Goal: Contribute content: Contribute content

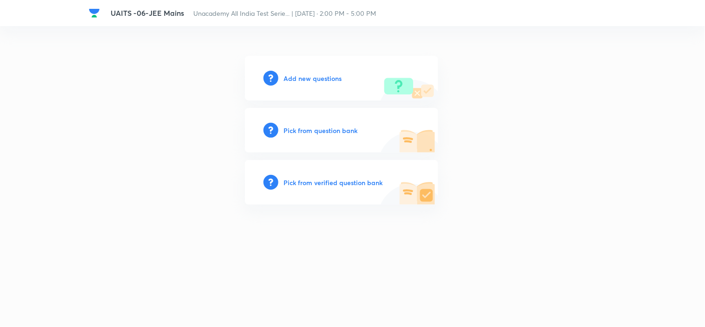
click at [326, 76] on h6 "Add new questions" at bounding box center [313, 78] width 58 height 10
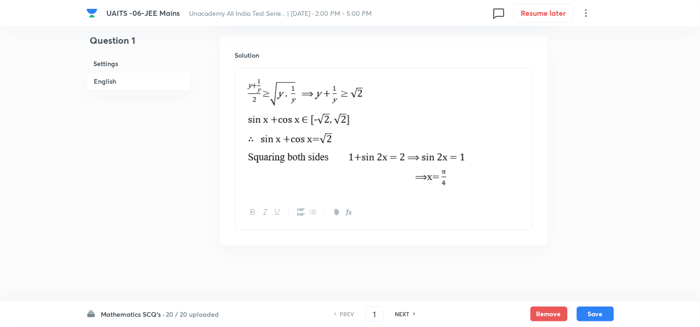
scroll to position [1013, 0]
click at [158, 315] on h6 "Mathematics SCQ's ·" at bounding box center [133, 314] width 64 height 10
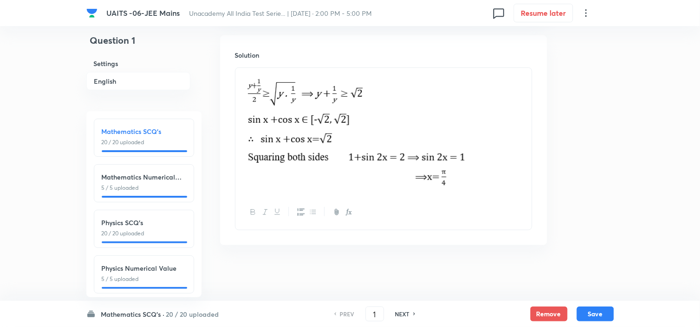
click at [168, 187] on p "5 / 5 uploaded" at bounding box center [144, 187] width 85 height 8
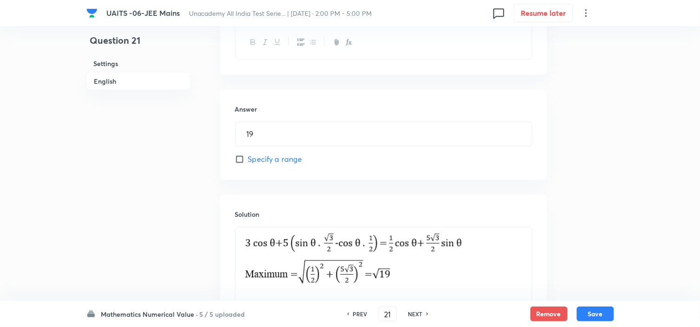
scroll to position [461, 0]
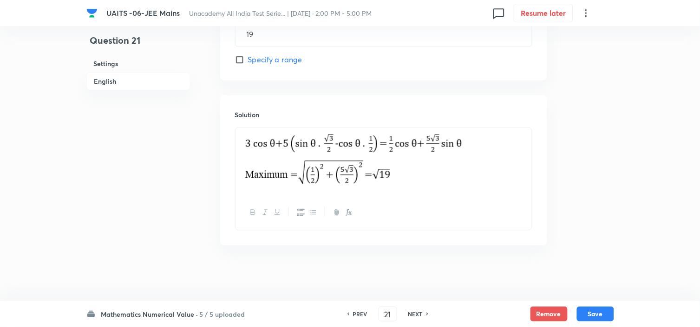
click at [159, 316] on h6 "Mathematics Numerical Value ·" at bounding box center [149, 314] width 97 height 10
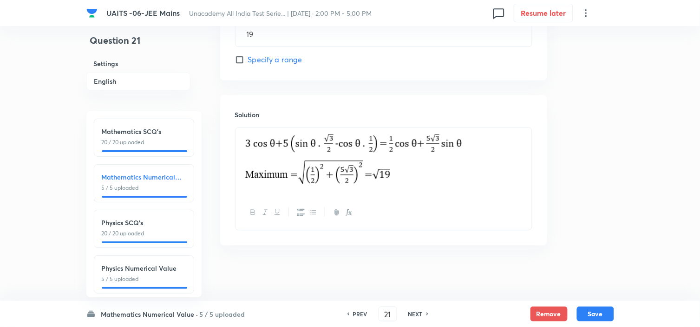
scroll to position [103, 0]
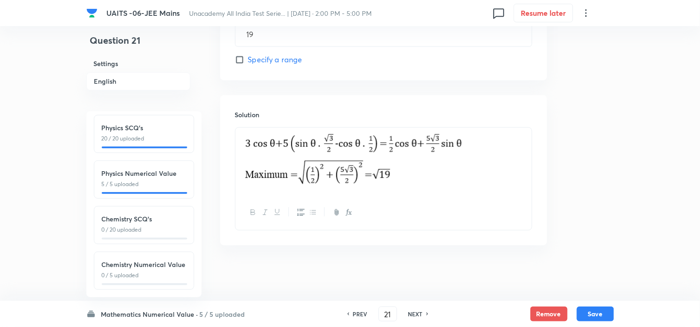
click at [147, 125] on div "Physics SCQ's 20 / 20 uploaded" at bounding box center [144, 133] width 85 height 20
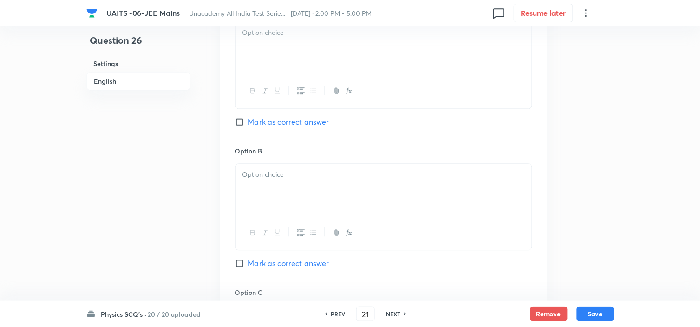
type input "26"
checkbox input "true"
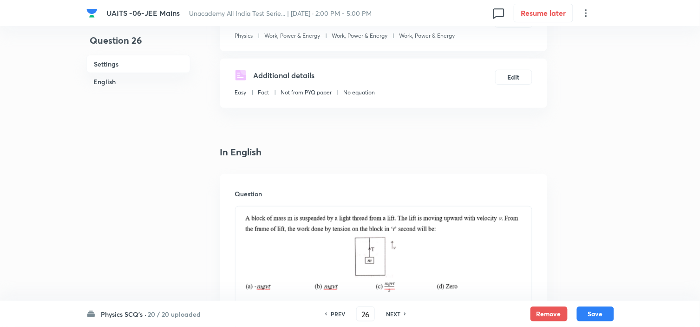
scroll to position [0, 0]
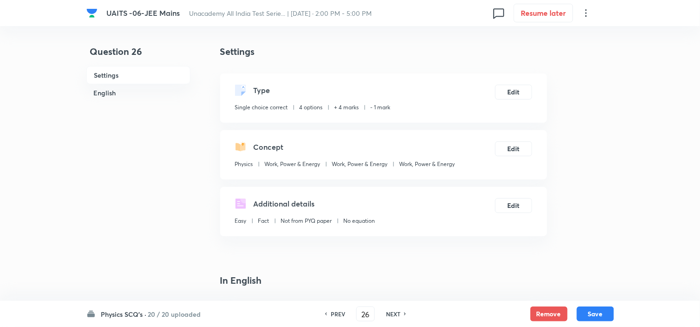
click at [128, 319] on div "Physics SCQ's · 20 / 20 uploaded PREV 26 ​ NEXT Remove Save" at bounding box center [350, 314] width 528 height 26
click at [128, 315] on h6 "Physics SCQ's ·" at bounding box center [124, 314] width 46 height 10
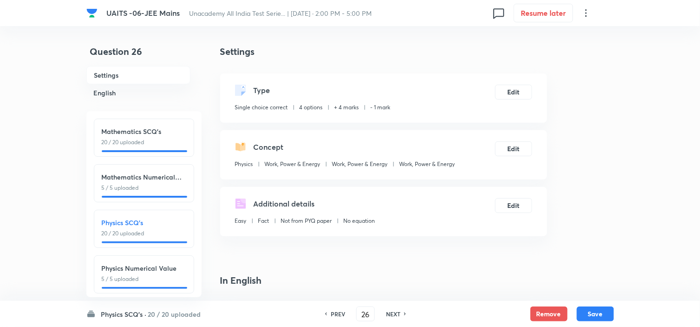
click at [157, 273] on div "Physics Numerical Value 5 / 5 uploaded" at bounding box center [144, 273] width 85 height 20
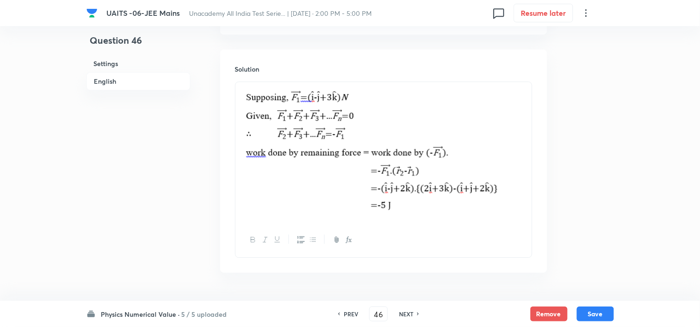
scroll to position [516, 0]
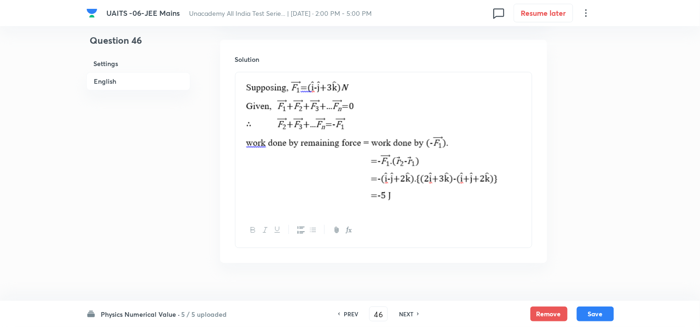
click at [124, 309] on h6 "Physics Numerical Value ·" at bounding box center [140, 314] width 79 height 10
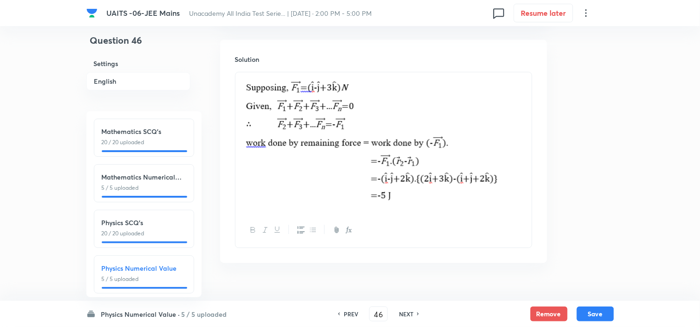
scroll to position [103, 0]
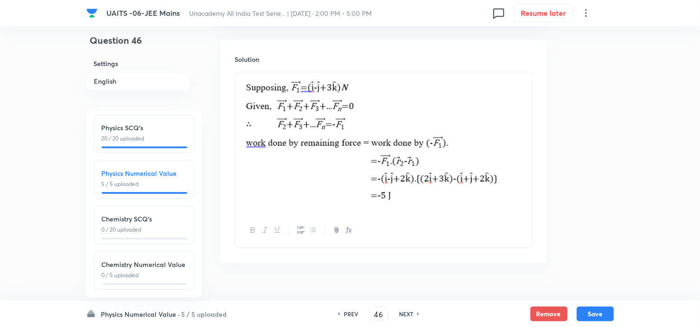
click at [141, 225] on p "0 / 20 uploaded" at bounding box center [144, 229] width 85 height 8
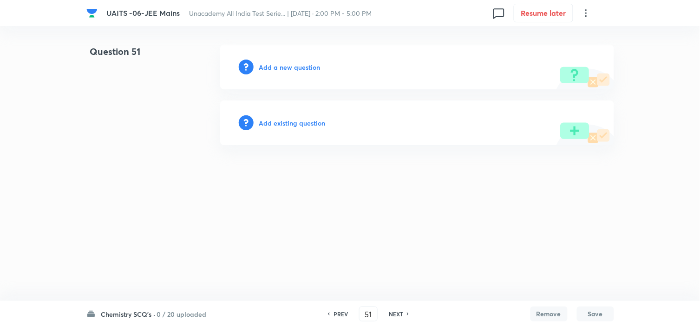
scroll to position [0, 0]
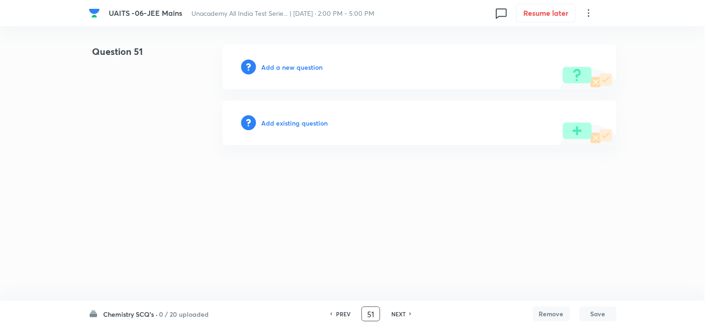
click at [337, 314] on h6 "PREV" at bounding box center [343, 313] width 14 height 8
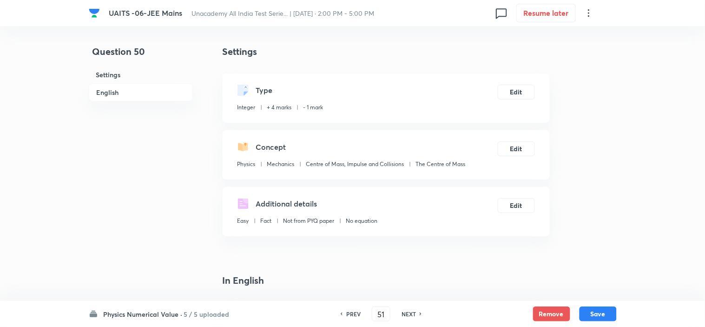
type input "50"
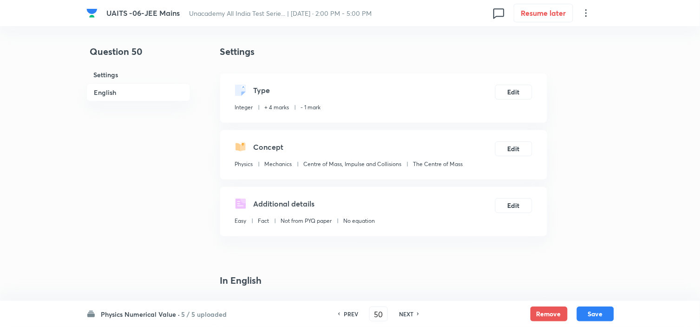
type input "8"
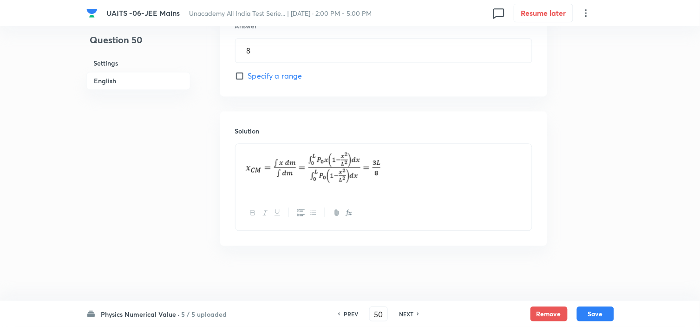
scroll to position [445, 0]
click at [410, 308] on div "PREV 50 ​ NEXT" at bounding box center [379, 313] width 120 height 15
click at [411, 313] on h6 "NEXT" at bounding box center [406, 313] width 14 height 8
type input "51"
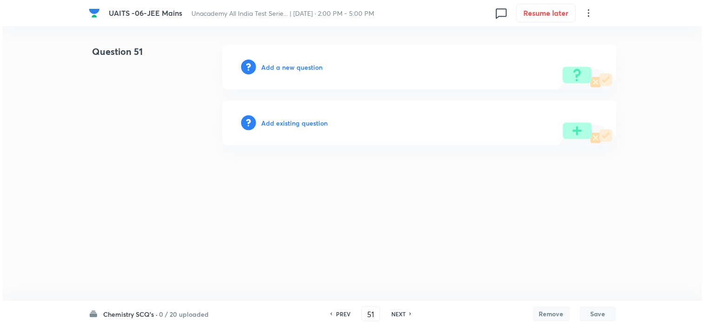
scroll to position [0, 0]
click at [307, 70] on h6 "Add a new question" at bounding box center [292, 67] width 61 height 10
click at [307, 70] on h6 "Choose a question type" at bounding box center [298, 67] width 72 height 10
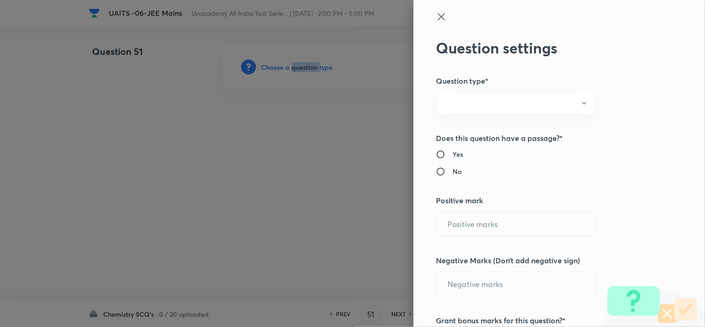
radio input "true"
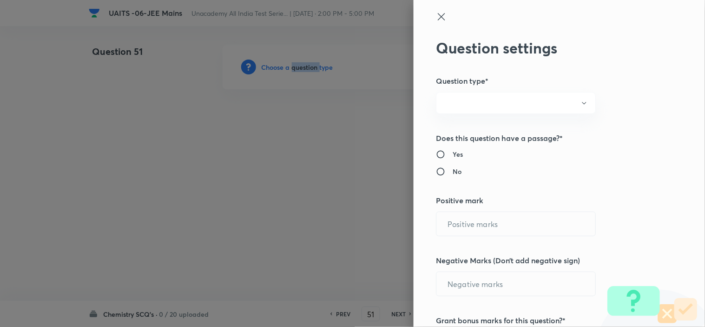
radio input "true"
type input "4"
type input "1"
click at [541, 104] on button "Integer" at bounding box center [516, 103] width 160 height 22
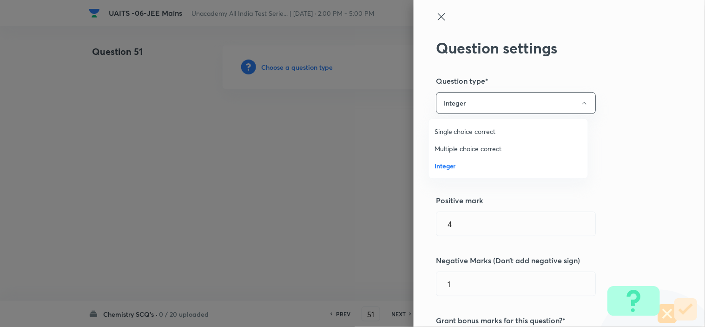
click at [475, 134] on span "Single choice correct" at bounding box center [508, 131] width 148 height 10
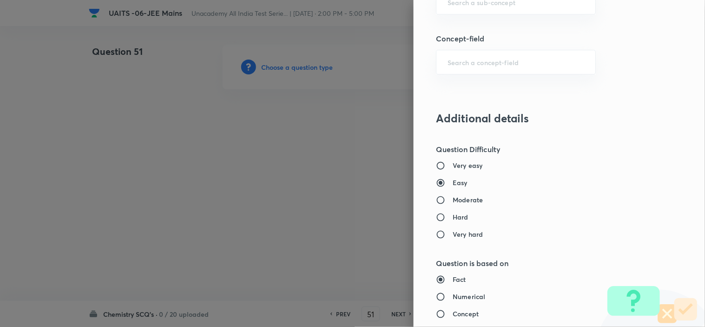
scroll to position [619, 0]
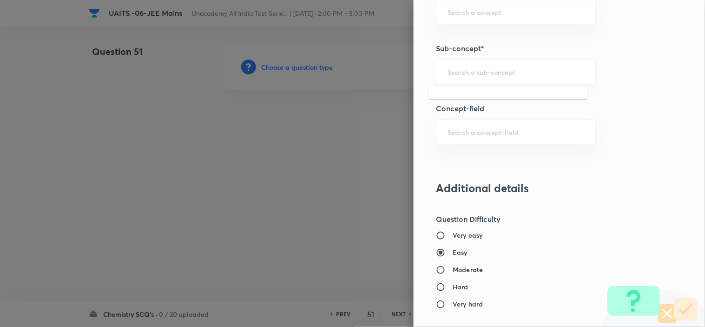
click at [453, 75] on input "text" at bounding box center [515, 71] width 137 height 9
type input "chemical bonding"
drag, startPoint x: 453, startPoint y: 75, endPoint x: 650, endPoint y: 163, distance: 216.0
click at [650, 163] on div "Question settings Question type* Single choice correct Number of options* 2 3 4…" at bounding box center [558, 163] width 291 height 327
click at [555, 72] on input "text" at bounding box center [515, 71] width 137 height 9
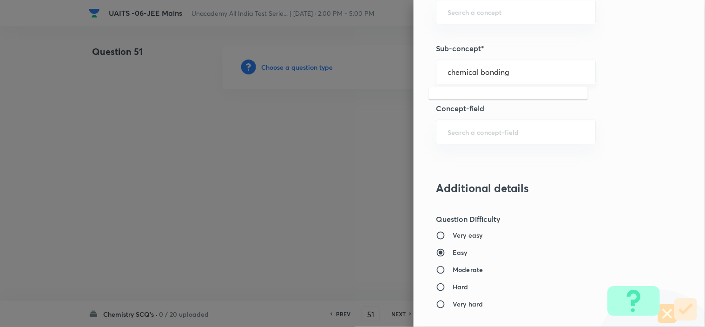
type input "chemical bonding"
click at [542, 72] on input "text" at bounding box center [515, 71] width 137 height 9
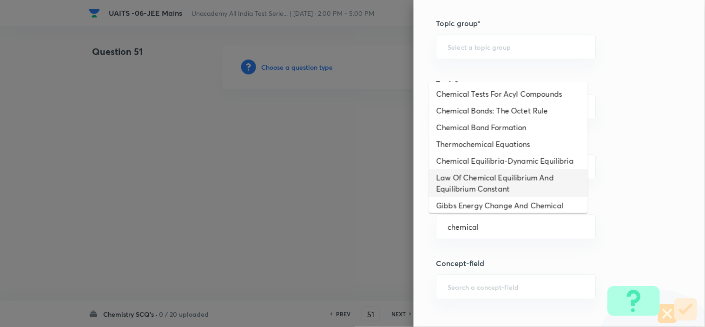
scroll to position [0, 0]
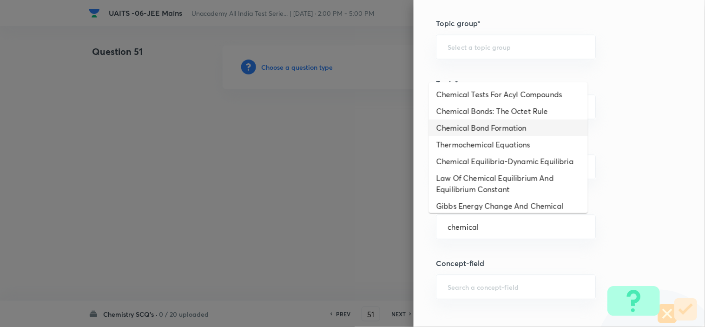
click at [536, 129] on li "Chemical Bond Formation" at bounding box center [508, 127] width 159 height 17
type input "Chemical Bond Formation"
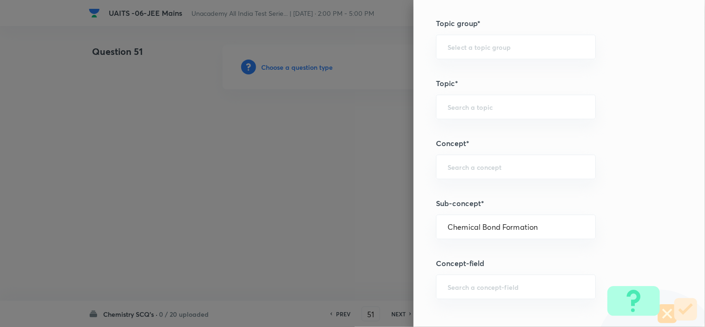
type input "Chemistry"
type input "Inorganic Chemistry"
type input "Chemical Bonding"
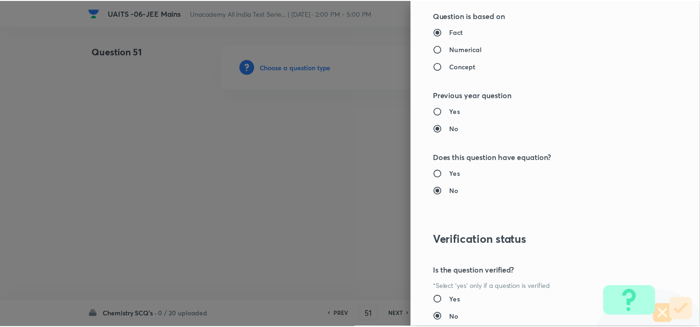
scroll to position [1002, 0]
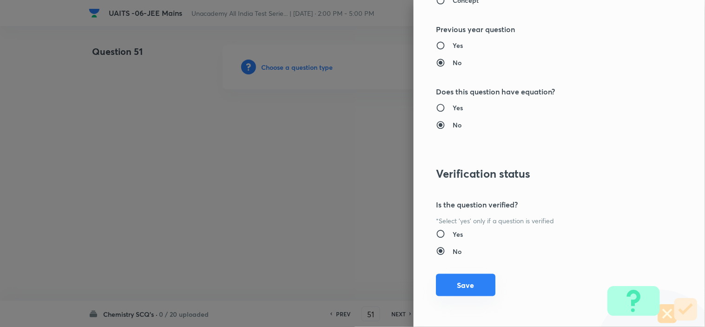
click at [466, 284] on button "Save" at bounding box center [465, 285] width 59 height 22
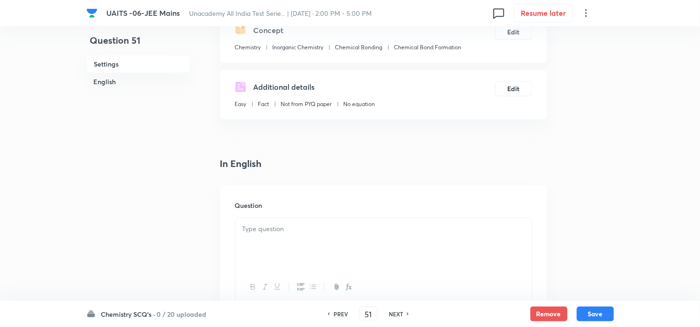
scroll to position [206, 0]
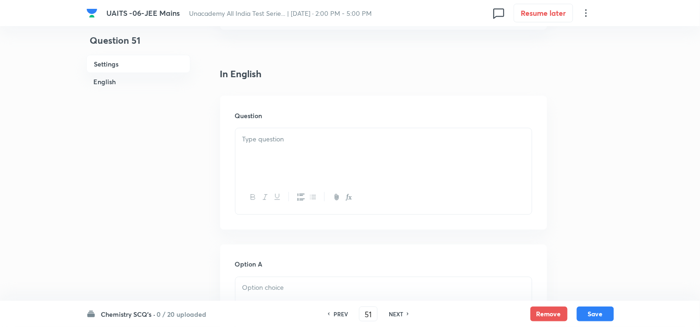
click at [332, 139] on p at bounding box center [383, 139] width 282 height 11
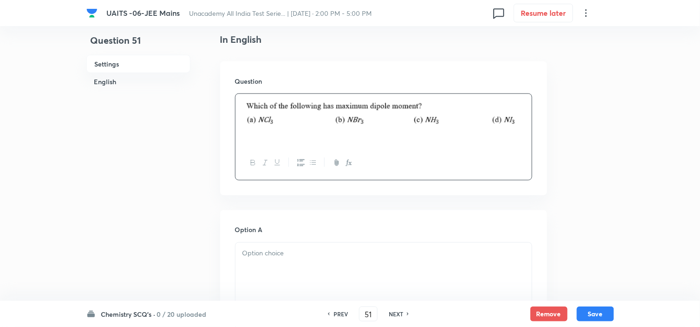
scroll to position [258, 0]
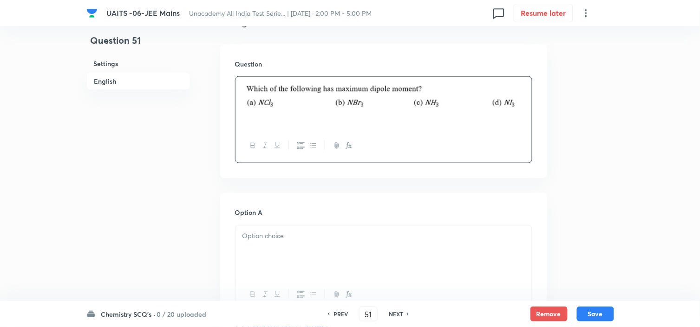
click at [325, 231] on p at bounding box center [383, 236] width 282 height 11
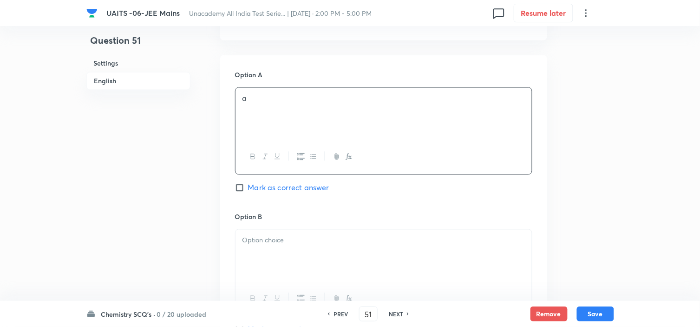
scroll to position [412, 0]
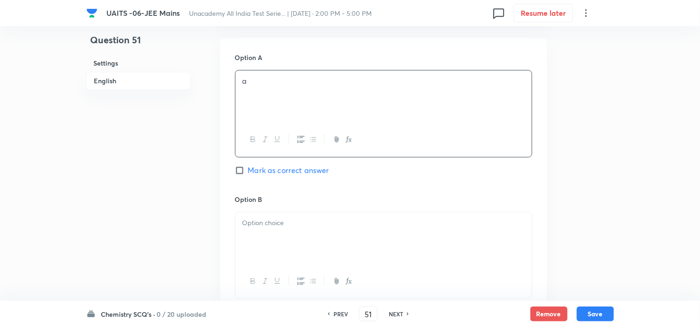
click at [328, 236] on div at bounding box center [383, 238] width 296 height 52
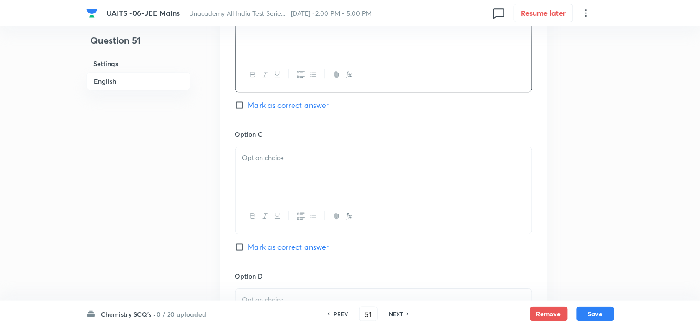
click at [349, 183] on div at bounding box center [383, 173] width 296 height 52
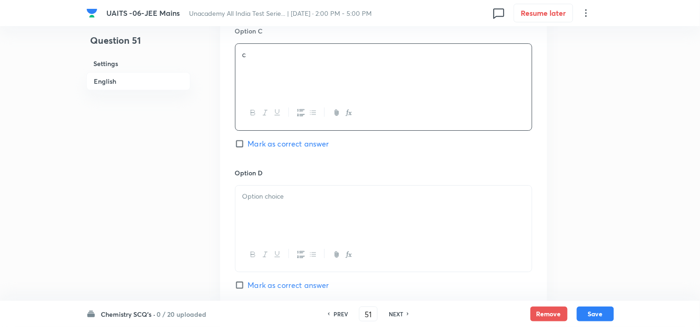
click at [335, 202] on p at bounding box center [383, 196] width 282 height 11
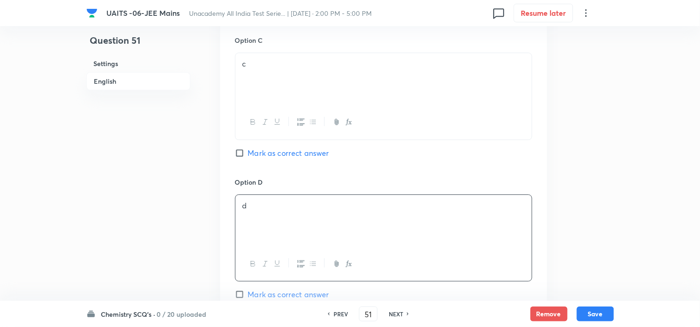
scroll to position [619, 0]
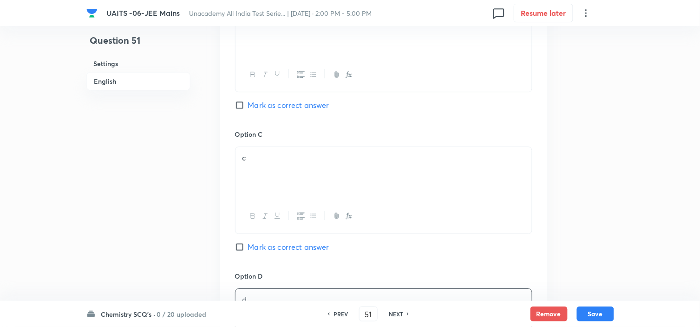
drag, startPoint x: 291, startPoint y: 248, endPoint x: 314, endPoint y: 225, distance: 32.2
click at [291, 247] on span "Mark as correct answer" at bounding box center [288, 246] width 81 height 11
click at [248, 247] on input "Mark as correct answer" at bounding box center [241, 246] width 13 height 9
checkbox input "true"
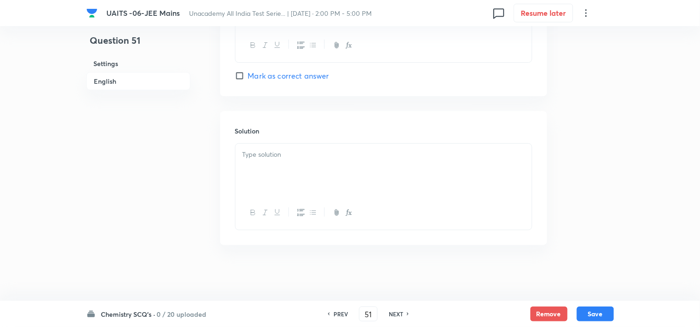
click at [370, 158] on p at bounding box center [383, 154] width 282 height 11
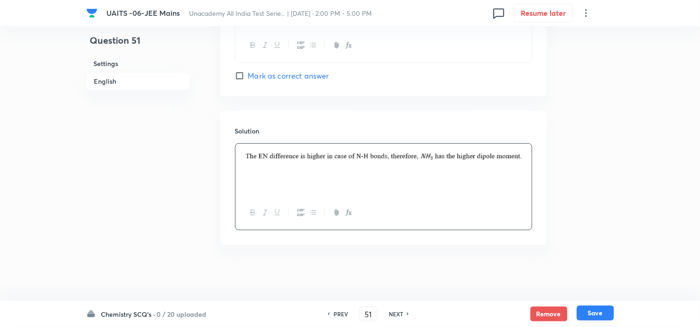
click at [593, 312] on button "Save" at bounding box center [595, 312] width 37 height 15
type input "52"
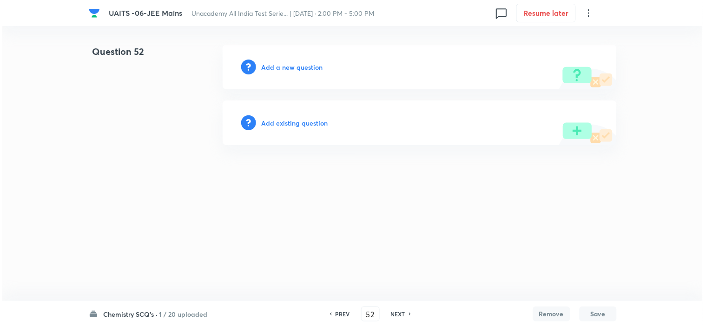
scroll to position [0, 0]
click at [297, 69] on h6 "Add a new question" at bounding box center [292, 67] width 61 height 10
click at [297, 69] on h6 "Choose a question type" at bounding box center [298, 67] width 72 height 10
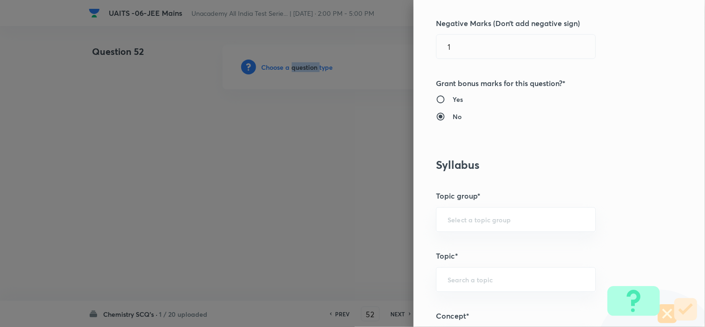
scroll to position [464, 0]
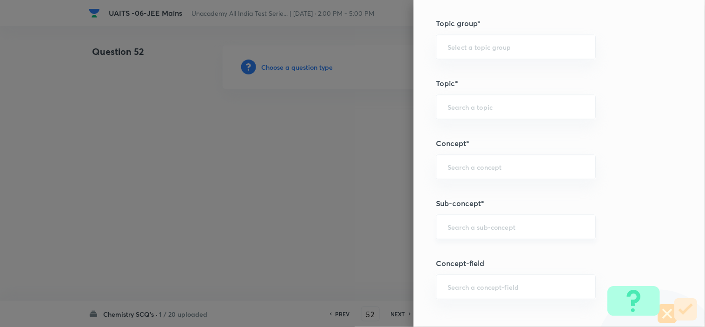
drag, startPoint x: 543, startPoint y: 223, endPoint x: 497, endPoint y: 239, distance: 48.2
click at [541, 221] on div "​" at bounding box center [516, 226] width 160 height 25
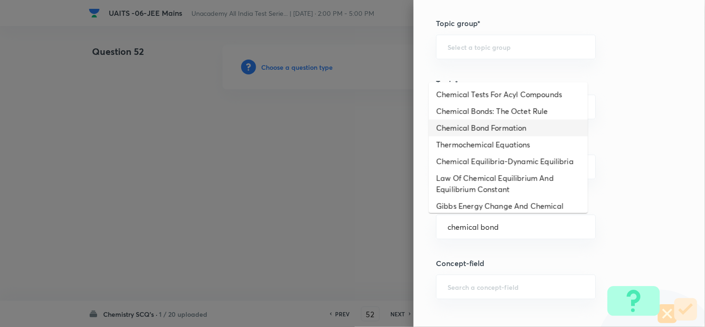
click at [519, 127] on li "Chemical Bond Formation" at bounding box center [508, 127] width 159 height 17
type input "Chemical Bond Formation"
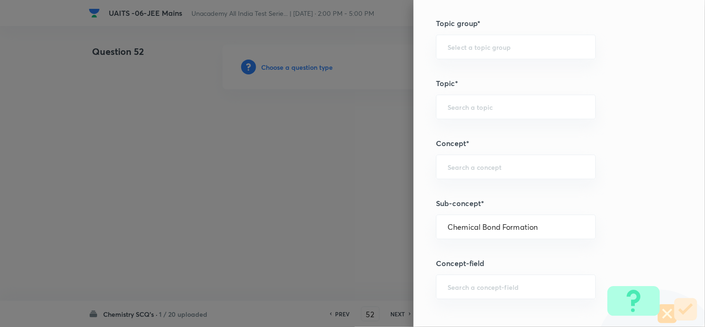
type input "Chemistry"
type input "Inorganic Chemistry"
type input "Chemical Bonding"
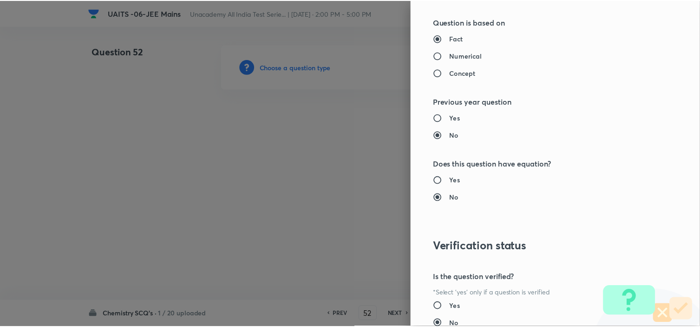
scroll to position [1002, 0]
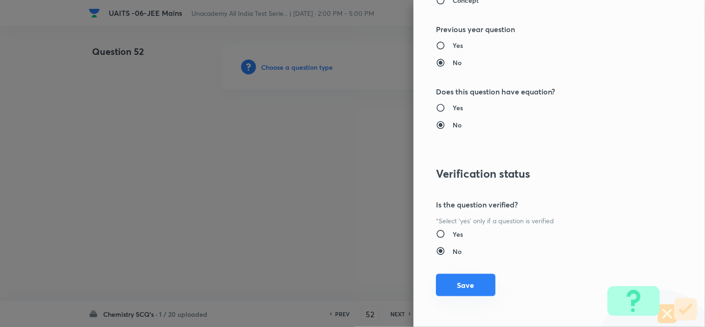
click at [471, 283] on button "Save" at bounding box center [465, 285] width 59 height 22
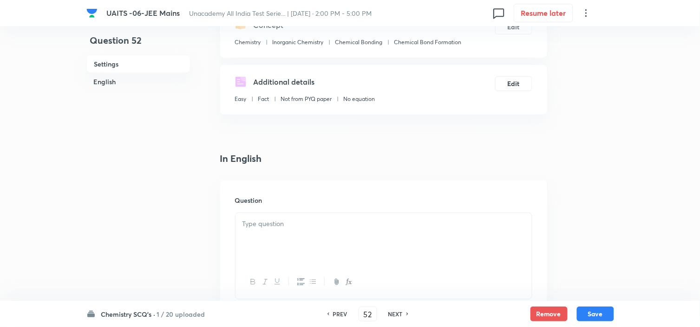
scroll to position [155, 0]
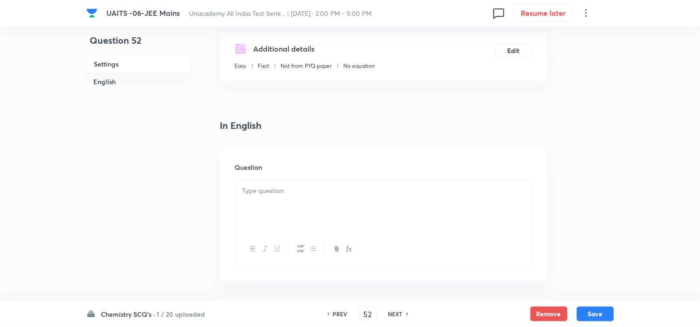
drag, startPoint x: 364, startPoint y: 193, endPoint x: 375, endPoint y: 189, distance: 11.9
click at [365, 192] on p at bounding box center [383, 190] width 282 height 11
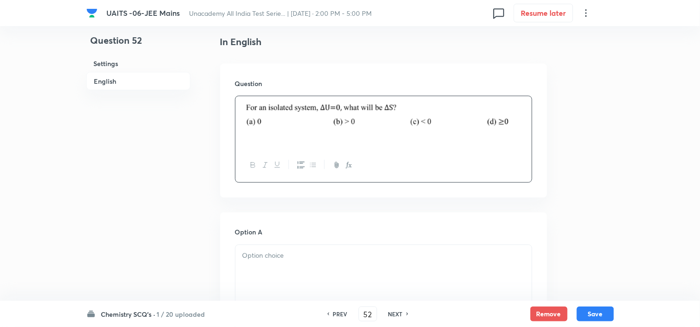
scroll to position [361, 0]
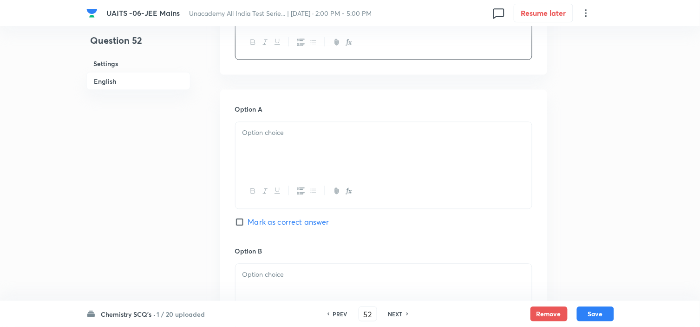
click at [373, 140] on div at bounding box center [383, 148] width 296 height 52
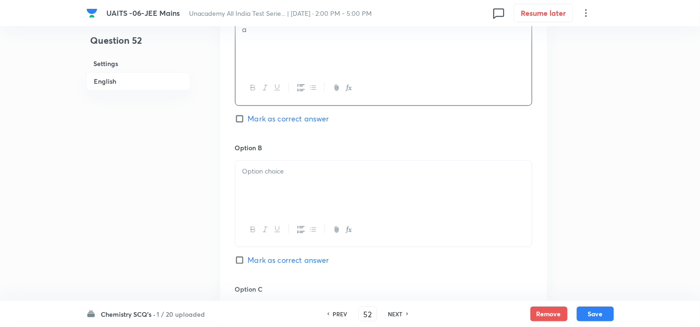
click at [365, 177] on div at bounding box center [383, 186] width 296 height 52
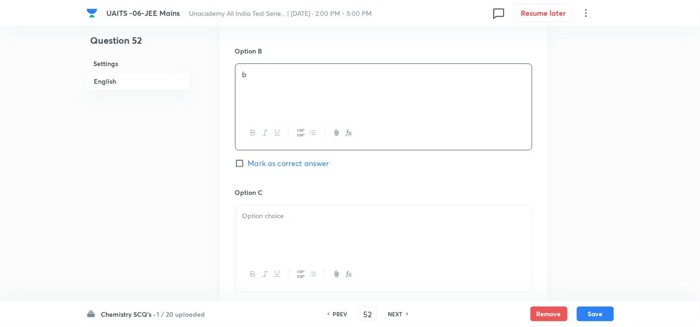
scroll to position [671, 0]
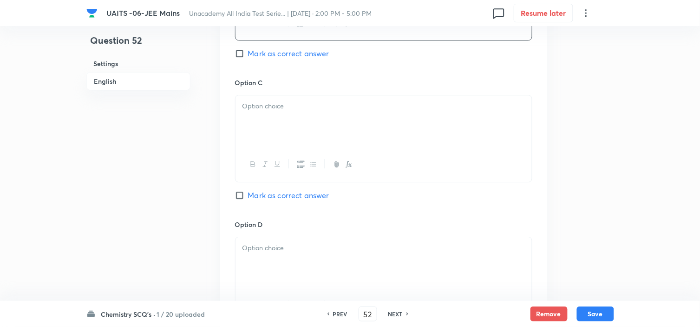
click at [383, 141] on div at bounding box center [383, 121] width 296 height 52
click at [333, 269] on div at bounding box center [383, 263] width 296 height 52
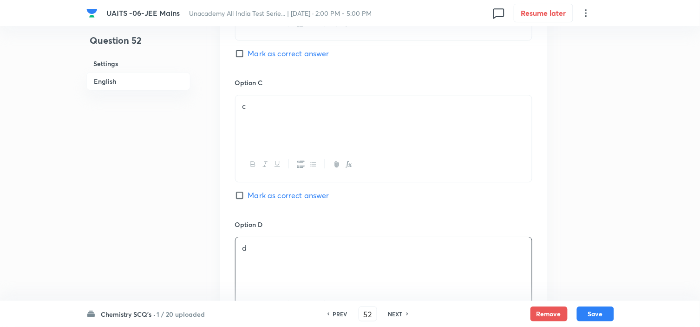
click at [297, 52] on span "Mark as correct answer" at bounding box center [288, 53] width 81 height 11
click at [248, 52] on input "Mark as correct answer" at bounding box center [241, 53] width 13 height 9
checkbox input "true"
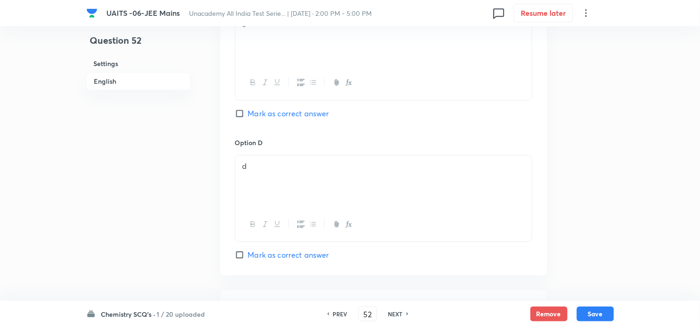
scroll to position [877, 0]
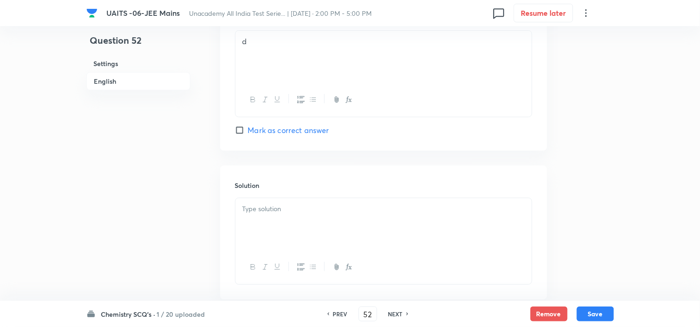
drag, startPoint x: 331, startPoint y: 220, endPoint x: 432, endPoint y: 168, distance: 114.5
click at [332, 217] on div at bounding box center [383, 224] width 296 height 52
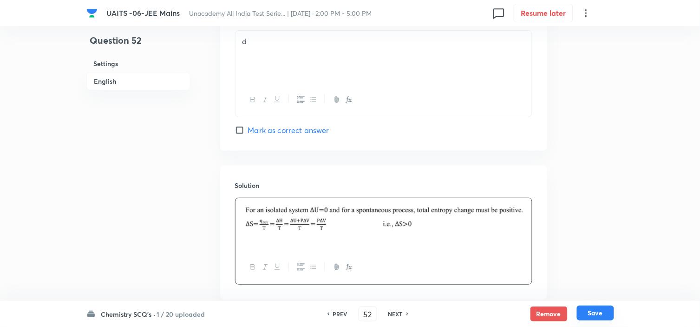
click at [602, 313] on button "Save" at bounding box center [595, 312] width 37 height 15
type input "53"
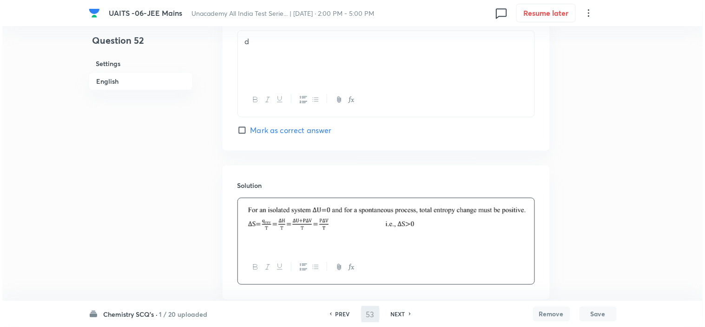
scroll to position [0, 0]
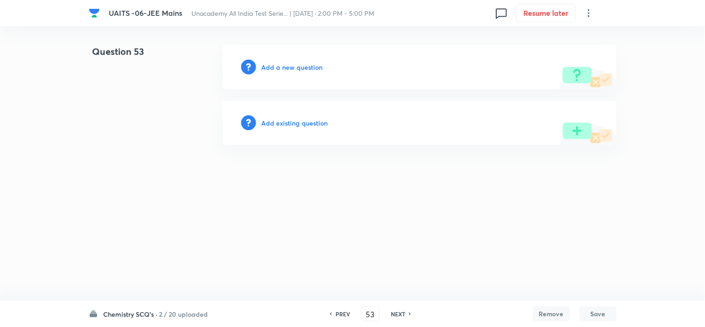
click at [286, 76] on div "Add a new question" at bounding box center [419, 67] width 394 height 45
click at [293, 72] on div "Add a new question" at bounding box center [419, 67] width 394 height 45
click at [298, 68] on h6 "Add a new question" at bounding box center [292, 67] width 61 height 10
click at [298, 68] on h6 "Choose a question type" at bounding box center [298, 67] width 72 height 10
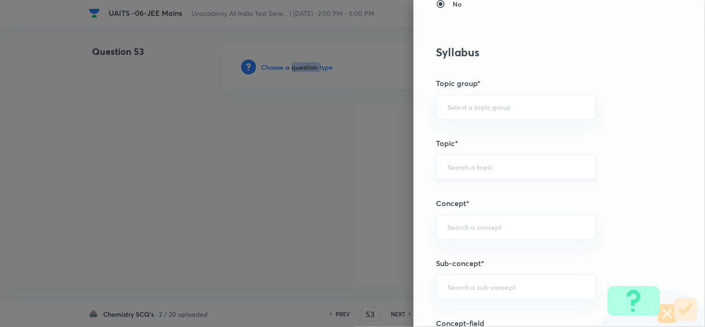
scroll to position [412, 0]
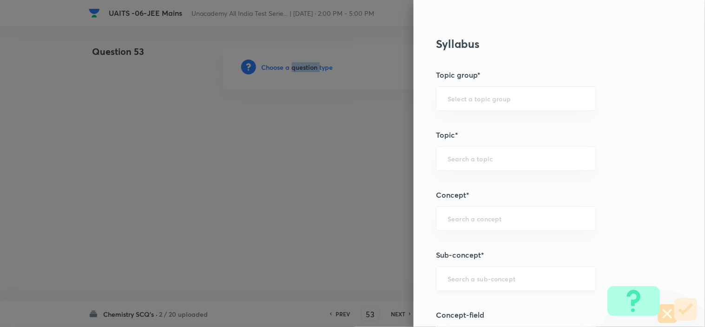
click at [503, 268] on div "​" at bounding box center [516, 278] width 160 height 25
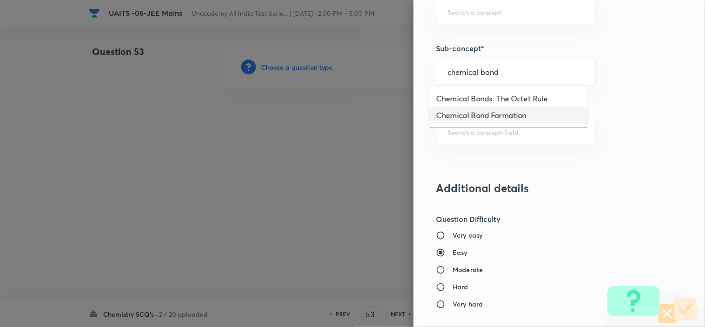
click at [519, 114] on li "Chemical Bond Formation" at bounding box center [508, 115] width 159 height 17
type input "Chemical Bond Formation"
type input "Chemistry"
type input "Inorganic Chemistry"
type input "Chemical Bonding"
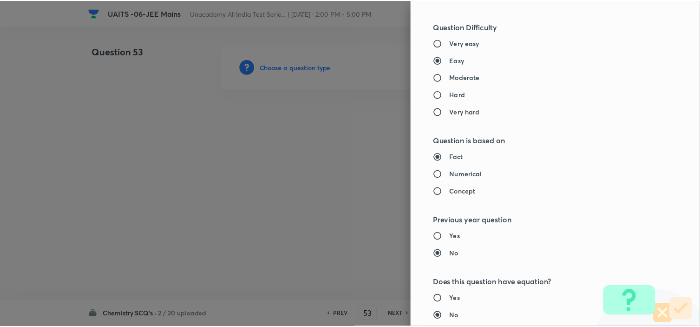
scroll to position [1002, 0]
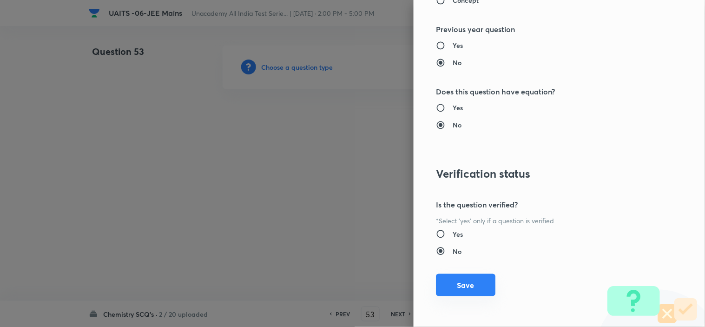
click at [469, 286] on button "Save" at bounding box center [465, 285] width 59 height 22
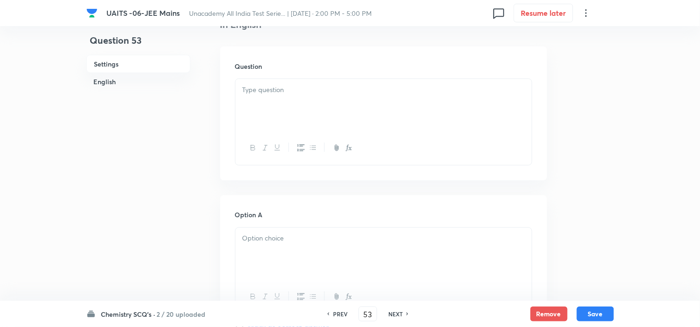
scroll to position [258, 0]
click at [393, 97] on div at bounding box center [383, 103] width 296 height 52
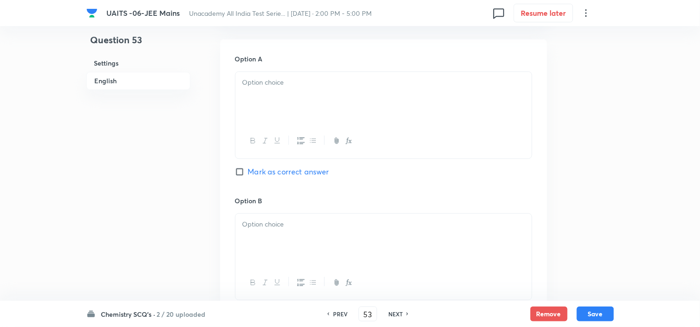
scroll to position [412, 0]
click at [433, 104] on div at bounding box center [383, 97] width 296 height 52
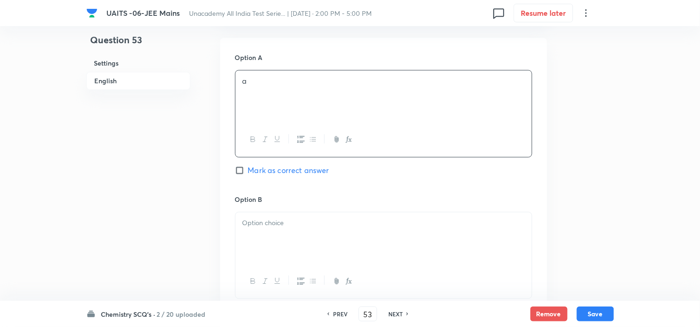
click at [345, 247] on div at bounding box center [383, 238] width 296 height 52
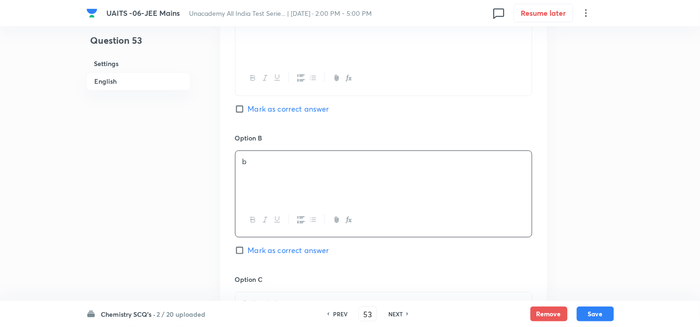
scroll to position [568, 0]
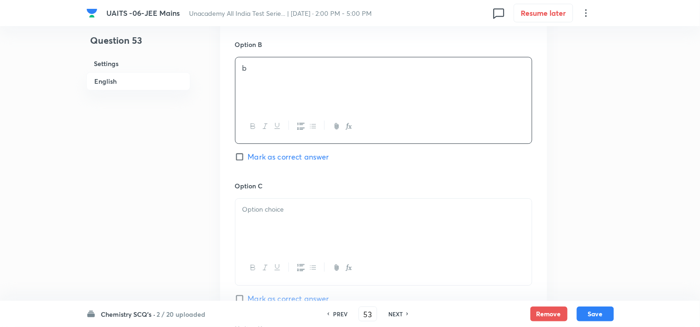
click at [337, 224] on div at bounding box center [383, 224] width 296 height 52
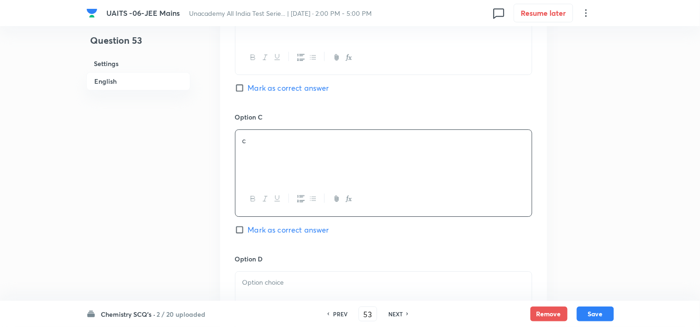
scroll to position [671, 0]
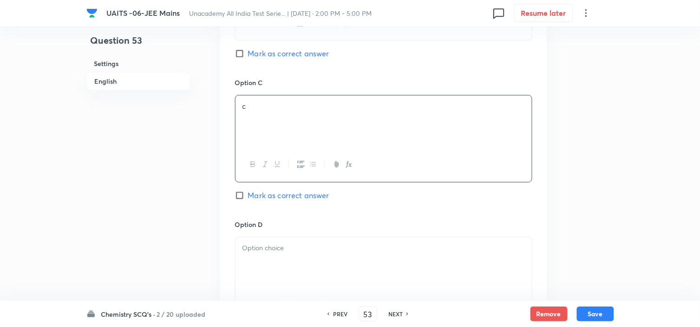
click at [365, 248] on p at bounding box center [383, 247] width 282 height 11
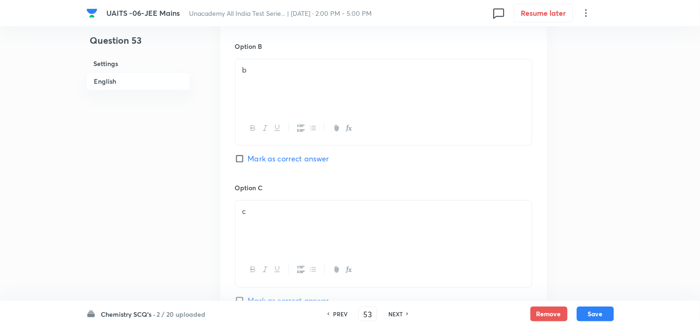
scroll to position [464, 0]
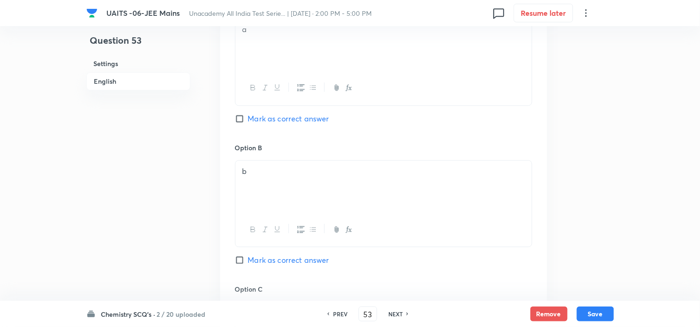
click at [307, 116] on span "Mark as correct answer" at bounding box center [288, 118] width 81 height 11
click at [248, 116] on input "Mark as correct answer" at bounding box center [241, 118] width 13 height 9
checkbox input "true"
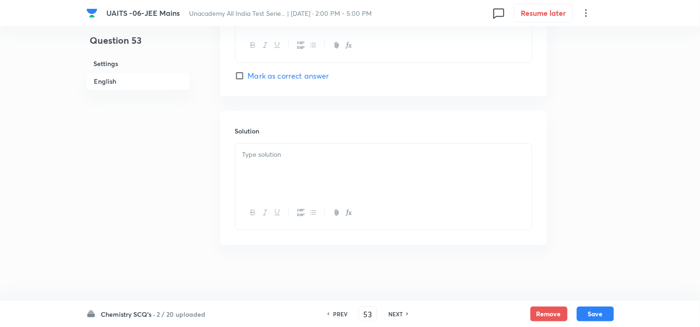
scroll to position [933, 0]
click at [393, 177] on div at bounding box center [383, 170] width 296 height 52
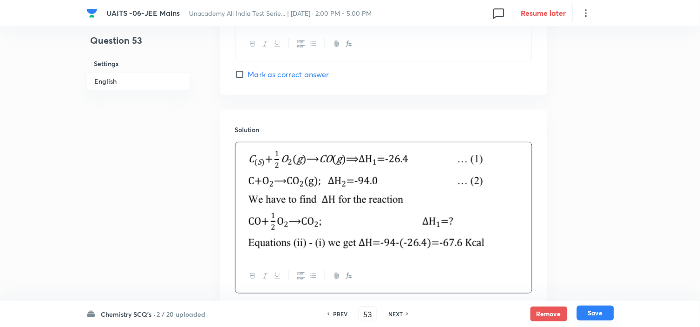
click at [595, 310] on button "Save" at bounding box center [595, 312] width 37 height 15
type input "54"
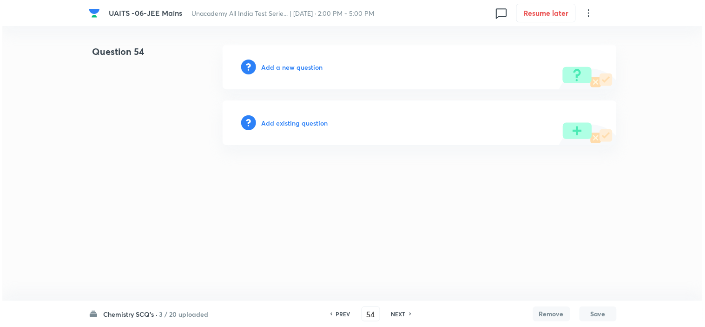
scroll to position [0, 0]
click at [286, 70] on h6 "Add a new question" at bounding box center [292, 67] width 61 height 10
click at [286, 70] on h6 "Choose a question type" at bounding box center [298, 67] width 72 height 10
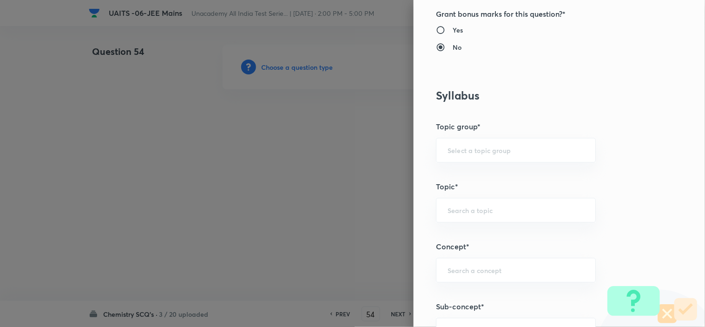
scroll to position [464, 0]
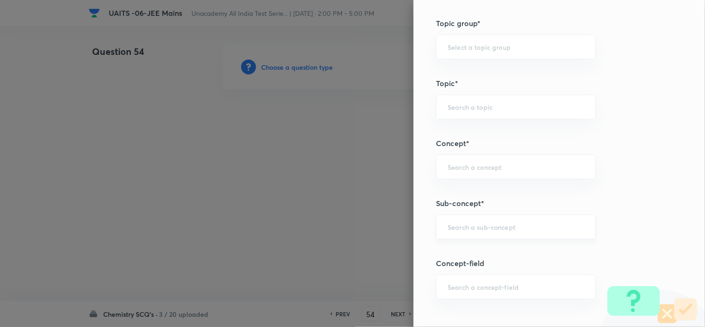
click at [519, 238] on div "​" at bounding box center [516, 226] width 160 height 25
click at [510, 252] on li "Chemical Bond Formation" at bounding box center [508, 253] width 159 height 17
type input "Chemical Bond Formation"
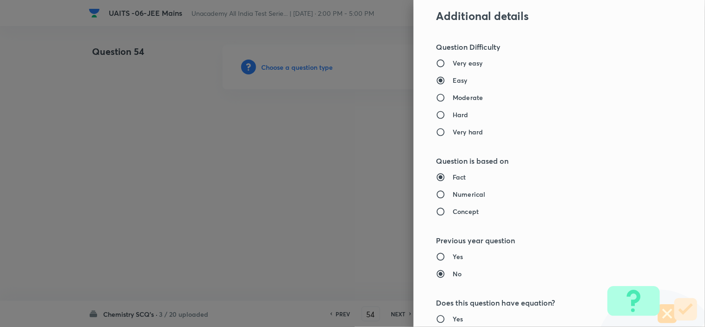
type input "Chemistry"
type input "Inorganic Chemistry"
type input "Chemical Bonding"
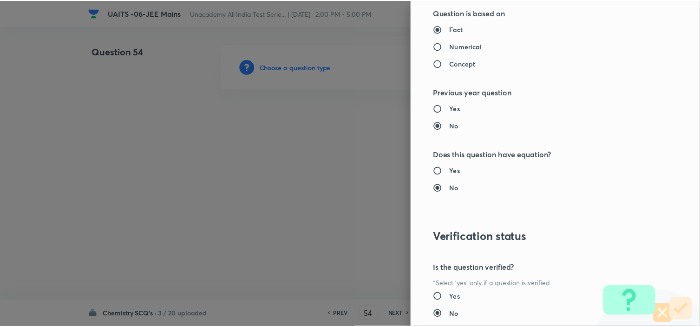
scroll to position [1002, 0]
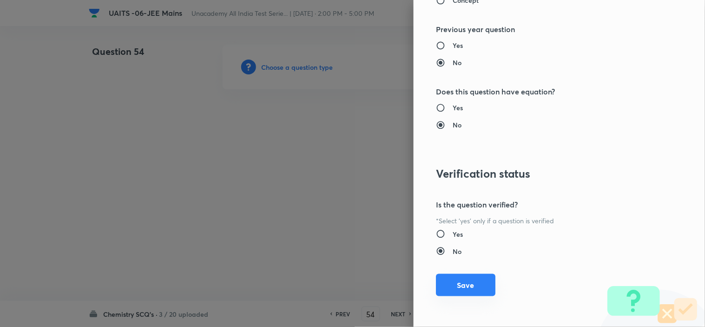
click at [460, 282] on button "Save" at bounding box center [465, 285] width 59 height 22
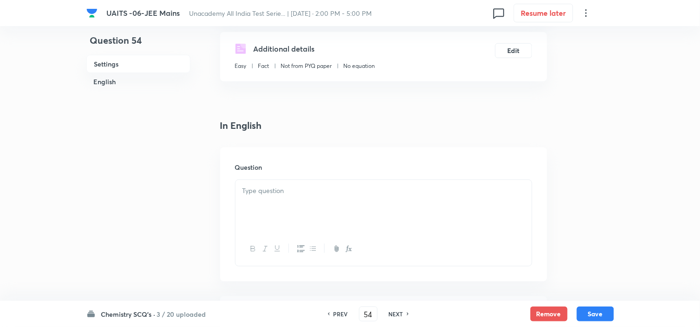
scroll to position [258, 0]
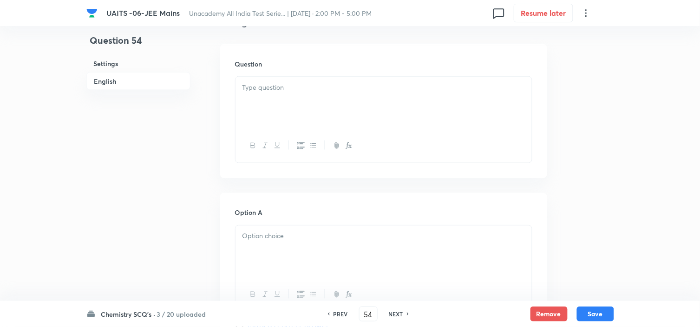
click at [344, 102] on div at bounding box center [383, 103] width 296 height 52
click at [413, 107] on div at bounding box center [383, 110] width 296 height 52
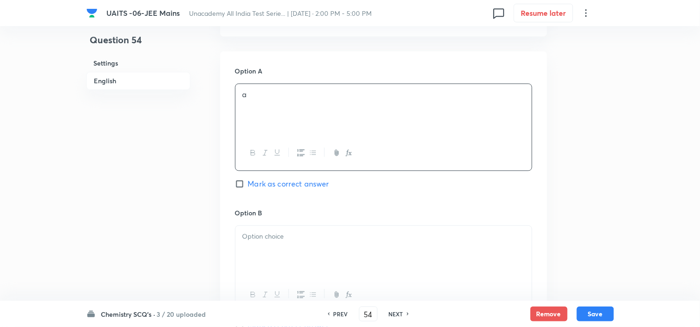
click at [381, 242] on div at bounding box center [383, 252] width 296 height 52
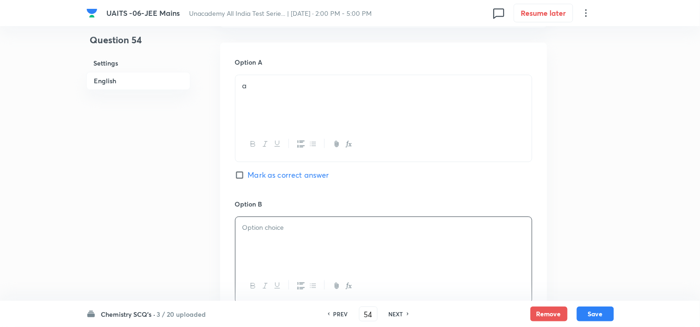
scroll to position [581, 0]
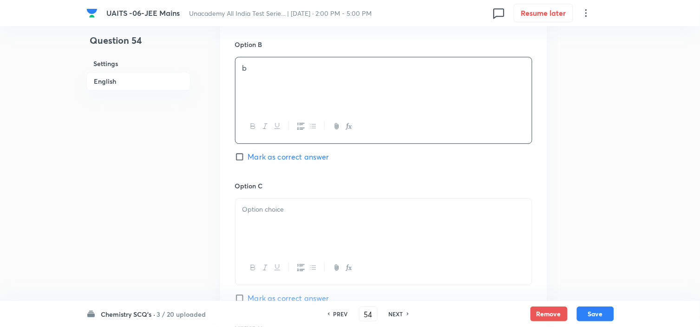
click at [380, 229] on div at bounding box center [383, 224] width 296 height 52
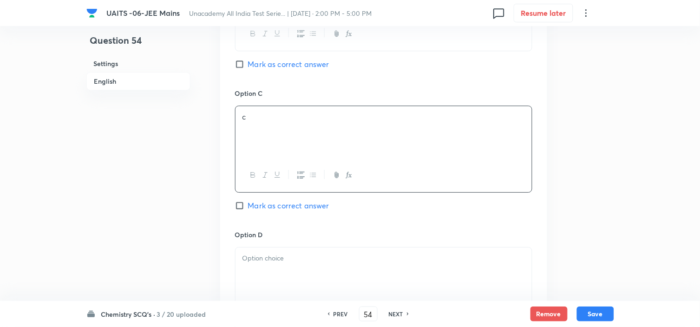
scroll to position [787, 0]
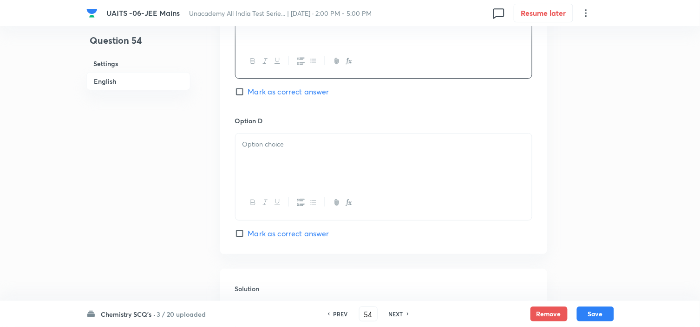
click at [403, 170] on div at bounding box center [383, 159] width 296 height 52
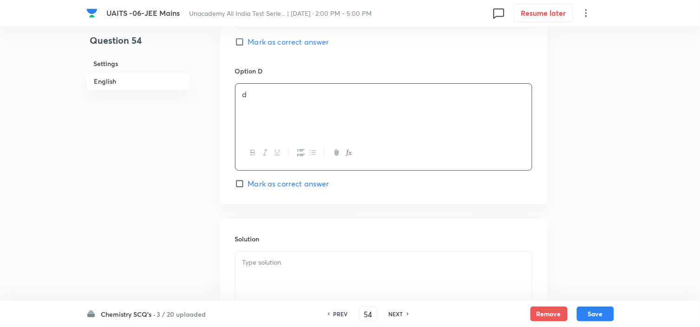
scroll to position [890, 0]
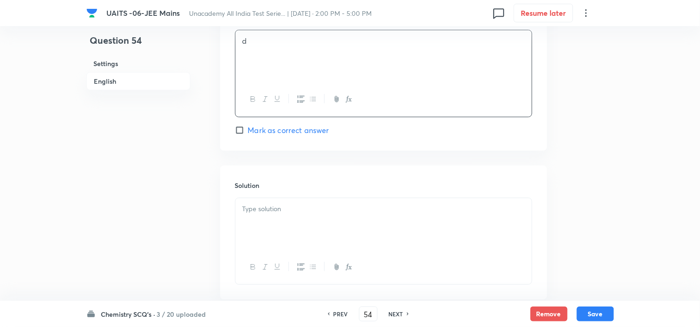
click at [348, 228] on div at bounding box center [383, 224] width 296 height 52
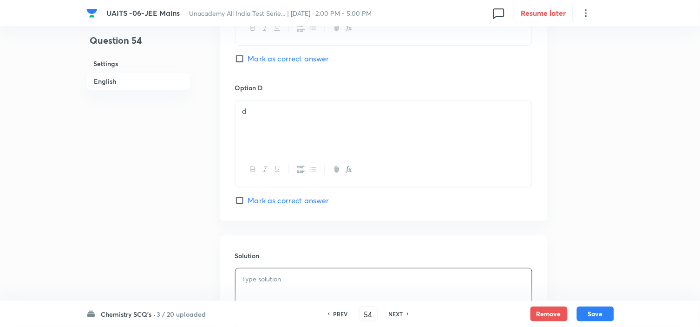
scroll to position [736, 0]
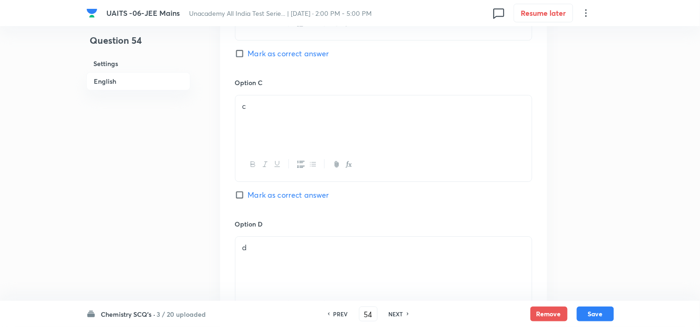
click at [299, 52] on span "Mark as correct answer" at bounding box center [288, 53] width 81 height 11
click at [248, 52] on input "Mark as correct answer" at bounding box center [241, 53] width 13 height 9
checkbox input "true"
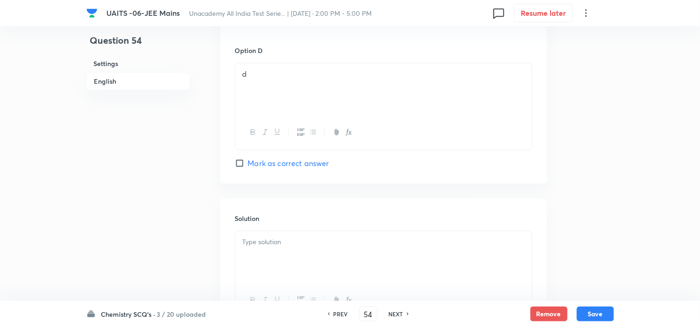
scroll to position [947, 0]
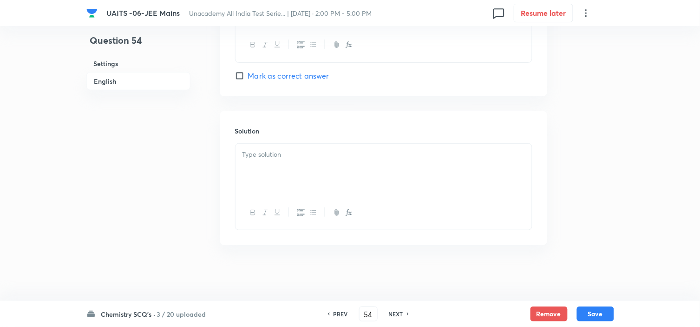
click at [338, 172] on div at bounding box center [383, 170] width 296 height 52
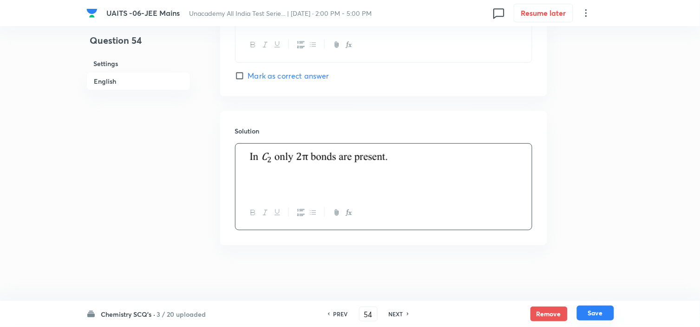
click at [593, 307] on button "Save" at bounding box center [595, 312] width 37 height 15
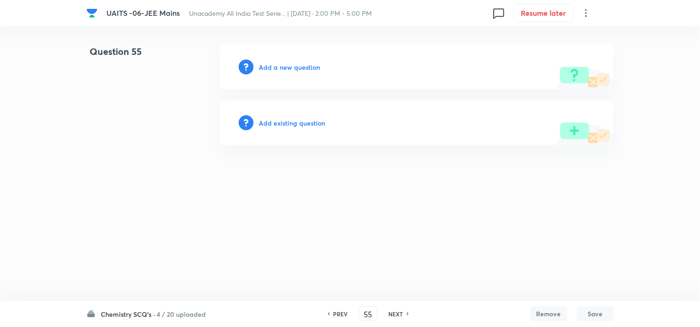
scroll to position [0, 0]
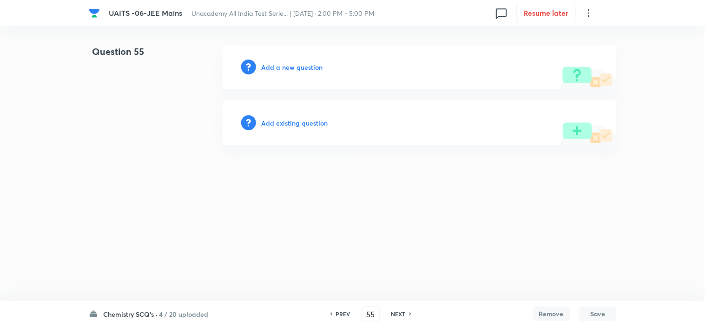
click at [338, 313] on h6 "PREV" at bounding box center [343, 313] width 14 height 8
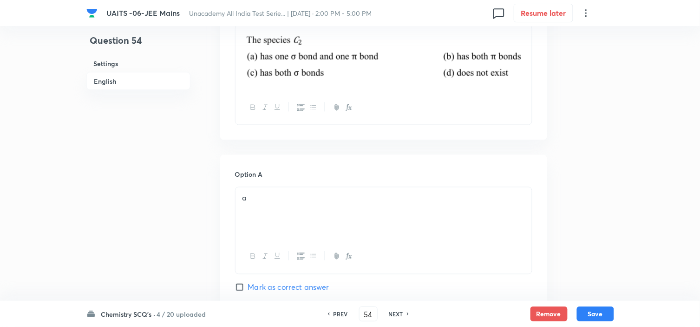
scroll to position [516, 0]
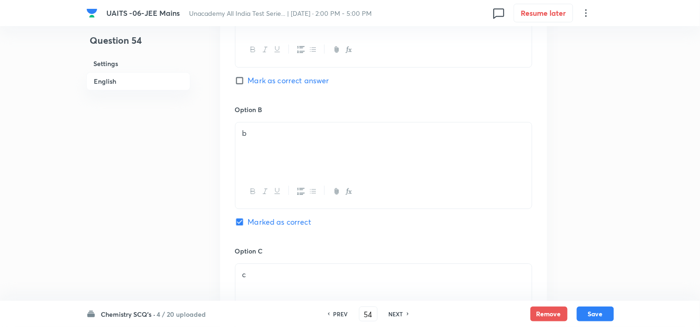
click at [340, 307] on div "PREV 54 ​ NEXT" at bounding box center [368, 313] width 120 height 15
click at [345, 315] on h6 "PREV" at bounding box center [341, 313] width 14 height 8
type input "53"
checkbox input "false"
checkbox input "true"
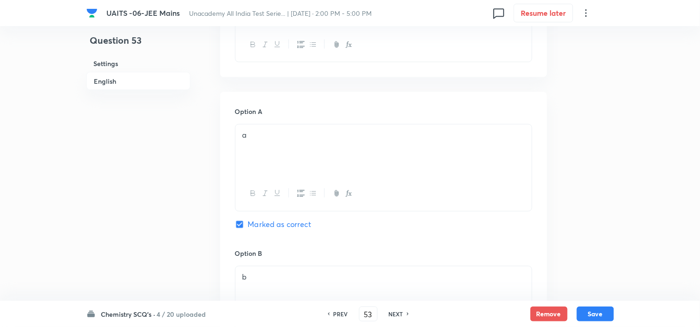
scroll to position [327, 0]
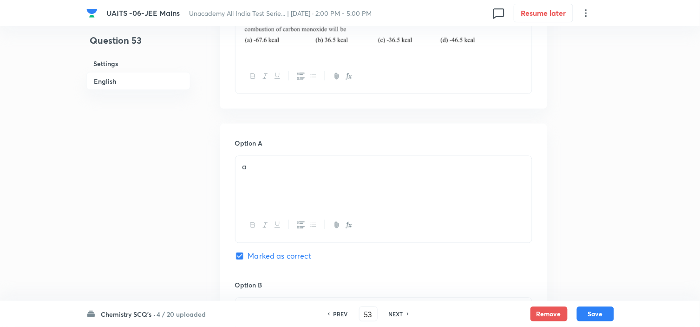
click at [341, 311] on h6 "PREV" at bounding box center [341, 313] width 14 height 8
type input "52"
checkbox input "false"
checkbox input "true"
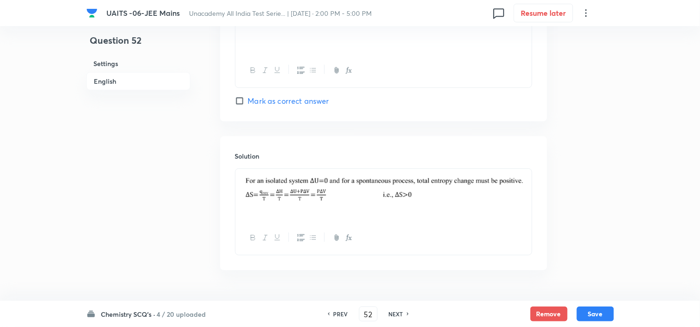
scroll to position [933, 0]
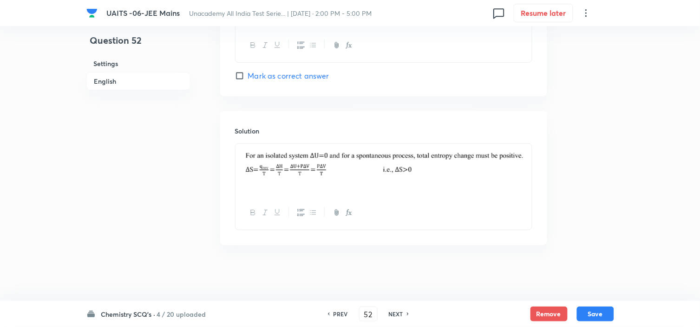
click at [336, 312] on h6 "PREV" at bounding box center [341, 313] width 14 height 8
type input "51"
checkbox input "false"
checkbox input "true"
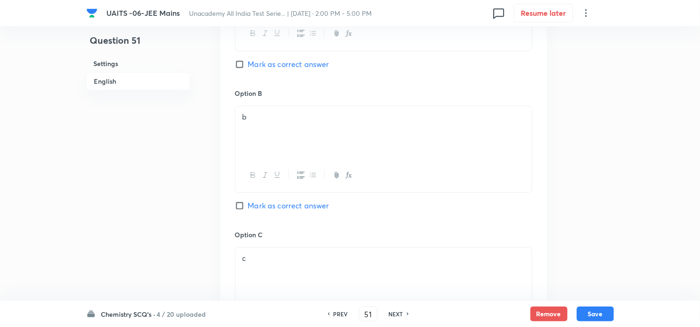
scroll to position [623, 0]
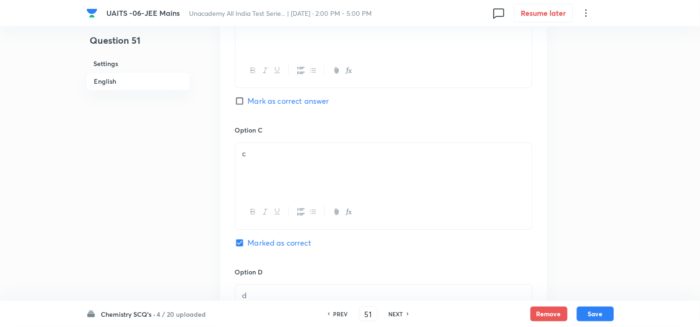
click at [395, 313] on h6 "NEXT" at bounding box center [396, 313] width 14 height 8
type input "52"
checkbox input "false"
checkbox input "true"
click at [395, 313] on h6 "NEXT" at bounding box center [396, 313] width 14 height 8
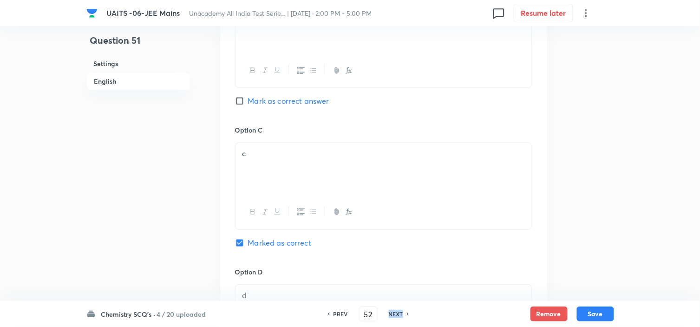
type input "53"
checkbox input "false"
checkbox input "true"
click at [395, 313] on h6 "NEXT" at bounding box center [396, 313] width 14 height 8
type input "54"
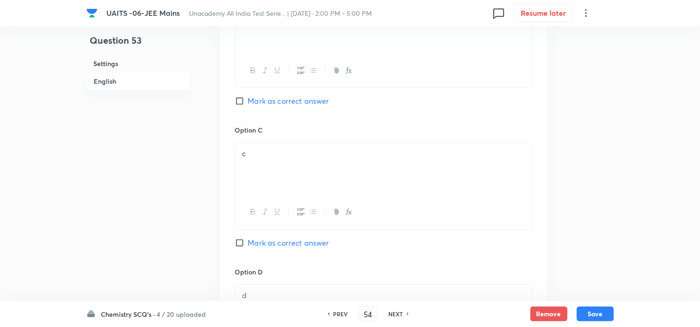
checkbox input "false"
checkbox input "true"
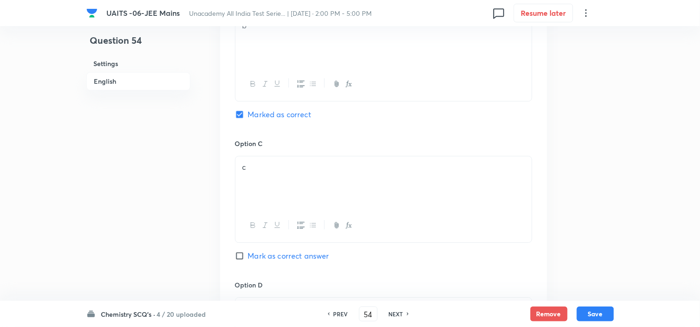
click at [395, 313] on h6 "NEXT" at bounding box center [396, 313] width 14 height 8
type input "55"
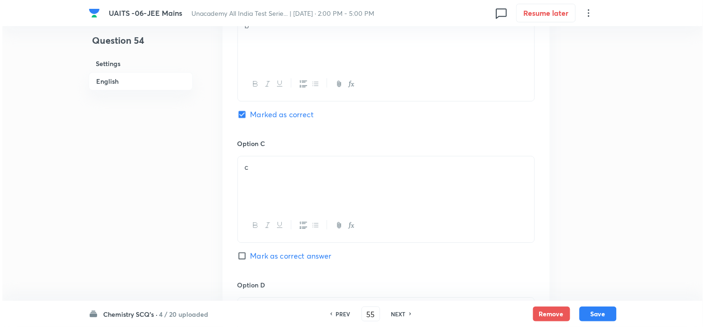
scroll to position [0, 0]
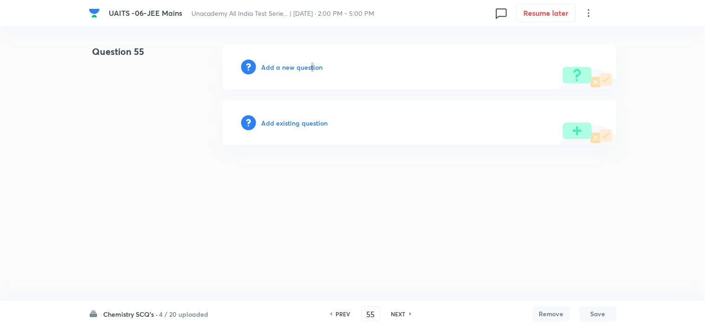
click at [311, 67] on h6 "Add a new question" at bounding box center [292, 67] width 61 height 10
click at [311, 67] on h6 "Choose a question type" at bounding box center [298, 67] width 72 height 10
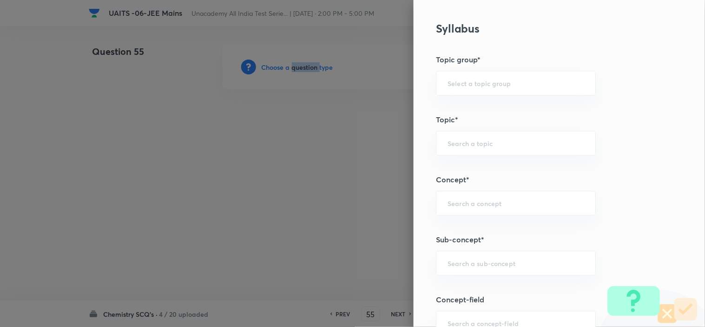
scroll to position [619, 0]
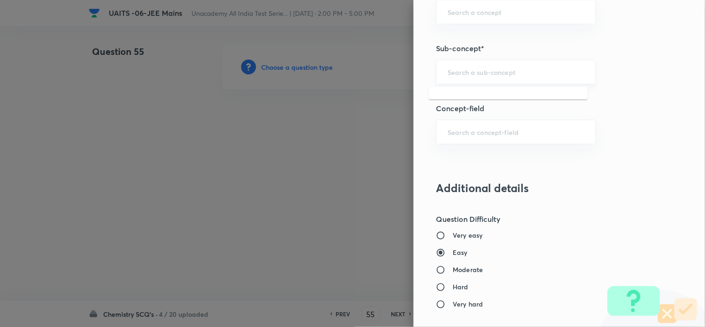
click at [536, 70] on input "text" at bounding box center [515, 71] width 137 height 9
click at [509, 98] on li "Chemical Bond Formation" at bounding box center [508, 98] width 159 height 17
type input "Chemical Bond Formation"
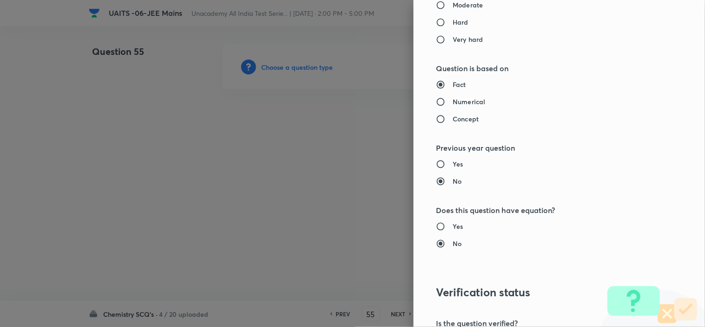
type input "Chemistry"
type input "Inorganic Chemistry"
type input "Chemical Bonding"
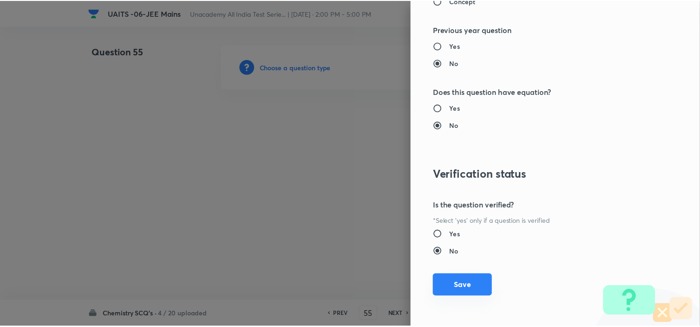
scroll to position [1002, 0]
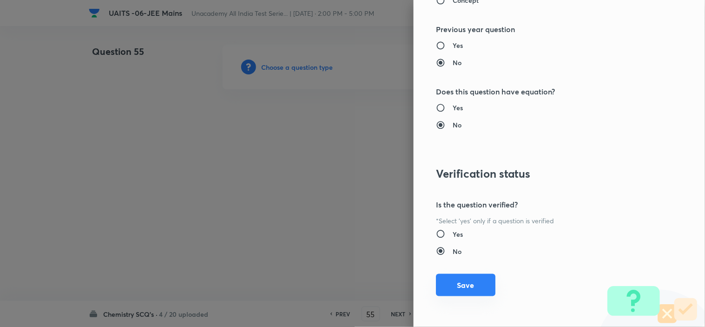
drag, startPoint x: 464, startPoint y: 291, endPoint x: 471, endPoint y: 275, distance: 17.8
click at [465, 293] on button "Save" at bounding box center [465, 285] width 59 height 22
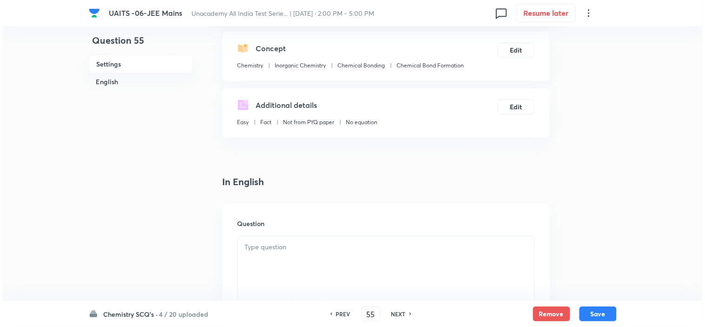
scroll to position [206, 0]
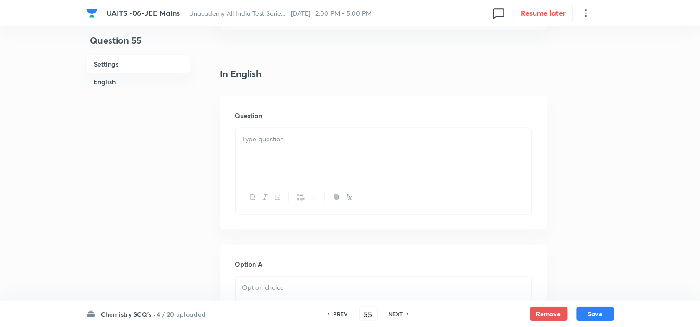
click at [291, 144] on div at bounding box center [383, 154] width 296 height 52
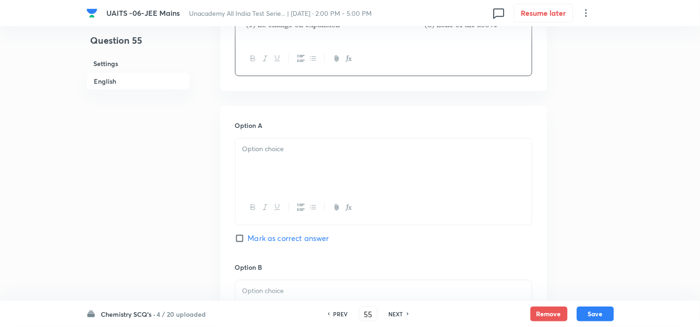
scroll to position [412, 0]
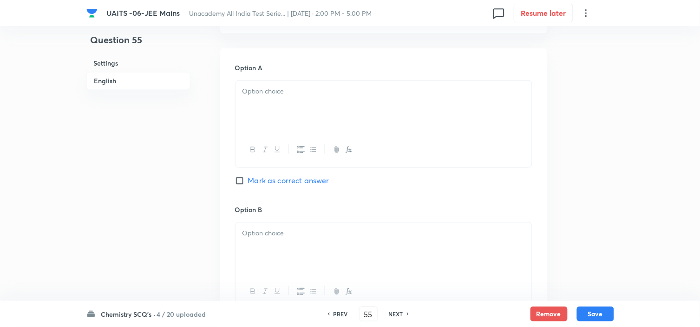
click at [435, 98] on div at bounding box center [383, 107] width 296 height 52
click at [369, 241] on div at bounding box center [383, 248] width 296 height 52
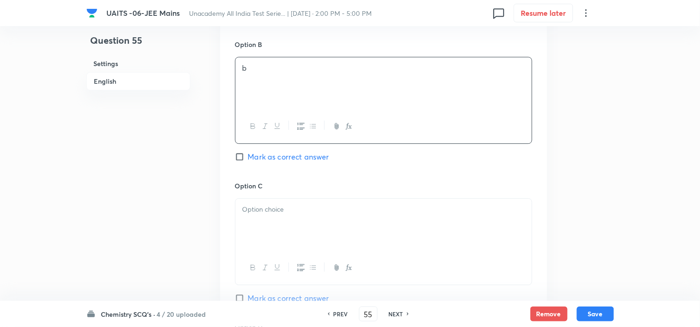
click at [369, 216] on div at bounding box center [383, 224] width 296 height 52
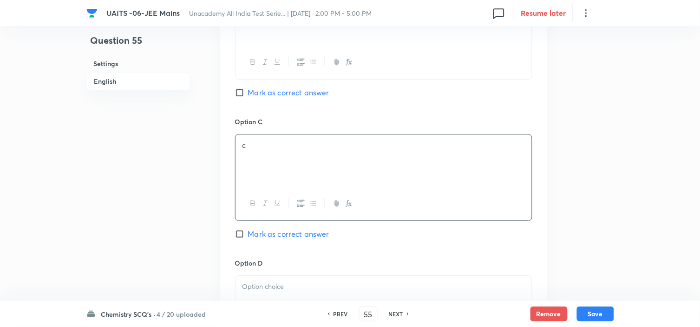
scroll to position [732, 0]
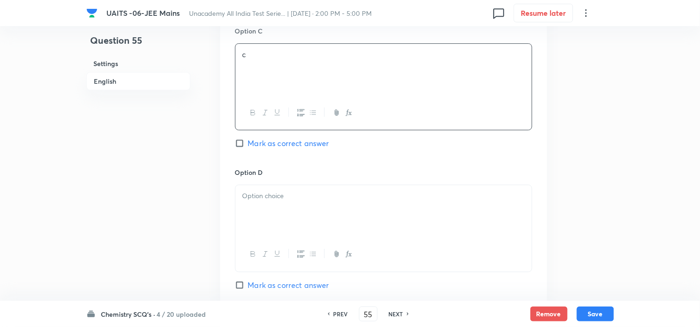
click at [377, 201] on p at bounding box center [383, 195] width 282 height 11
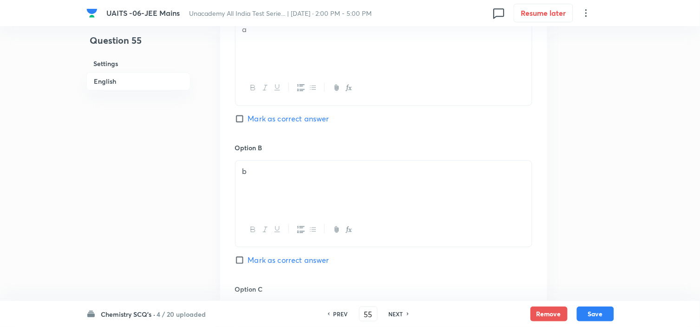
click at [272, 120] on span "Mark as correct answer" at bounding box center [288, 118] width 81 height 11
click at [248, 120] on input "Mark as correct answer" at bounding box center [241, 118] width 13 height 9
checkbox input "true"
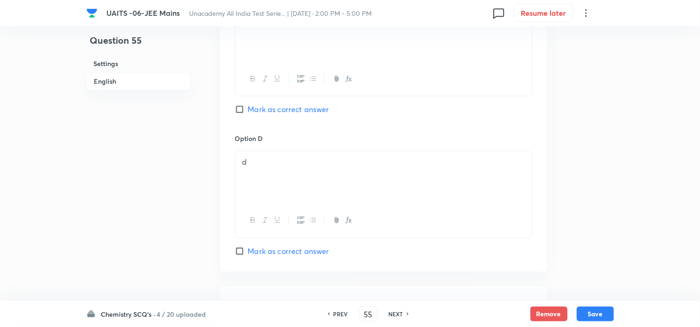
scroll to position [888, 0]
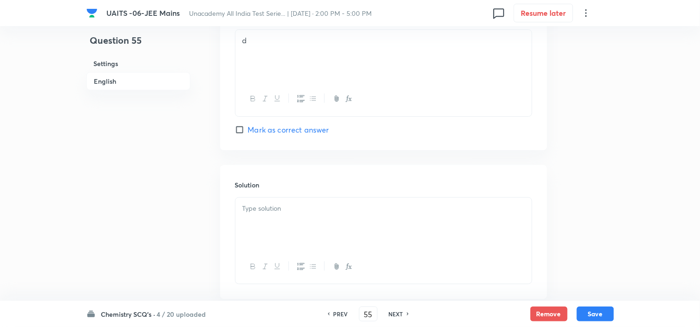
click at [360, 216] on div at bounding box center [383, 223] width 296 height 52
drag, startPoint x: 312, startPoint y: 254, endPoint x: 321, endPoint y: 249, distance: 10.0
click at [312, 252] on div at bounding box center [383, 266] width 296 height 34
click at [378, 226] on div at bounding box center [383, 223] width 296 height 52
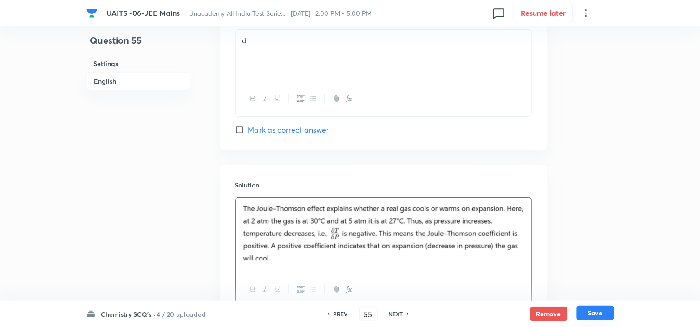
click at [592, 314] on button "Save" at bounding box center [595, 312] width 37 height 15
type input "56"
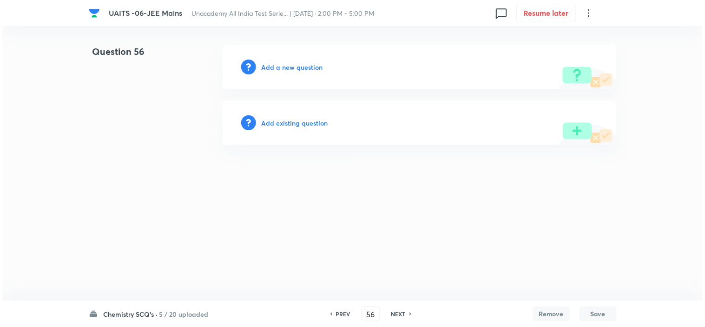
scroll to position [0, 0]
click at [300, 72] on h6 "Add a new question" at bounding box center [292, 67] width 61 height 10
click at [300, 71] on h6 "Choose a question type" at bounding box center [298, 67] width 72 height 10
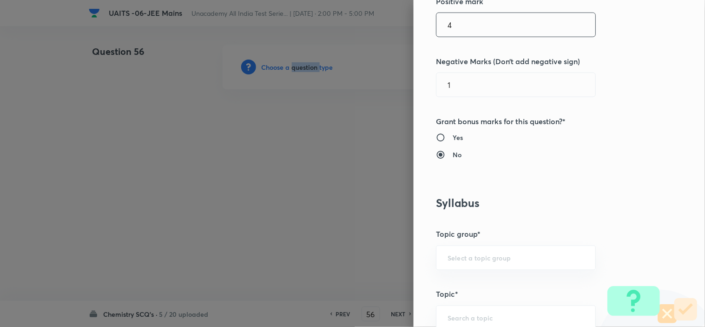
scroll to position [412, 0]
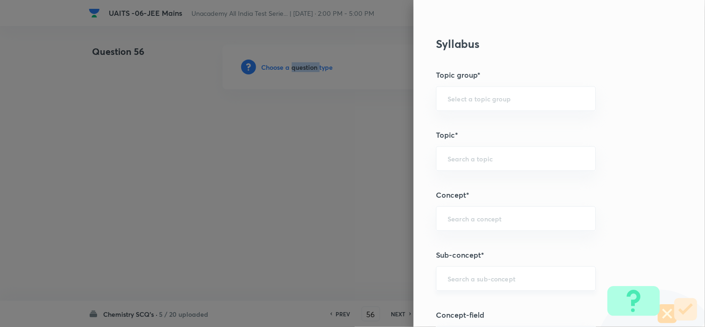
click at [485, 268] on div "​" at bounding box center [516, 278] width 160 height 25
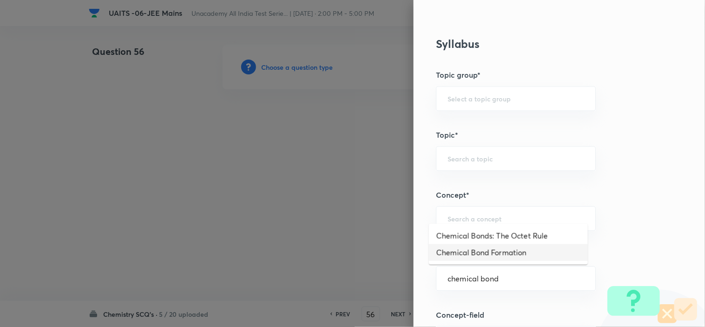
click at [471, 259] on li "Chemical Bond Formation" at bounding box center [508, 252] width 159 height 17
type input "Chemical Bond Formation"
type input "Chemistry"
type input "Inorganic Chemistry"
type input "Chemical Bonding"
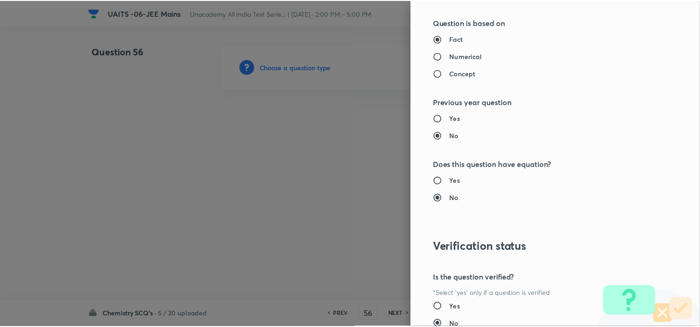
scroll to position [1002, 0]
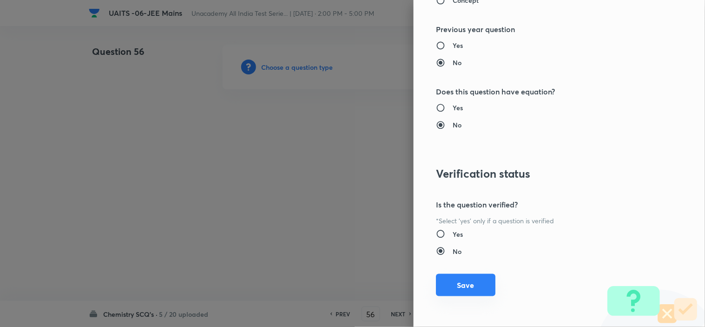
click at [456, 277] on button "Save" at bounding box center [465, 285] width 59 height 22
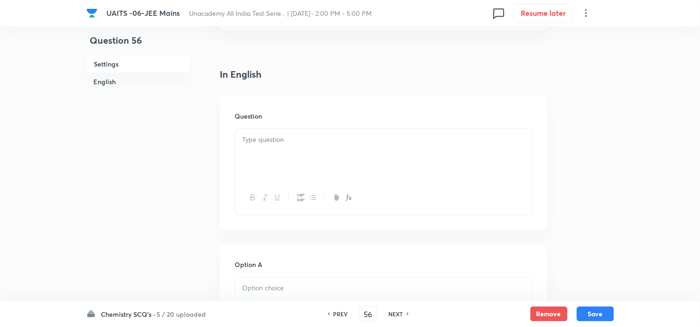
scroll to position [206, 0]
click at [324, 160] on div at bounding box center [383, 154] width 296 height 52
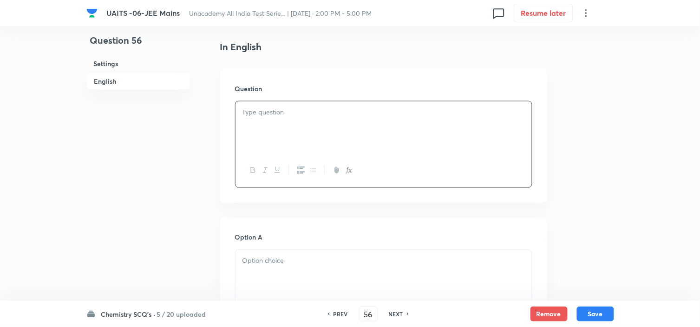
scroll to position [258, 0]
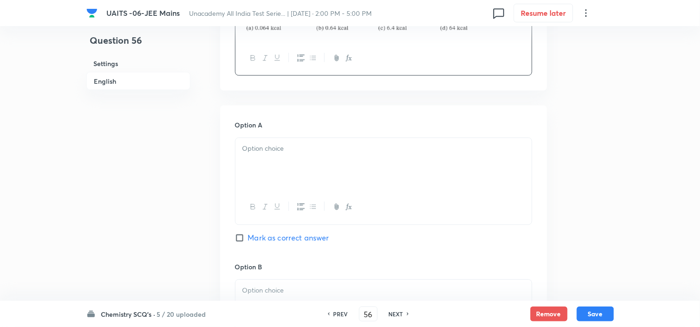
click at [346, 144] on p at bounding box center [383, 149] width 282 height 11
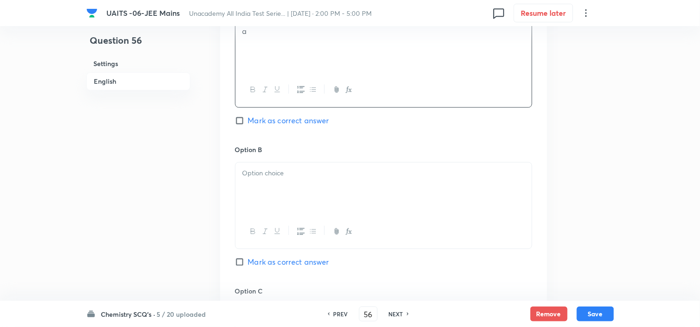
scroll to position [480, 0]
click at [340, 170] on p at bounding box center [383, 171] width 282 height 11
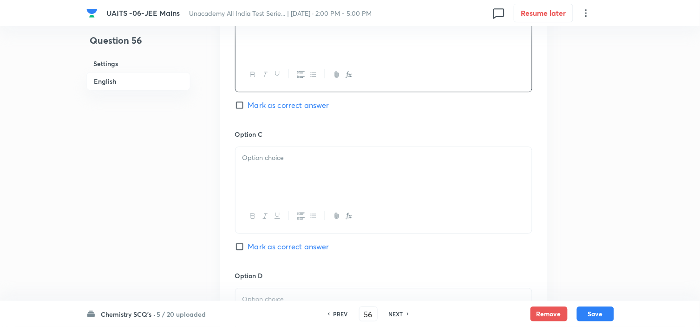
click at [338, 168] on div at bounding box center [383, 173] width 296 height 52
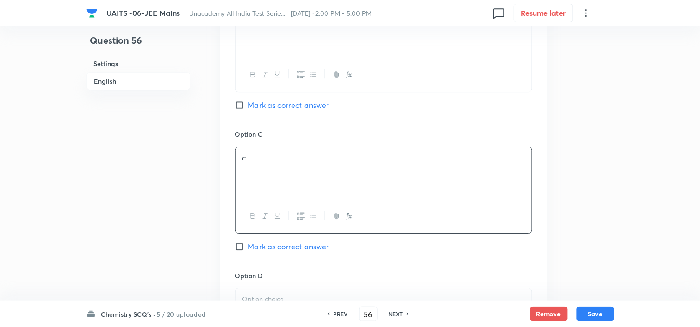
scroll to position [790, 0]
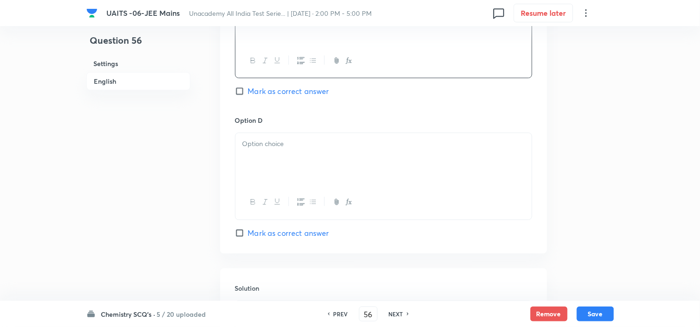
click at [338, 168] on div at bounding box center [383, 159] width 296 height 52
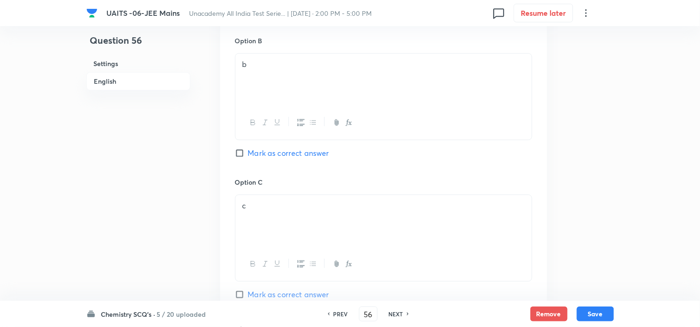
scroll to position [583, 0]
click at [281, 159] on span "Mark as correct answer" at bounding box center [288, 156] width 81 height 11
click at [248, 159] on input "Mark as correct answer" at bounding box center [241, 156] width 13 height 9
checkbox input "true"
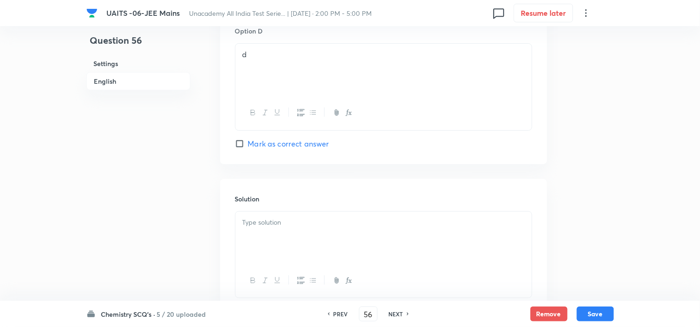
scroll to position [949, 0]
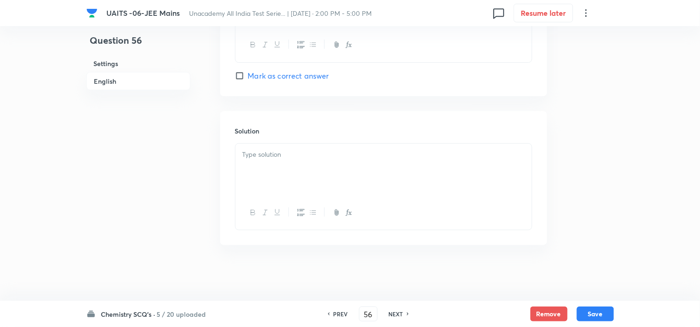
click at [388, 176] on div at bounding box center [383, 170] width 296 height 52
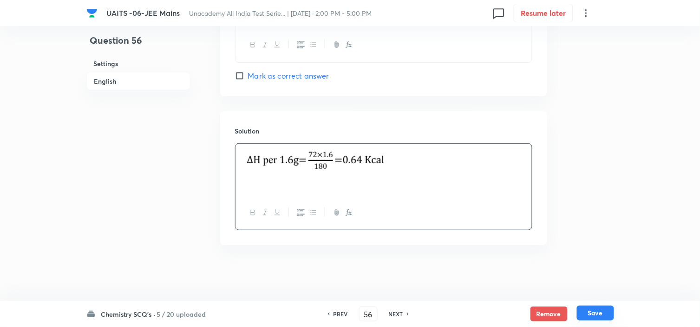
click at [595, 309] on button "Save" at bounding box center [595, 312] width 37 height 15
type input "57"
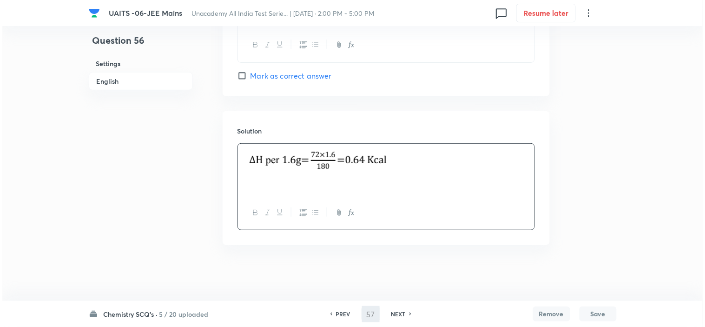
scroll to position [0, 0]
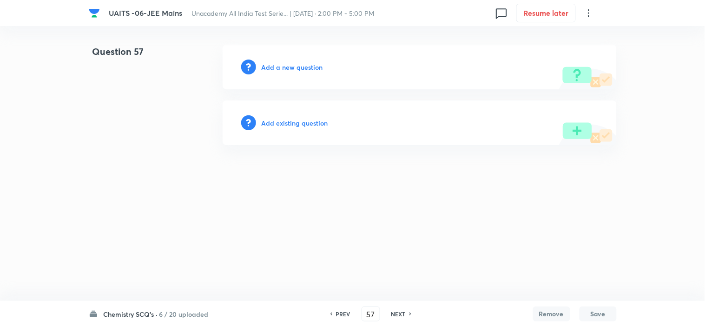
click at [310, 65] on h6 "Add a new question" at bounding box center [292, 67] width 61 height 10
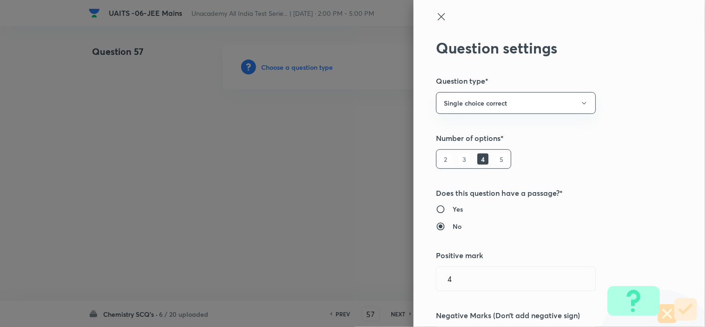
type input "Chemistry"
type input "Inorganic Chemistry"
type input "Chemical Bonding"
type input "Chemical Bond Formation"
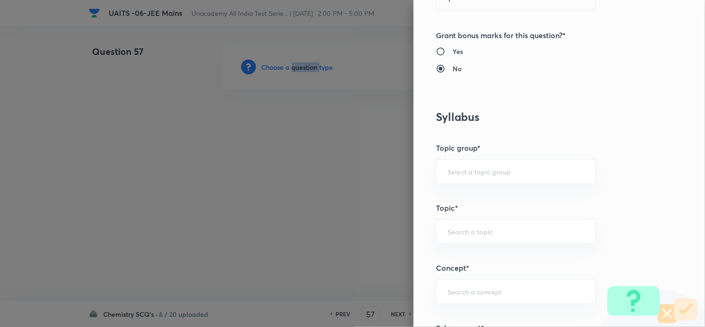
scroll to position [412, 0]
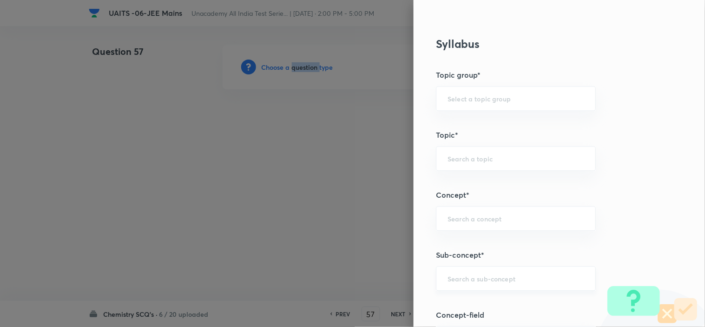
click at [508, 268] on div "​" at bounding box center [516, 278] width 160 height 25
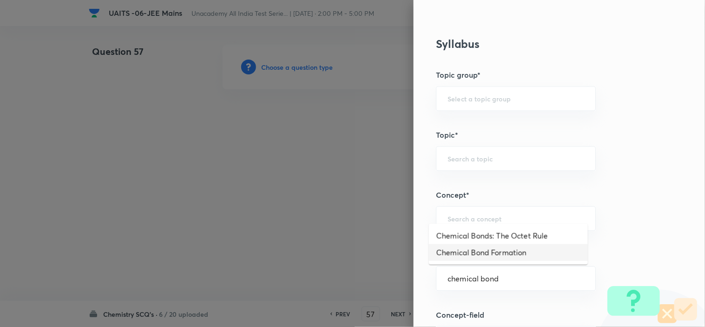
click at [510, 252] on li "Chemical Bond Formation" at bounding box center [508, 252] width 159 height 17
type input "Chemical Bond Formation"
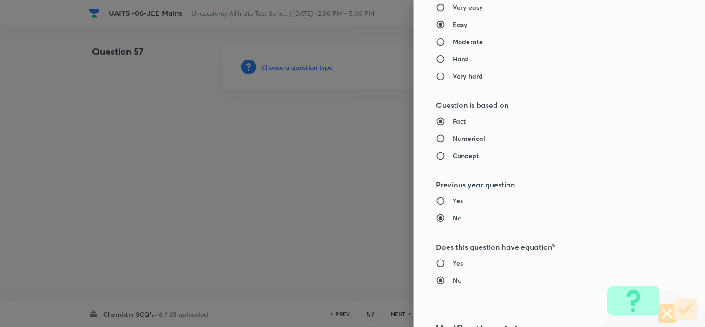
type input "Chemistry"
type input "Inorganic Chemistry"
type input "Chemical Bonding"
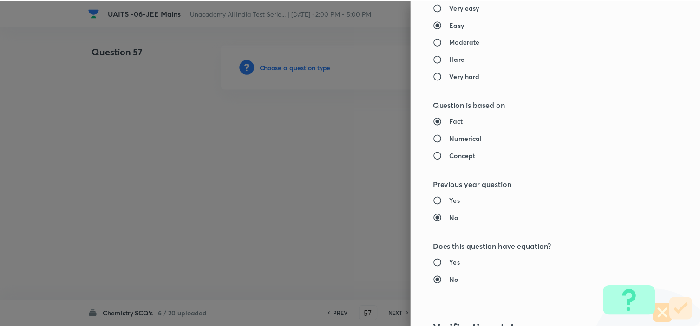
scroll to position [981, 0]
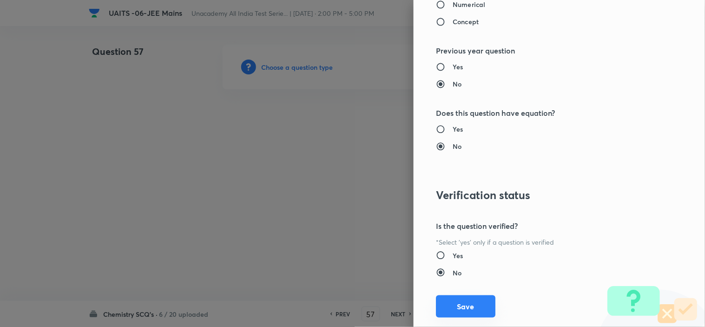
click at [475, 305] on button "Save" at bounding box center [465, 306] width 59 height 22
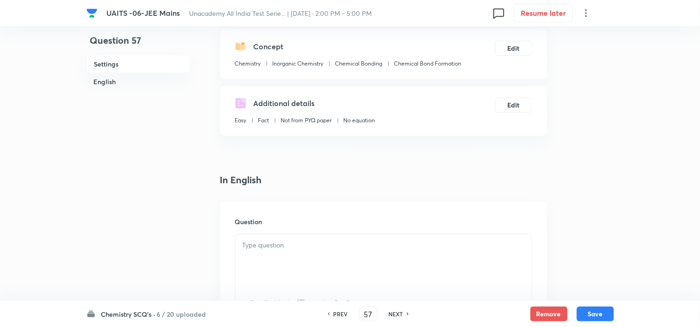
scroll to position [155, 0]
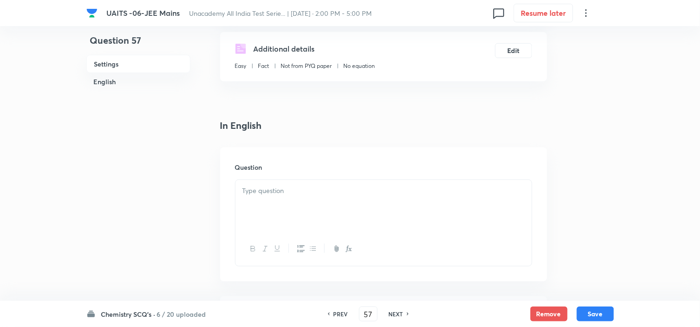
click at [458, 180] on div at bounding box center [383, 206] width 296 height 52
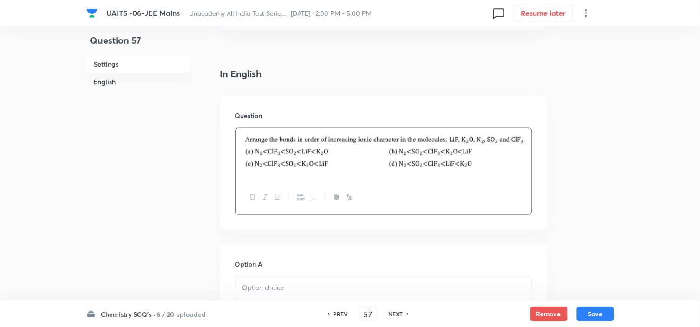
scroll to position [258, 0]
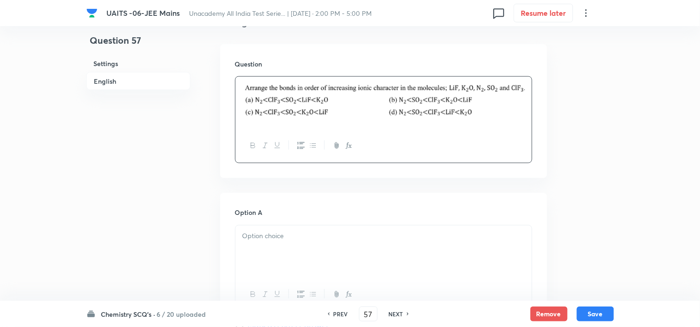
click at [321, 261] on div at bounding box center [383, 251] width 296 height 52
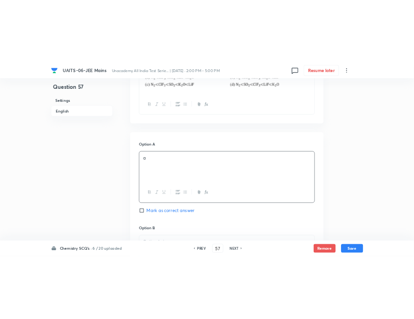
scroll to position [318, 0]
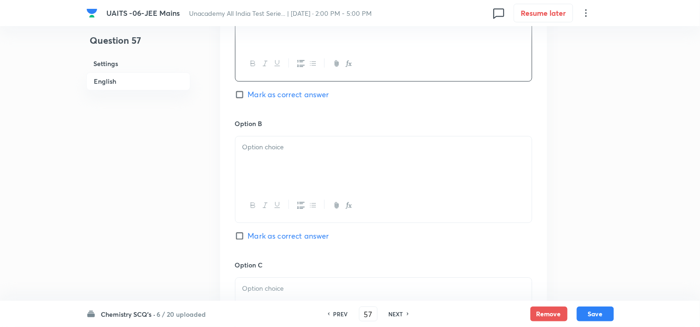
click at [347, 163] on div at bounding box center [383, 162] width 296 height 52
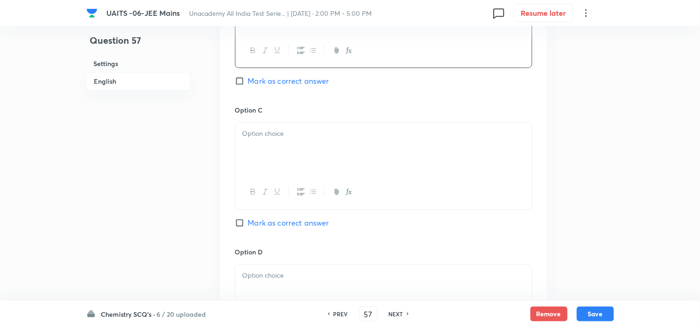
click at [357, 136] on p at bounding box center [383, 133] width 282 height 11
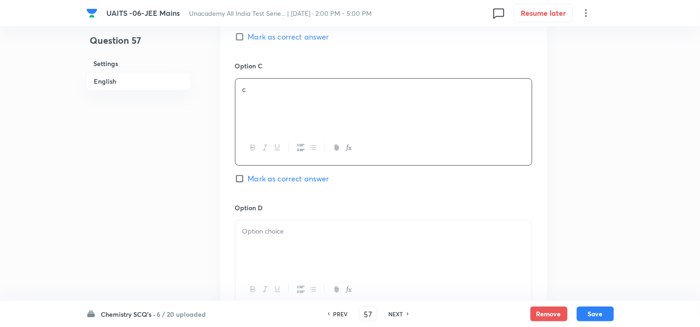
scroll to position [746, 0]
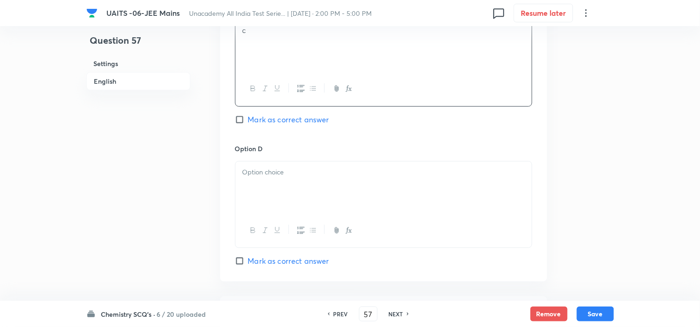
click at [316, 183] on div at bounding box center [383, 187] width 296 height 52
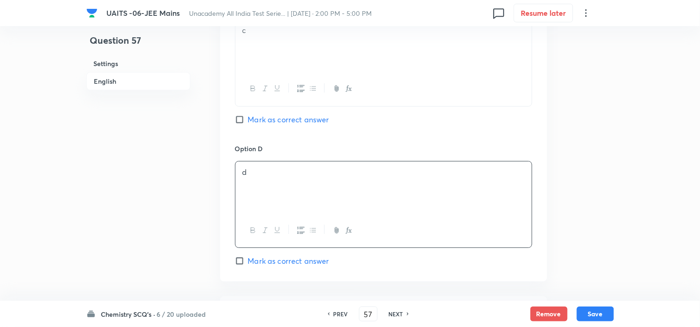
click at [354, 198] on div "d" at bounding box center [383, 187] width 296 height 52
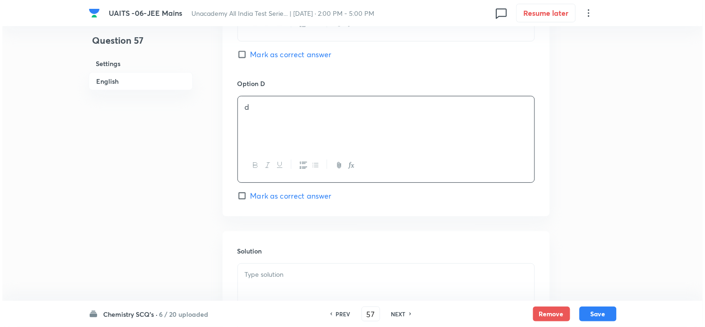
scroll to position [902, 0]
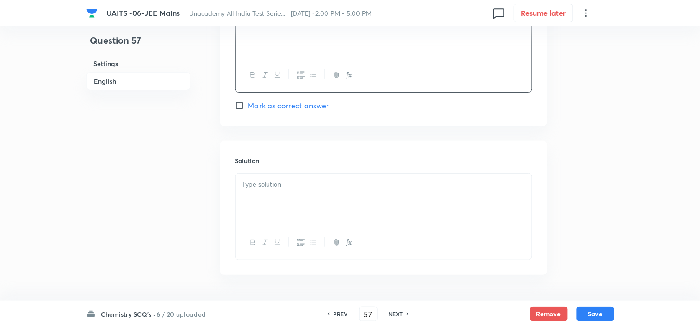
click at [334, 189] on p at bounding box center [383, 184] width 282 height 11
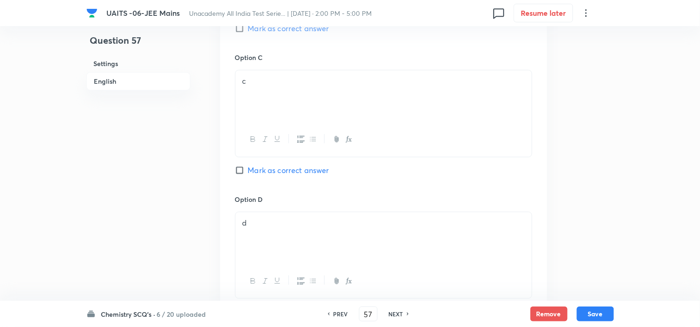
scroll to position [695, 0]
click at [301, 30] on span "Mark as correct answer" at bounding box center [288, 29] width 81 height 11
click at [248, 30] on input "Mark as correct answer" at bounding box center [241, 29] width 13 height 9
checkbox input "true"
click at [589, 308] on button "Save" at bounding box center [595, 312] width 37 height 15
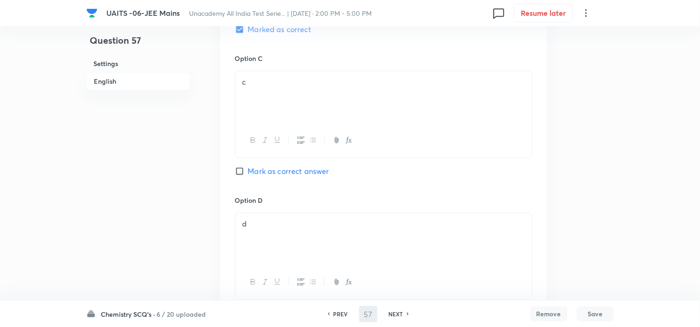
type input "58"
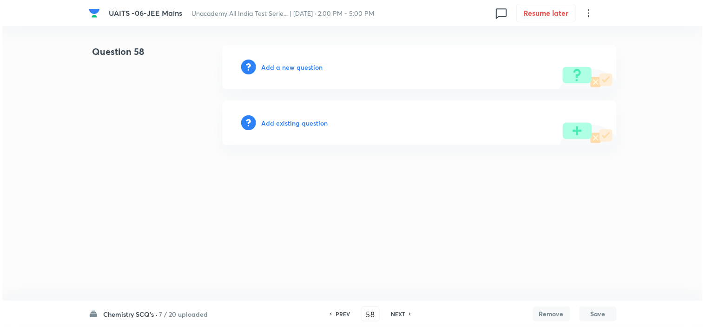
scroll to position [0, 0]
click at [301, 66] on h6 "Add a new question" at bounding box center [292, 67] width 61 height 10
click at [301, 66] on h6 "Choose a question type" at bounding box center [298, 67] width 72 height 10
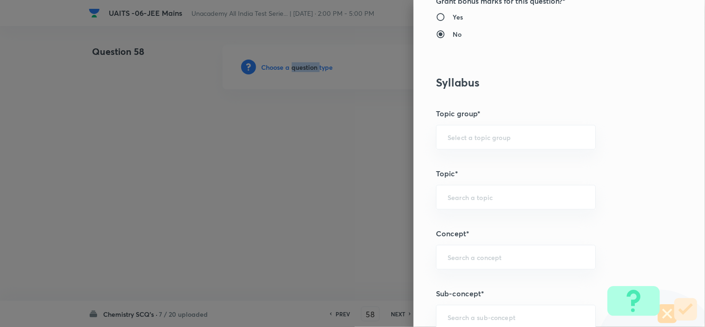
scroll to position [464, 0]
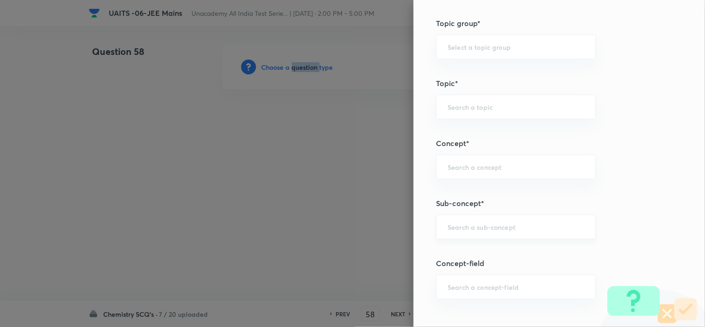
click at [533, 217] on div "​" at bounding box center [516, 226] width 160 height 25
click at [516, 250] on li "Chemical Bond Formation" at bounding box center [508, 253] width 159 height 17
type input "Chemical Bond Formation"
type input "Chemistry"
type input "Inorganic Chemistry"
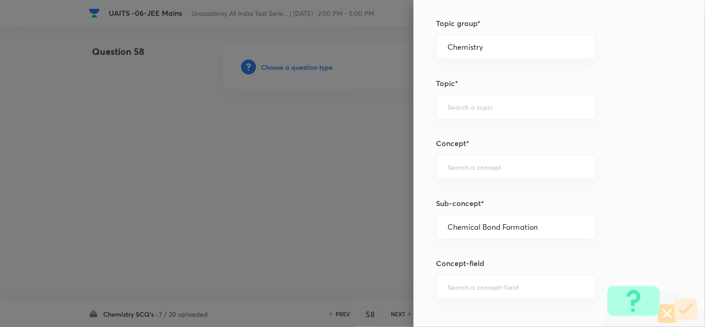
type input "Chemical Bonding"
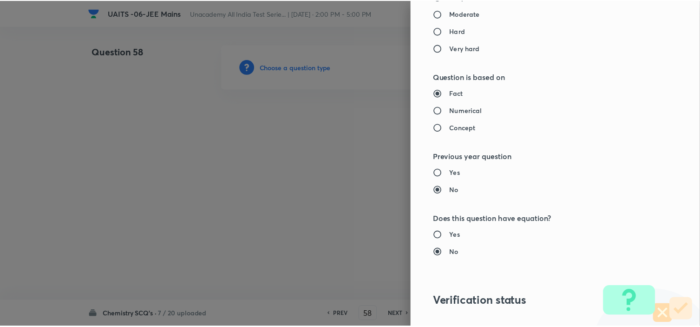
scroll to position [1002, 0]
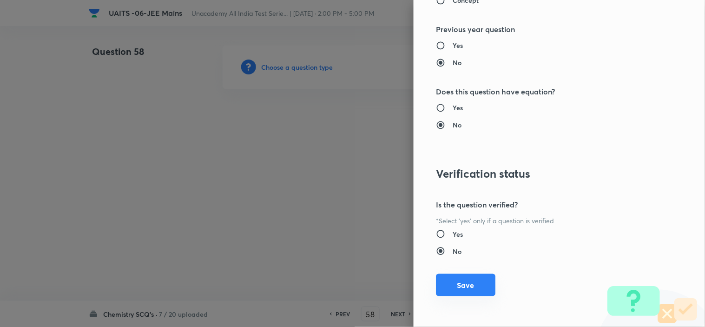
click at [474, 281] on button "Save" at bounding box center [465, 285] width 59 height 22
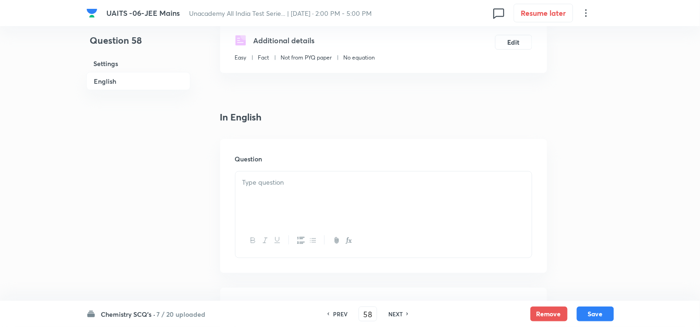
scroll to position [258, 0]
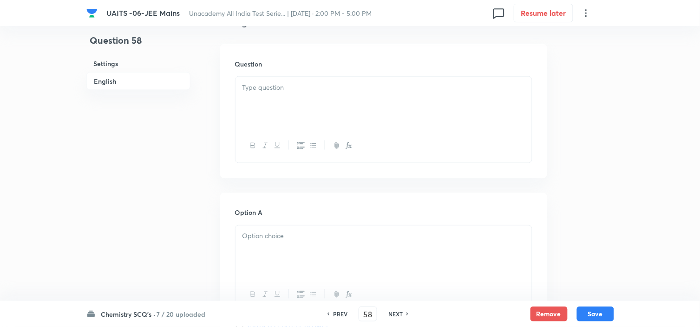
drag, startPoint x: 389, startPoint y: 103, endPoint x: 534, endPoint y: 170, distance: 159.8
click at [390, 102] on div at bounding box center [383, 103] width 296 height 52
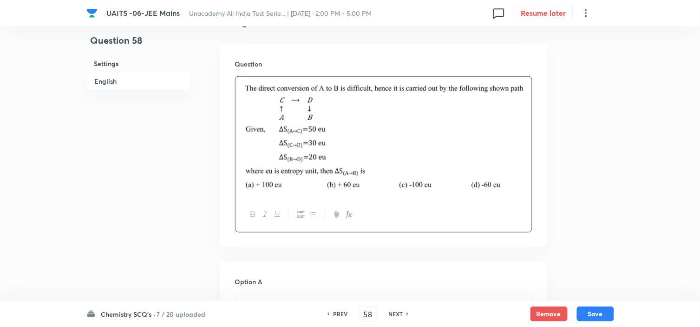
click at [343, 300] on p at bounding box center [383, 305] width 282 height 11
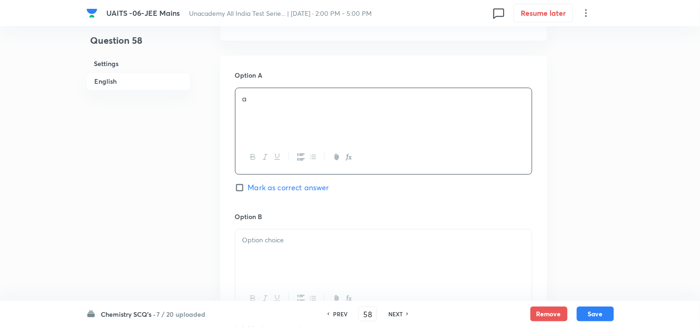
click at [400, 229] on div at bounding box center [383, 255] width 296 height 52
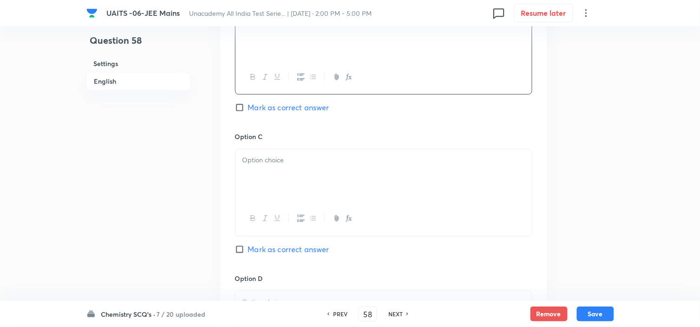
scroll to position [688, 0]
click at [377, 193] on div at bounding box center [383, 173] width 296 height 52
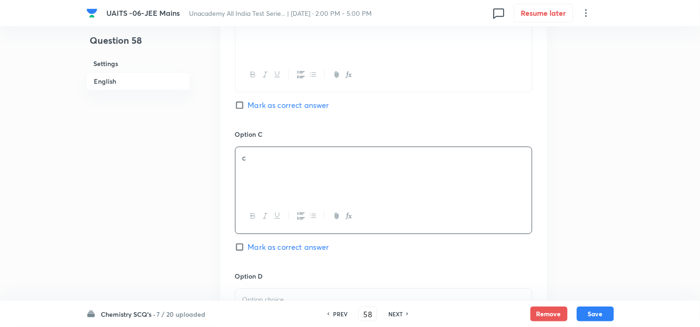
drag, startPoint x: 320, startPoint y: 299, endPoint x: 356, endPoint y: 289, distance: 37.6
click at [319, 299] on p at bounding box center [383, 299] width 282 height 11
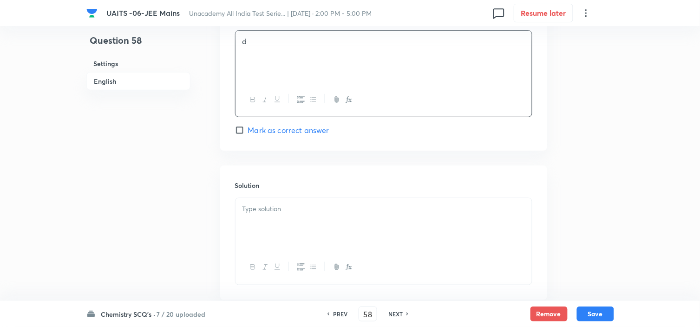
click at [354, 229] on div at bounding box center [383, 224] width 296 height 52
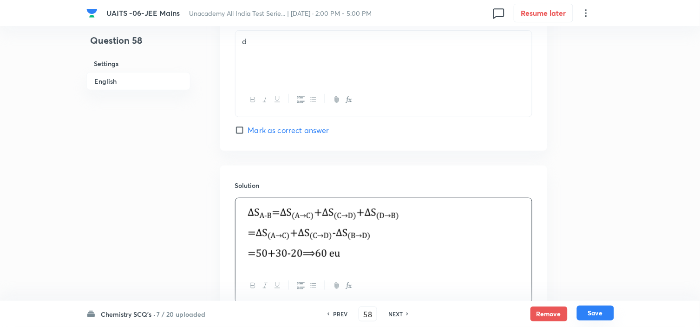
click at [602, 311] on button "Save" at bounding box center [595, 312] width 37 height 15
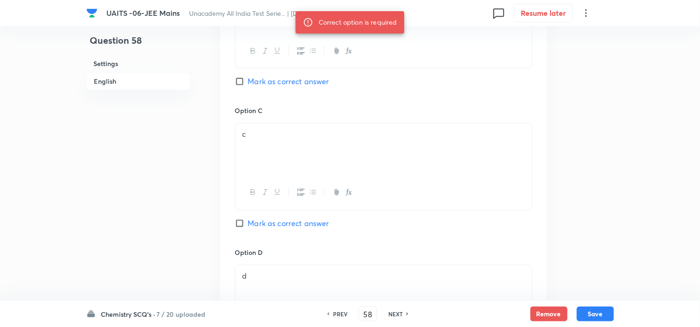
scroll to position [688, 0]
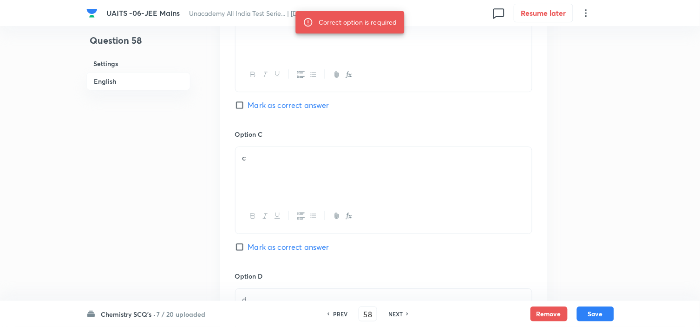
click at [312, 104] on span "Mark as correct answer" at bounding box center [288, 104] width 81 height 11
click at [248, 104] on input "Mark as correct answer" at bounding box center [241, 104] width 13 height 9
checkbox input "true"
click at [607, 307] on button "Save" at bounding box center [595, 312] width 37 height 15
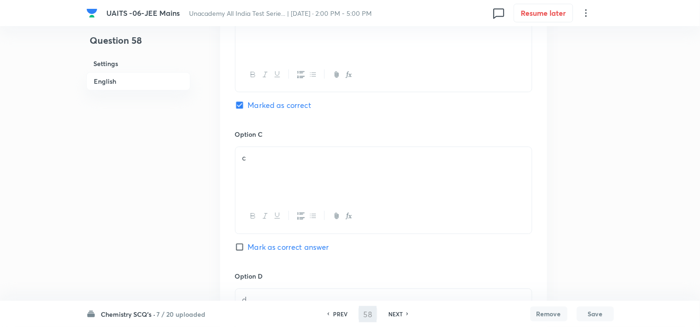
type input "59"
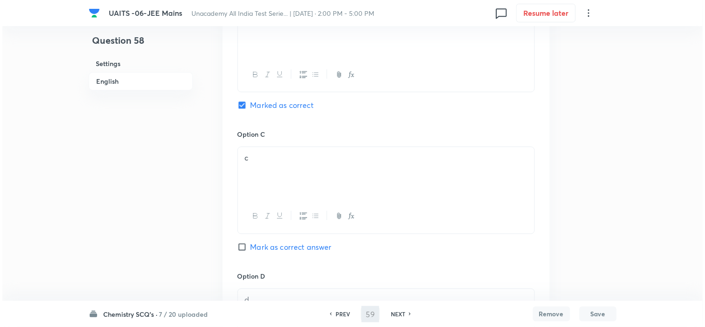
scroll to position [0, 0]
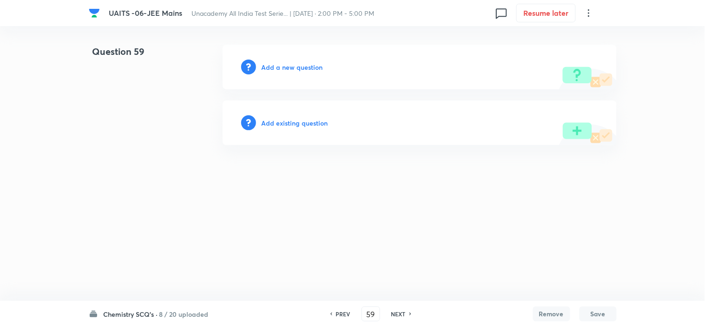
click at [311, 62] on h6 "Add a new question" at bounding box center [292, 67] width 61 height 10
click at [311, 62] on h6 "Choose a question type" at bounding box center [298, 67] width 72 height 10
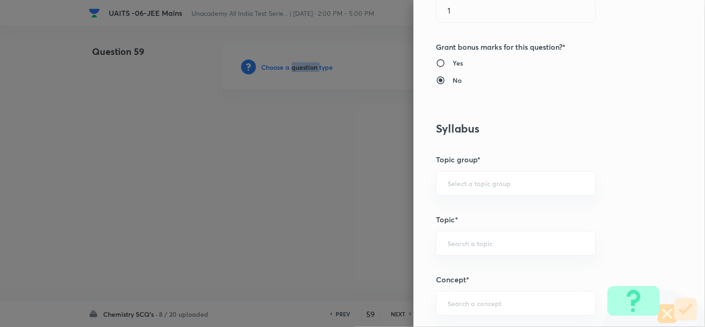
scroll to position [412, 0]
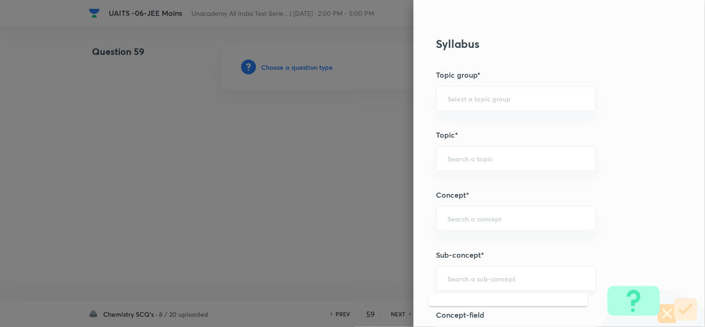
click at [503, 279] on input "text" at bounding box center [515, 278] width 137 height 9
click at [516, 256] on li "Chemical Bond Formation" at bounding box center [508, 252] width 159 height 17
type input "Chemical Bond Formation"
type input "Chemistry"
type input "Inorganic Chemistry"
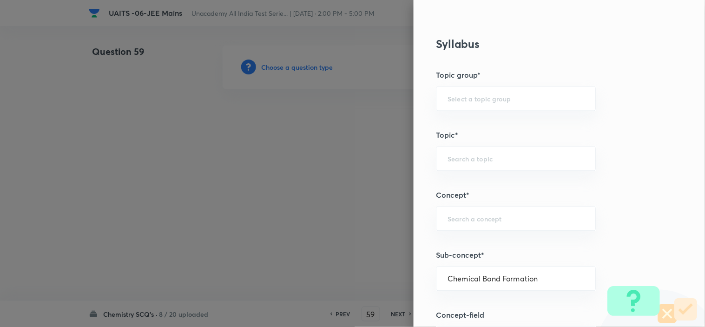
type input "Chemical Bonding"
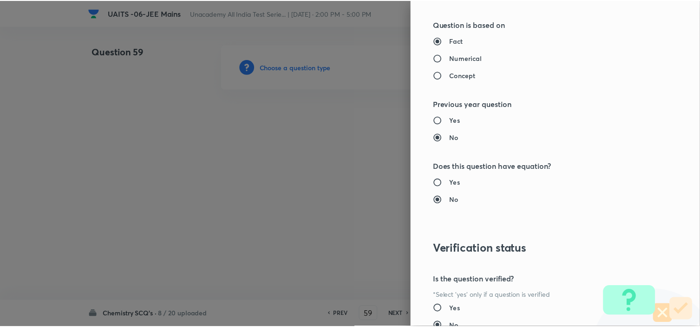
scroll to position [1002, 0]
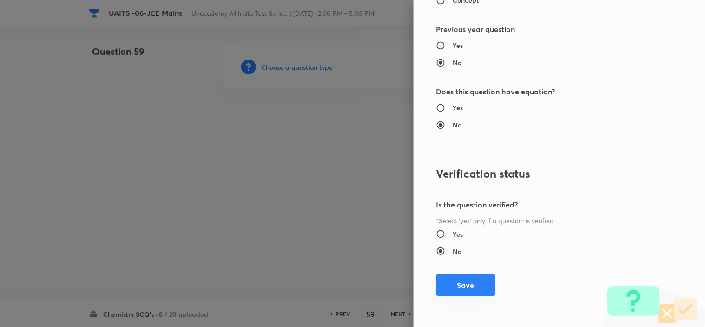
click at [458, 285] on button "Save" at bounding box center [465, 285] width 59 height 22
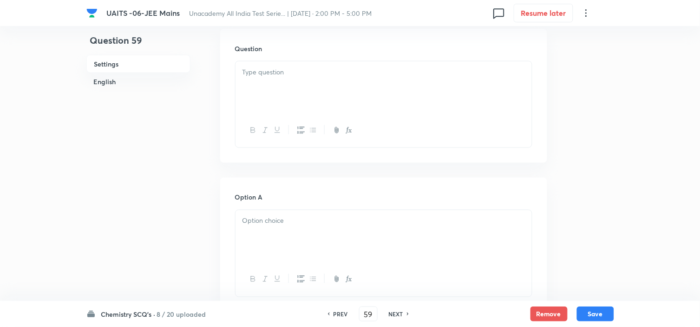
scroll to position [206, 0]
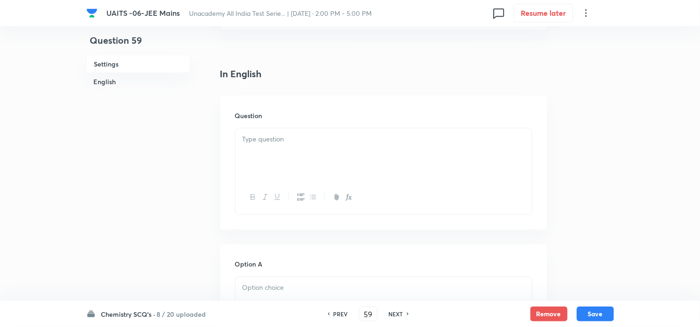
click at [349, 143] on p at bounding box center [383, 139] width 282 height 11
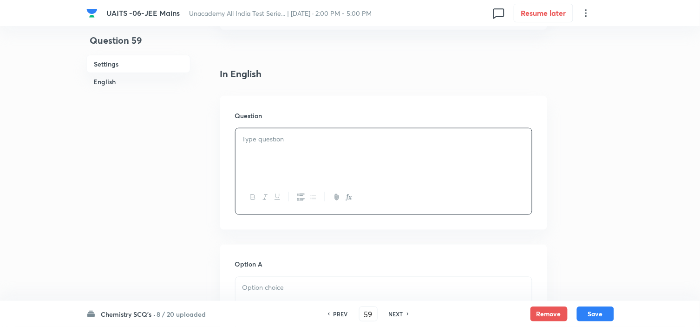
click at [403, 178] on div at bounding box center [383, 154] width 296 height 52
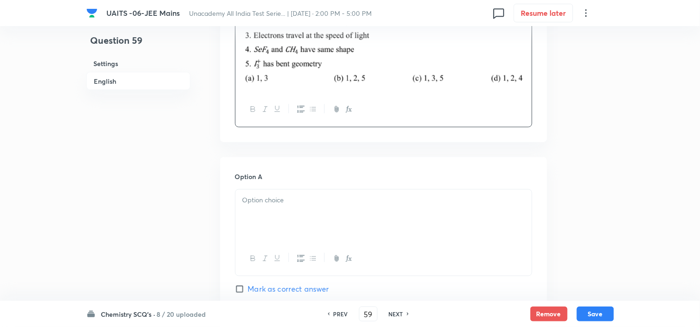
scroll to position [361, 0]
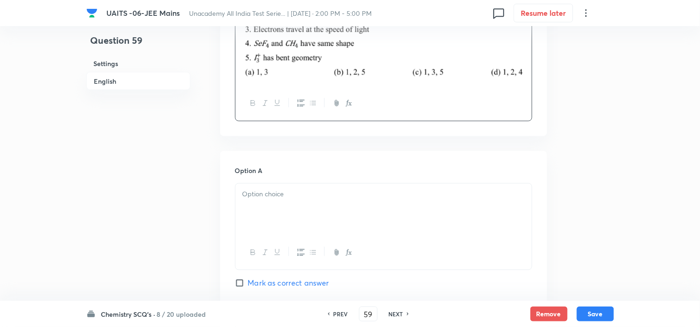
click at [336, 183] on div at bounding box center [383, 209] width 296 height 52
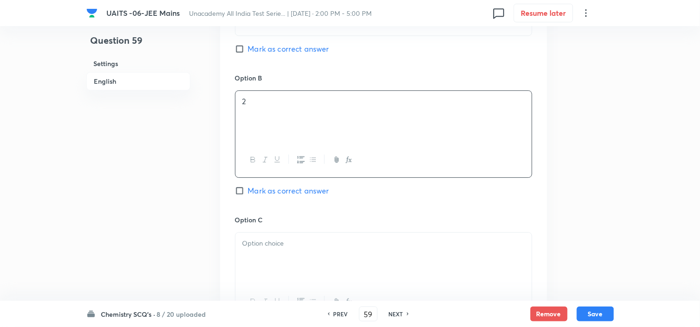
scroll to position [680, 0]
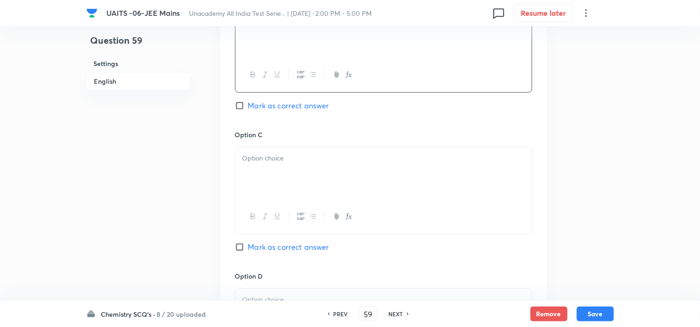
click at [332, 161] on p at bounding box center [383, 158] width 282 height 11
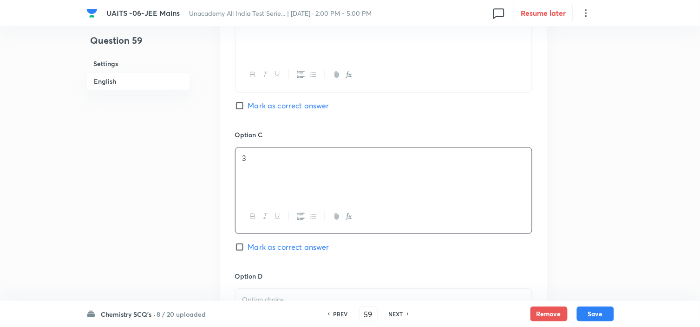
click at [279, 290] on div at bounding box center [383, 314] width 296 height 52
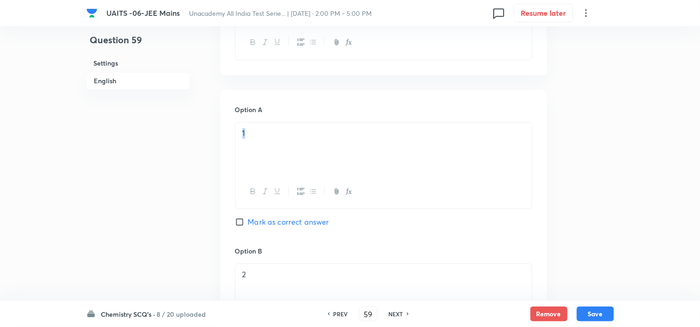
drag, startPoint x: 323, startPoint y: 143, endPoint x: 136, endPoint y: 156, distance: 187.6
click at [136, 156] on div "Question 59 Settings English Settings Type Single choice correct 4 options + 4 …" at bounding box center [350, 238] width 528 height 1230
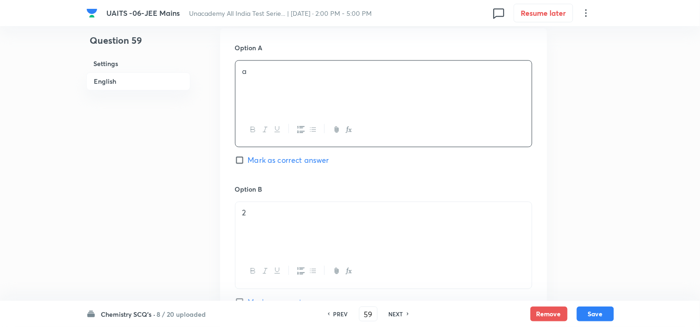
scroll to position [628, 0]
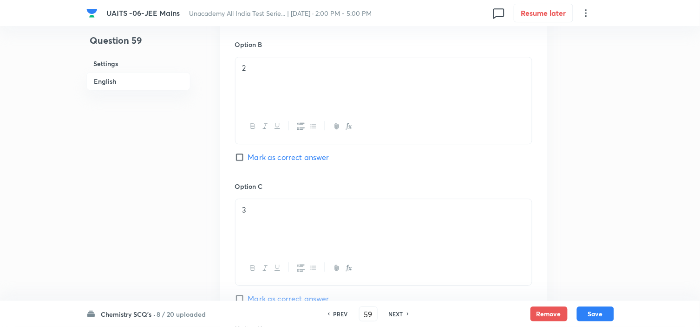
click at [332, 93] on div "2" at bounding box center [383, 83] width 296 height 52
click at [312, 209] on p "3" at bounding box center [383, 209] width 282 height 11
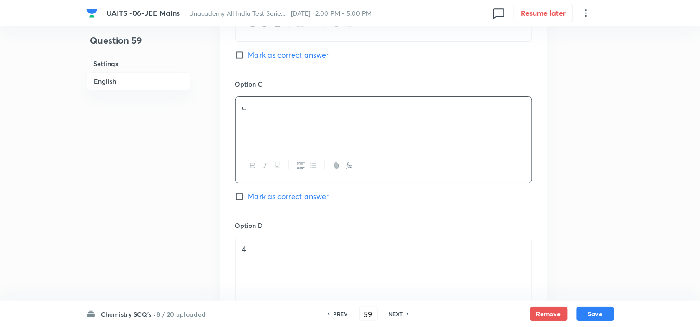
scroll to position [732, 0]
click at [307, 254] on div "4" at bounding box center [383, 263] width 296 height 52
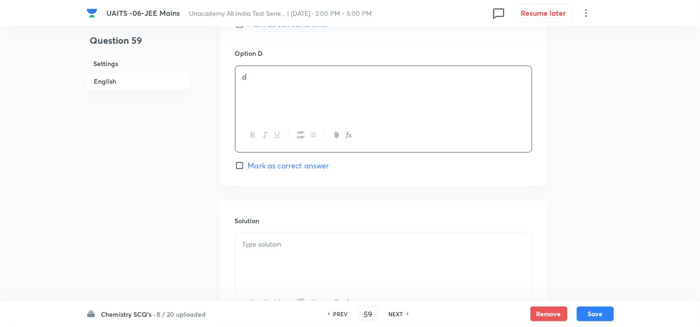
scroll to position [990, 0]
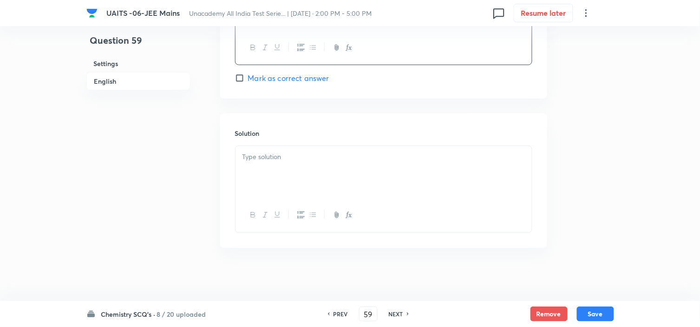
click at [338, 165] on div at bounding box center [383, 172] width 296 height 52
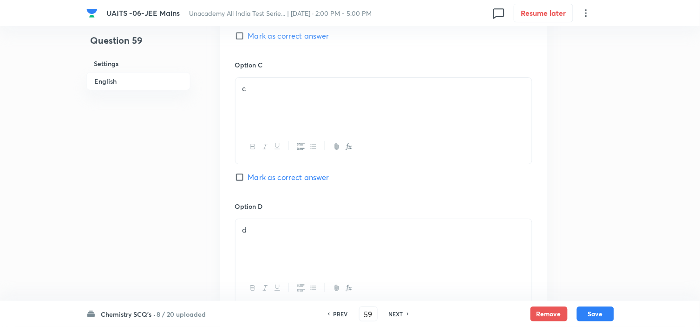
scroll to position [732, 0]
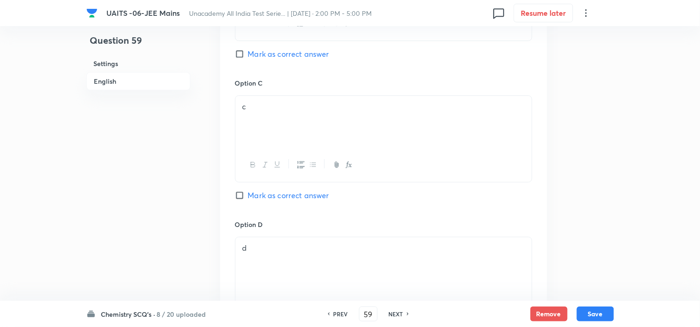
click at [290, 52] on span "Mark as correct answer" at bounding box center [288, 53] width 81 height 11
click at [248, 52] on input "Mark as correct answer" at bounding box center [241, 53] width 13 height 9
checkbox input "true"
click at [595, 311] on button "Save" at bounding box center [595, 312] width 37 height 15
type input "60"
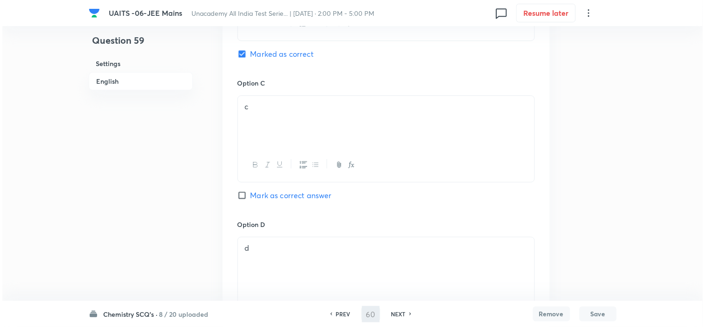
scroll to position [0, 0]
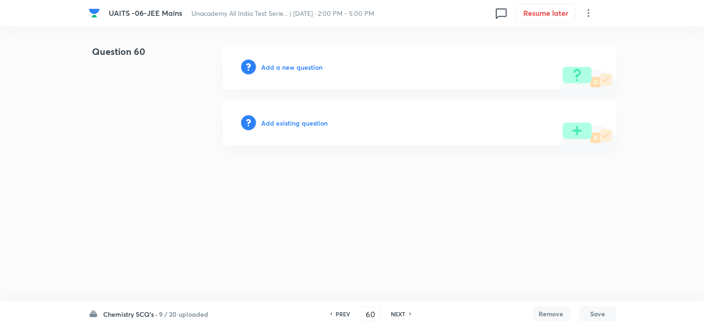
click at [314, 62] on h6 "Add a new question" at bounding box center [292, 67] width 61 height 10
click at [314, 62] on h6 "Choose a question type" at bounding box center [298, 67] width 72 height 10
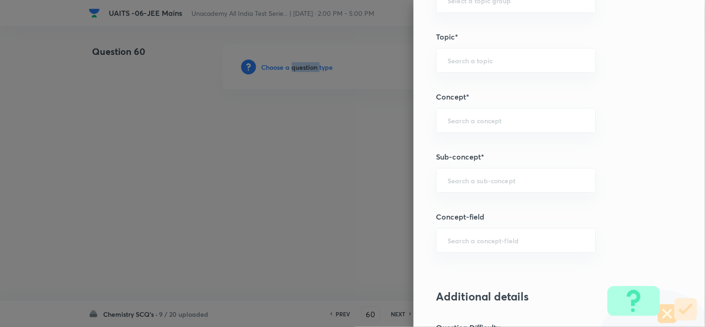
scroll to position [516, 0]
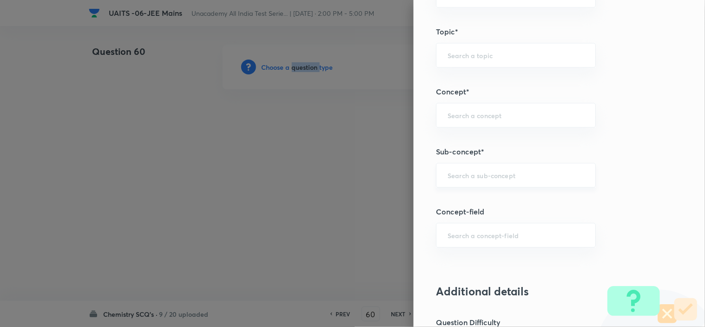
click at [539, 172] on div "​" at bounding box center [516, 175] width 160 height 25
click at [494, 199] on li "Chemical Bond Formation" at bounding box center [508, 202] width 159 height 17
type input "Chemical Bond Formation"
type input "Chemistry"
type input "Inorganic Chemistry"
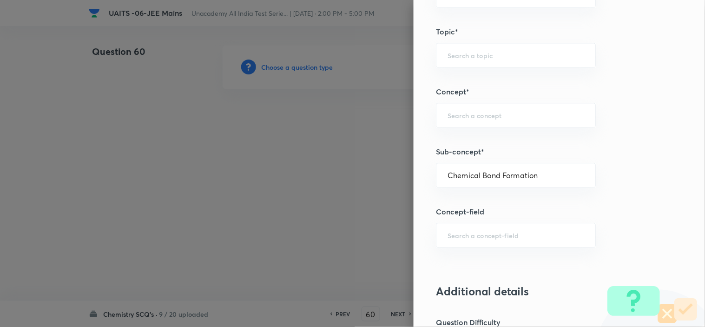
type input "Chemical Bonding"
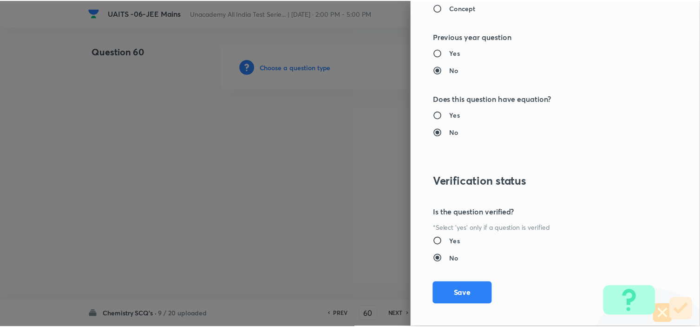
scroll to position [1002, 0]
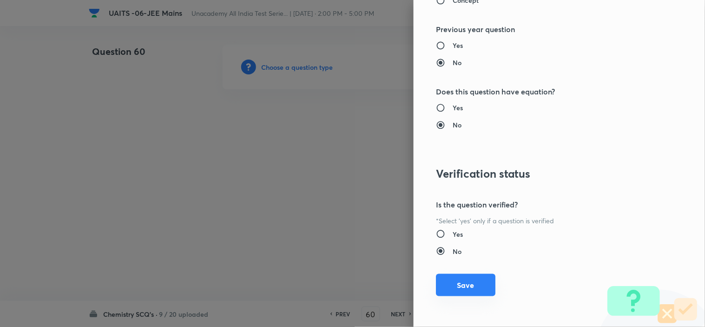
click at [464, 294] on button "Save" at bounding box center [465, 285] width 59 height 22
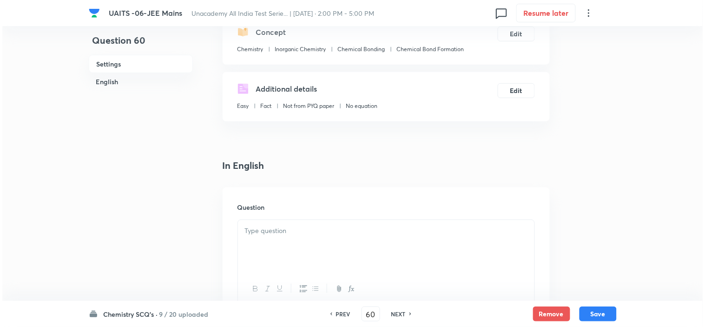
scroll to position [155, 0]
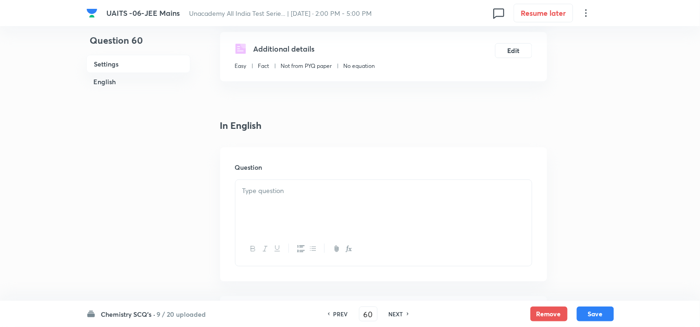
click at [347, 180] on div at bounding box center [383, 206] width 296 height 52
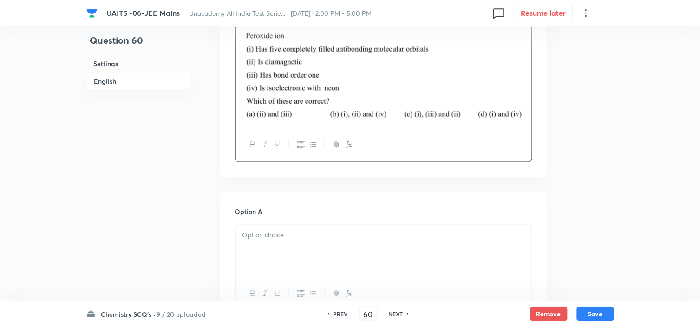
click at [281, 224] on div at bounding box center [383, 250] width 296 height 52
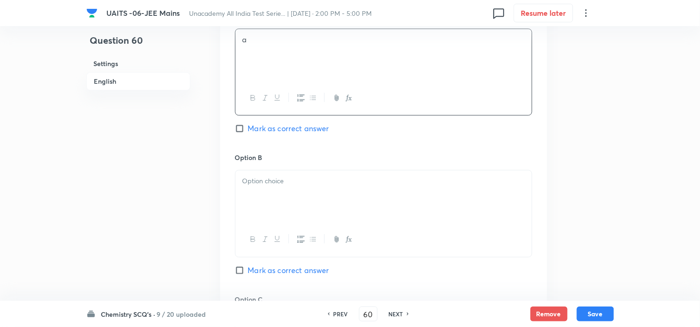
scroll to position [567, 0]
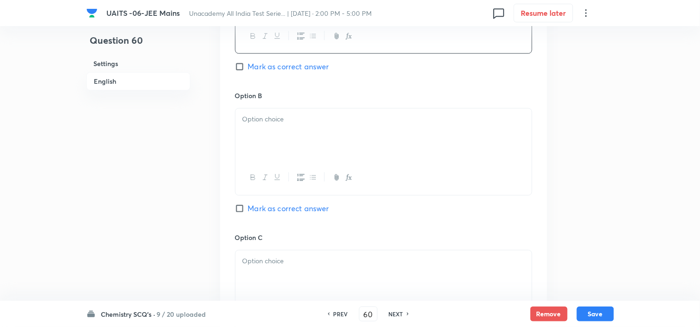
click at [305, 144] on div at bounding box center [383, 134] width 296 height 52
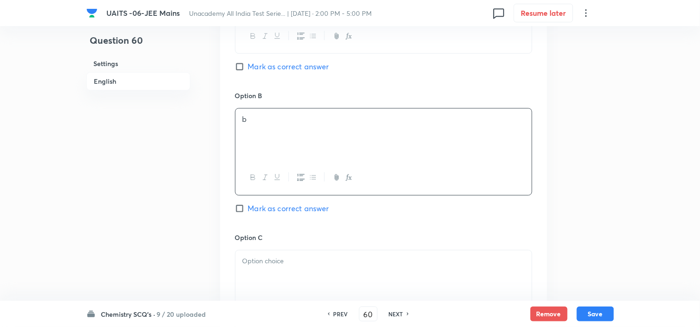
click at [310, 255] on div at bounding box center [383, 276] width 296 height 52
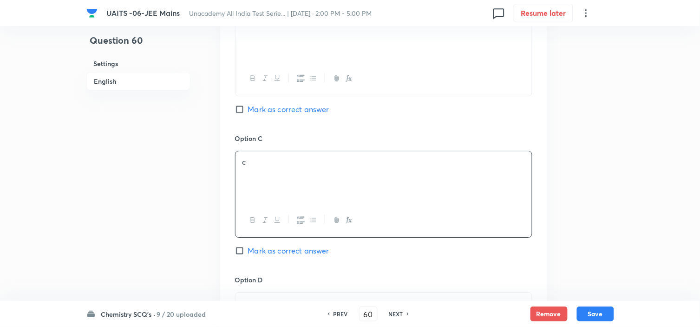
scroll to position [773, 0]
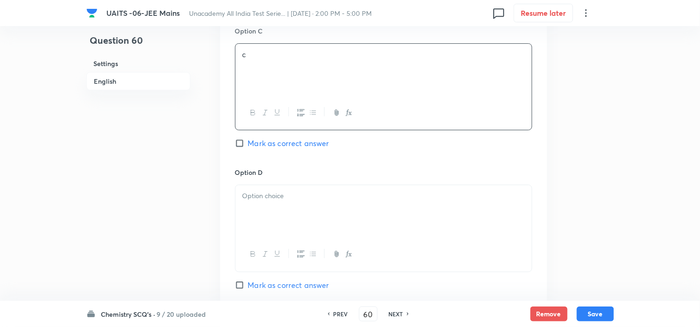
click at [317, 226] on div at bounding box center [383, 211] width 296 height 52
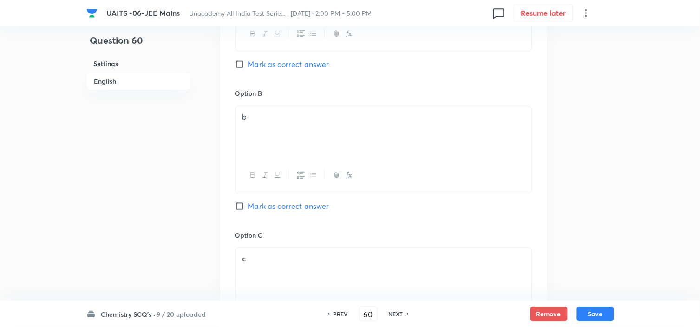
scroll to position [567, 0]
click at [307, 70] on span "Mark as correct answer" at bounding box center [288, 66] width 81 height 11
click at [248, 70] on input "Mark as correct answer" at bounding box center [241, 66] width 13 height 9
checkbox input "true"
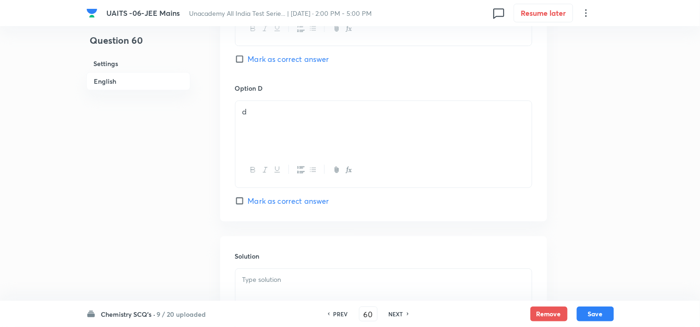
scroll to position [876, 0]
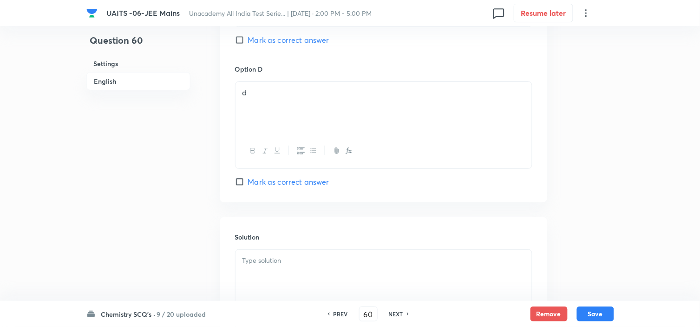
click at [340, 279] on div at bounding box center [383, 275] width 296 height 52
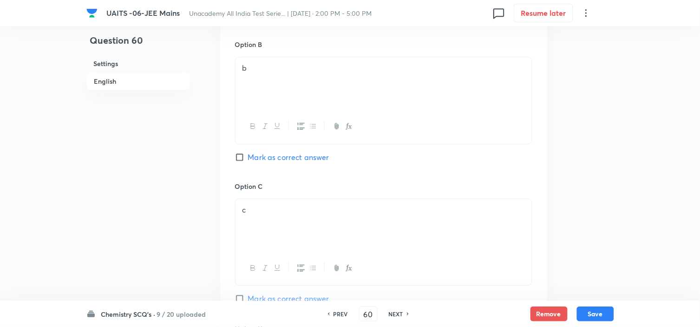
scroll to position [618, 0]
click at [590, 311] on button "Save" at bounding box center [595, 312] width 37 height 15
type input "61"
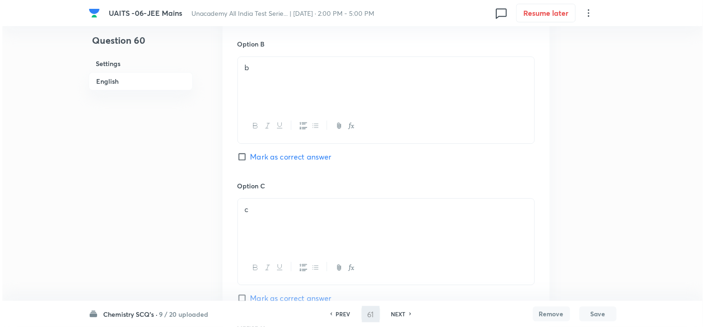
scroll to position [0, 0]
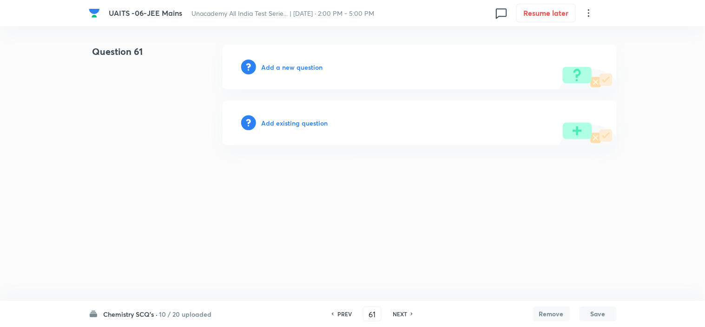
click at [290, 71] on h6 "Add a new question" at bounding box center [292, 67] width 61 height 10
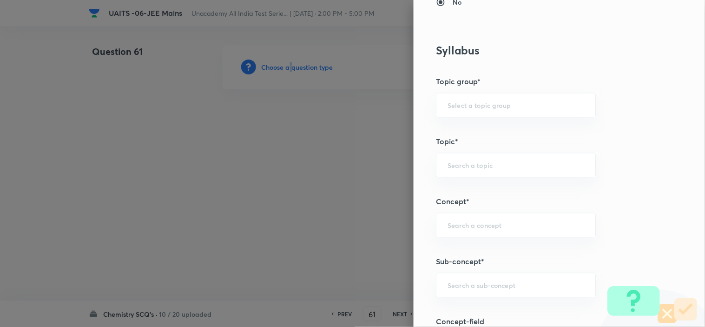
scroll to position [516, 0]
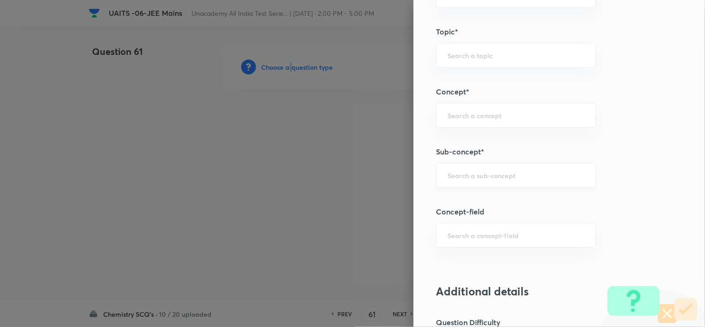
click at [505, 184] on div "​" at bounding box center [516, 175] width 160 height 25
type input "chemcial bond for"
click at [508, 176] on input "text" at bounding box center [515, 174] width 137 height 9
type input "chemcial bond"
click at [476, 204] on li "Chemical Bond Formation" at bounding box center [508, 202] width 159 height 17
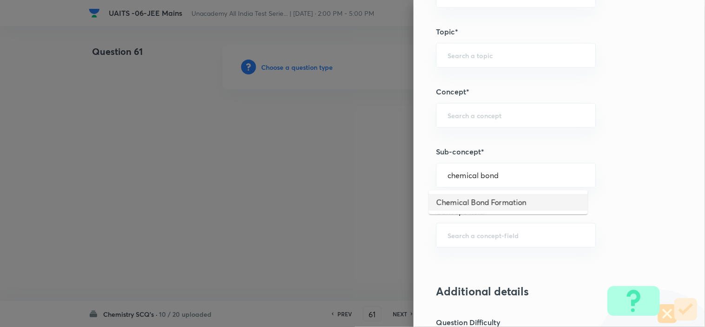
type input "Chemical Bond Formation"
type input "Chemistry"
type input "Inorganic Chemistry"
type input "Chemical Bonding"
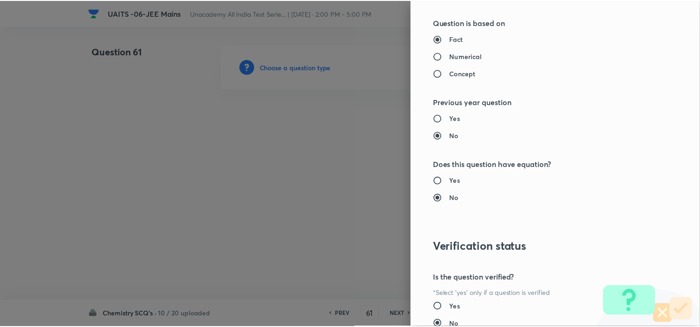
scroll to position [1002, 0]
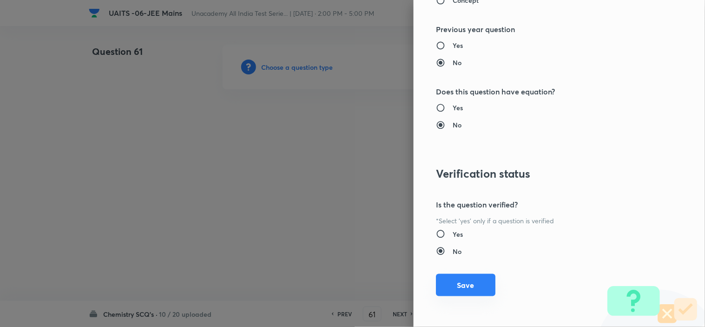
click at [454, 286] on button "Save" at bounding box center [465, 285] width 59 height 22
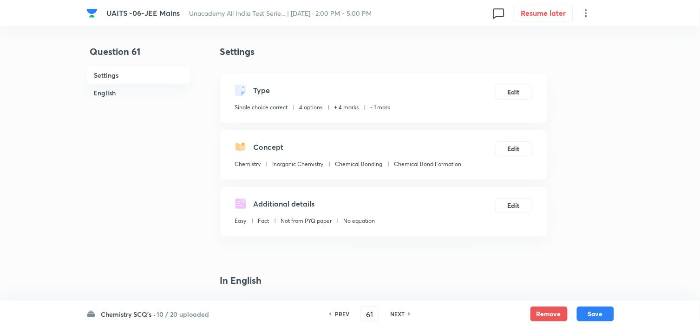
scroll to position [206, 0]
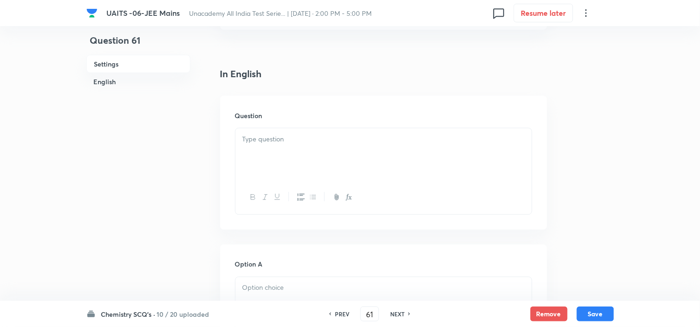
click at [346, 147] on div at bounding box center [383, 154] width 296 height 52
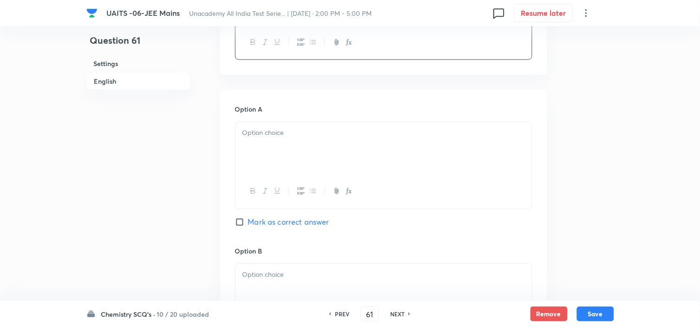
click at [355, 158] on div at bounding box center [383, 148] width 296 height 52
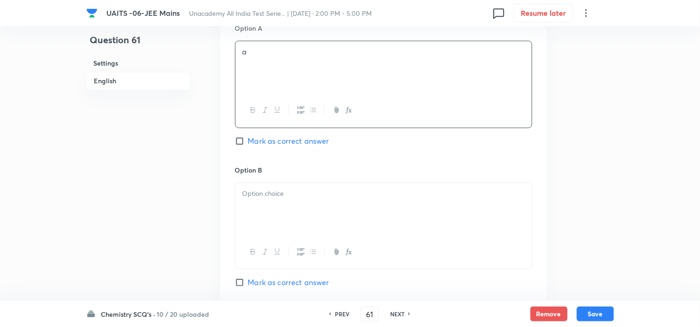
scroll to position [568, 0]
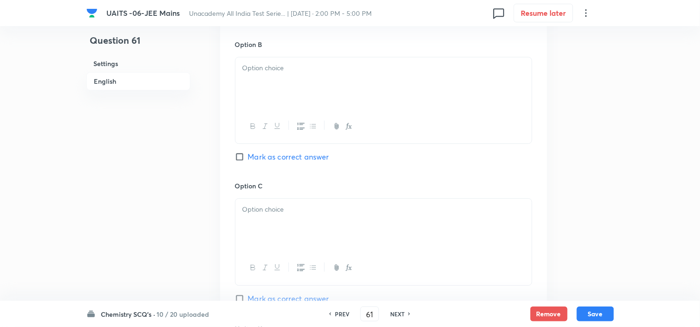
click at [373, 86] on div at bounding box center [383, 83] width 296 height 52
click at [314, 221] on div at bounding box center [383, 224] width 296 height 52
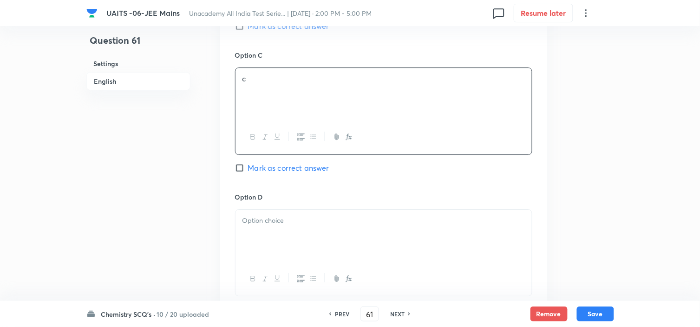
scroll to position [774, 0]
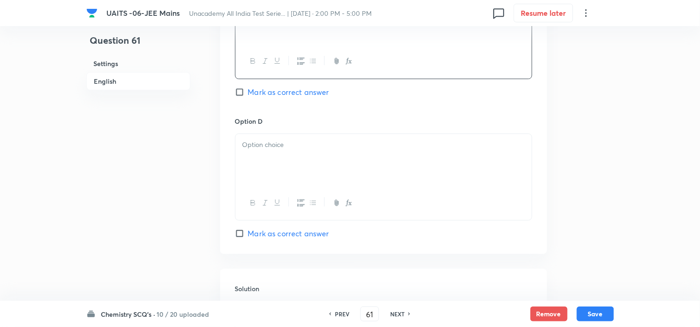
click at [340, 176] on div at bounding box center [383, 160] width 296 height 52
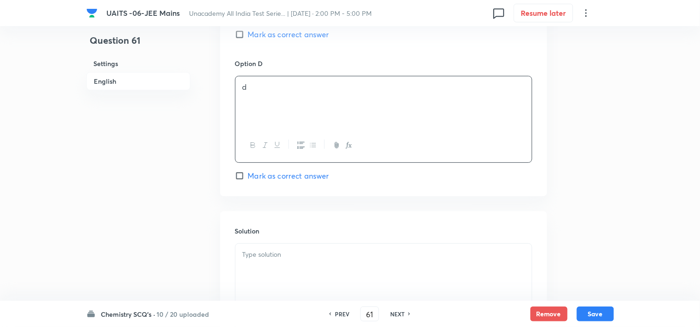
scroll to position [929, 0]
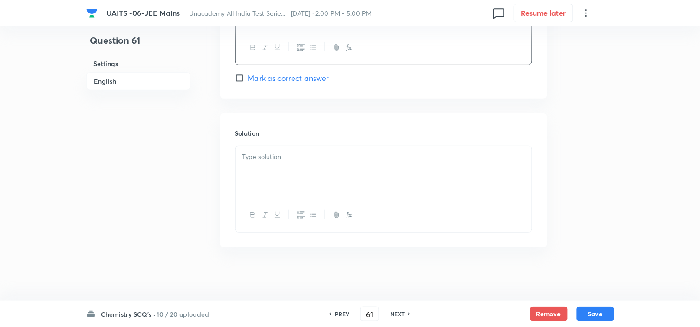
click at [310, 180] on div at bounding box center [383, 172] width 296 height 52
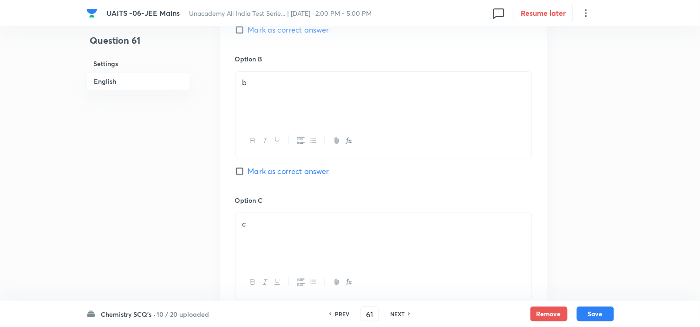
scroll to position [464, 0]
click at [317, 174] on span "Mark as correct answer" at bounding box center [288, 170] width 81 height 11
click at [248, 174] on input "Mark as correct answer" at bounding box center [241, 170] width 13 height 9
checkbox input "true"
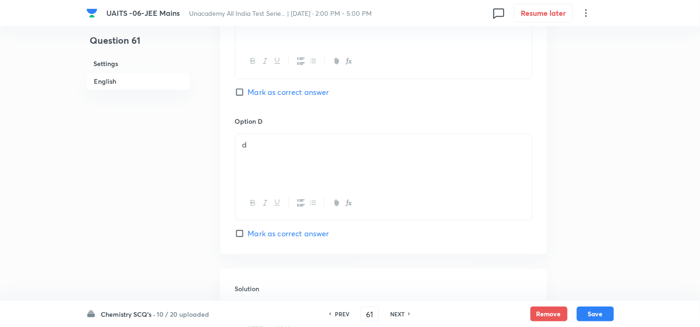
scroll to position [982, 0]
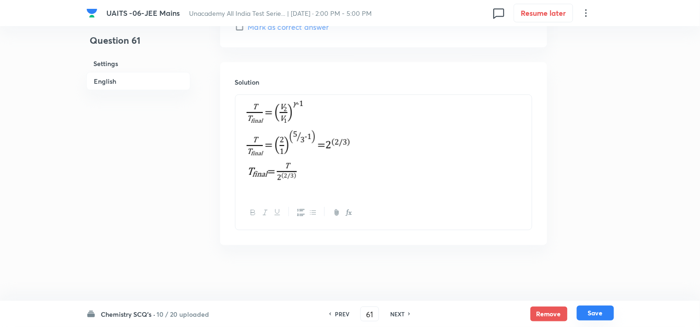
click at [592, 317] on button "Save" at bounding box center [595, 312] width 37 height 15
type input "62"
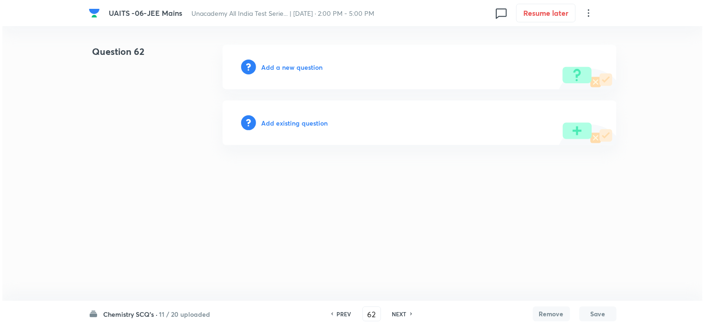
scroll to position [0, 0]
click at [276, 64] on h6 "Add a new question" at bounding box center [292, 67] width 61 height 10
click at [276, 64] on h6 "Choose a question type" at bounding box center [298, 67] width 72 height 10
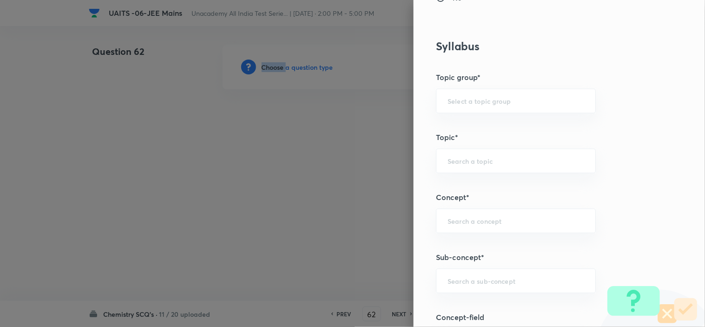
scroll to position [516, 0]
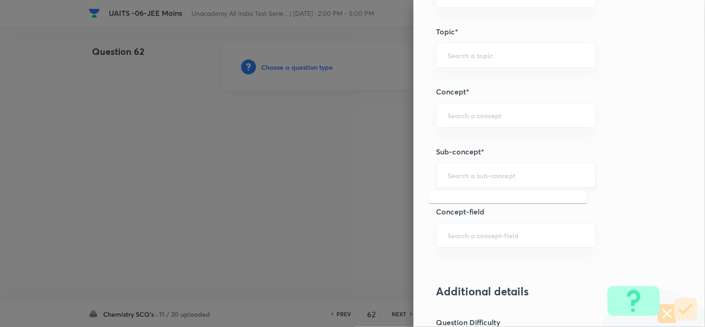
click at [554, 174] on input "text" at bounding box center [515, 174] width 137 height 9
click at [550, 219] on li "Chemical Bond Formation" at bounding box center [508, 218] width 159 height 17
type input "Chemical Bond Formation"
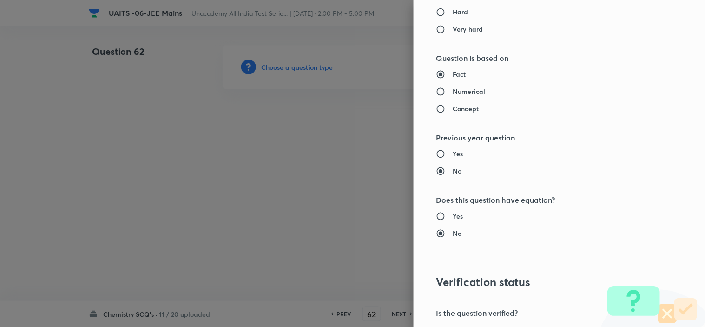
type input "Chemistry"
type input "Inorganic Chemistry"
type input "Chemical Bonding"
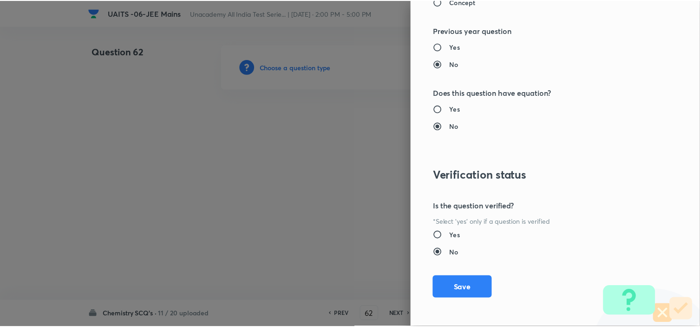
scroll to position [1002, 0]
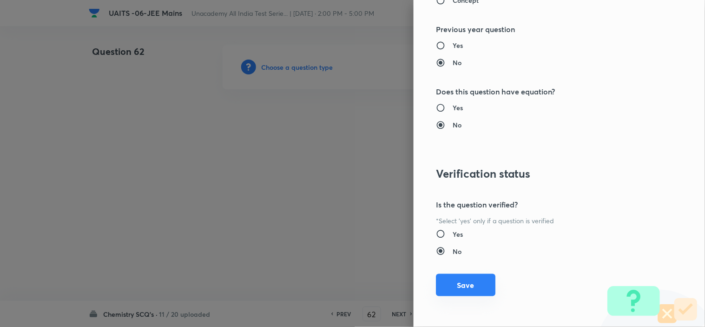
click at [486, 286] on button "Save" at bounding box center [465, 285] width 59 height 22
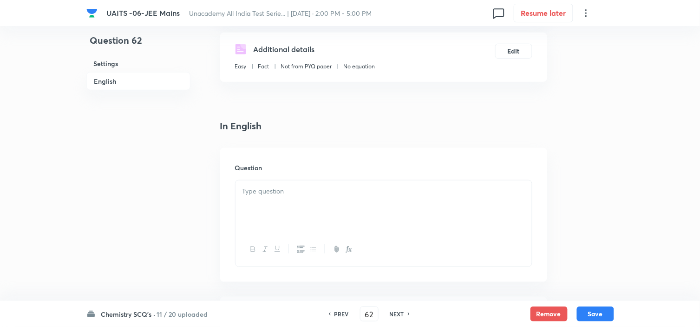
scroll to position [258, 0]
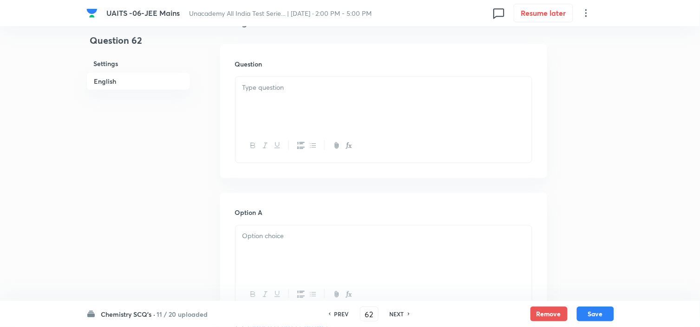
click at [413, 82] on p at bounding box center [383, 87] width 282 height 11
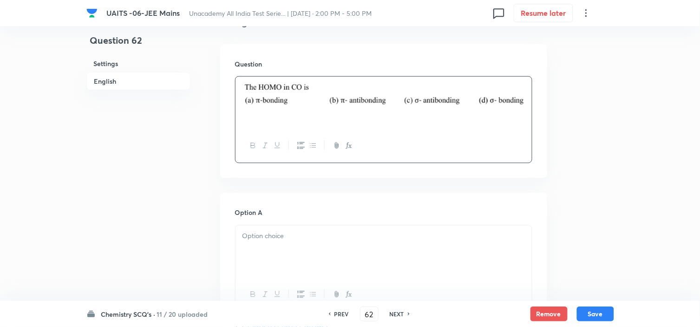
click at [303, 242] on div at bounding box center [383, 251] width 296 height 52
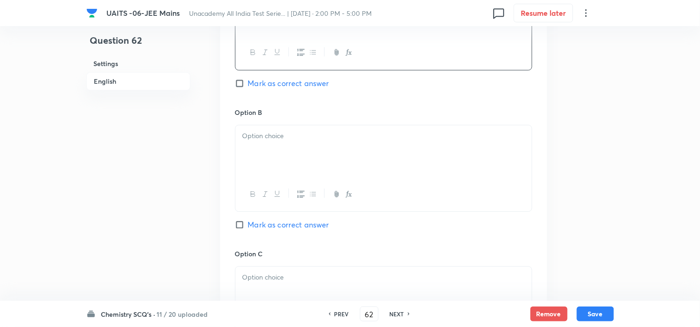
scroll to position [516, 0]
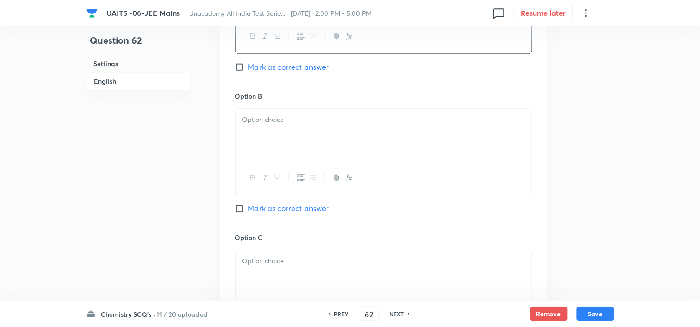
click at [345, 151] on div at bounding box center [383, 135] width 296 height 52
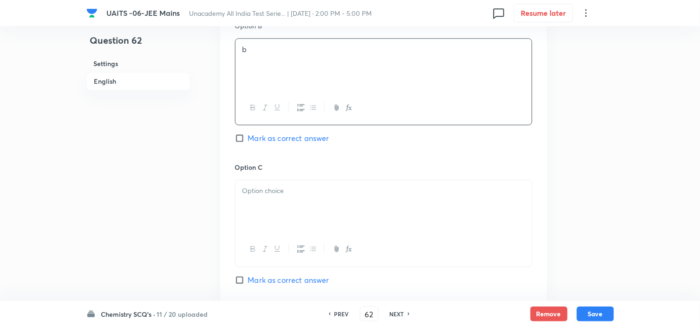
scroll to position [722, 0]
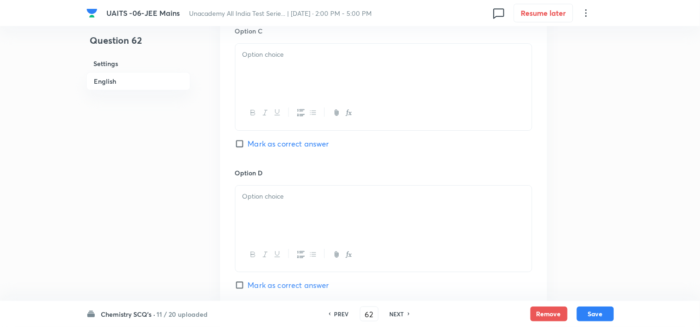
click at [366, 85] on div at bounding box center [383, 70] width 296 height 52
click at [350, 232] on div at bounding box center [383, 211] width 296 height 52
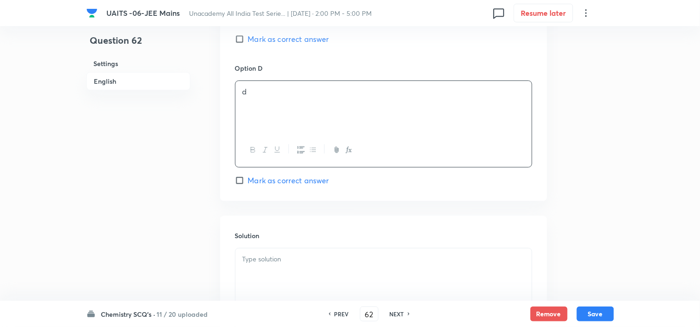
scroll to position [933, 0]
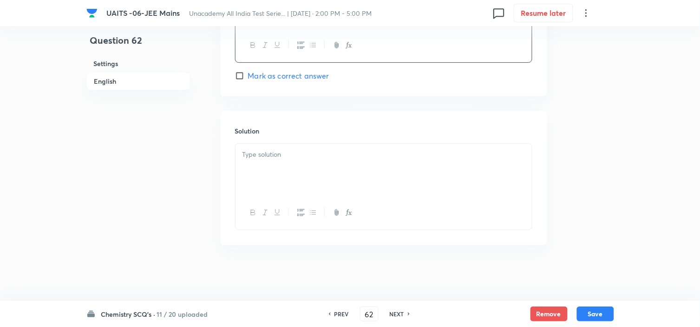
drag, startPoint x: 335, startPoint y: 190, endPoint x: 489, endPoint y: 186, distance: 153.3
click at [338, 187] on div at bounding box center [383, 170] width 296 height 52
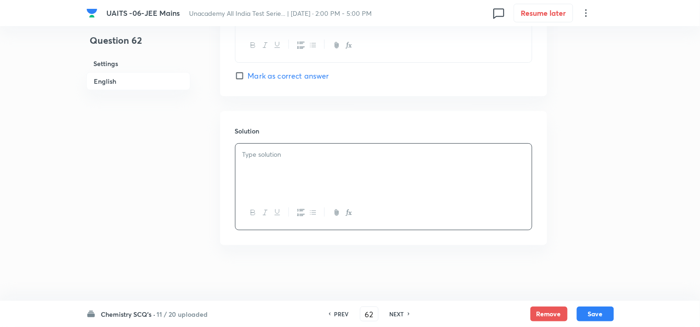
click at [294, 79] on span "Mark as correct answer" at bounding box center [288, 75] width 81 height 11
click at [248, 79] on input "Mark as correct answer" at bounding box center [241, 75] width 13 height 9
checkbox input "true"
click at [354, 168] on div at bounding box center [383, 170] width 296 height 52
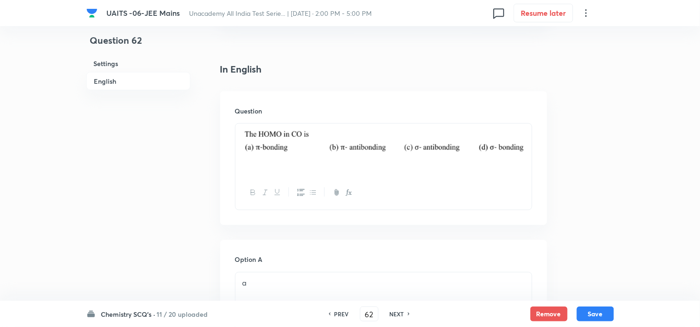
scroll to position [210, 0]
click at [585, 313] on button "Save" at bounding box center [595, 312] width 37 height 15
type input "63"
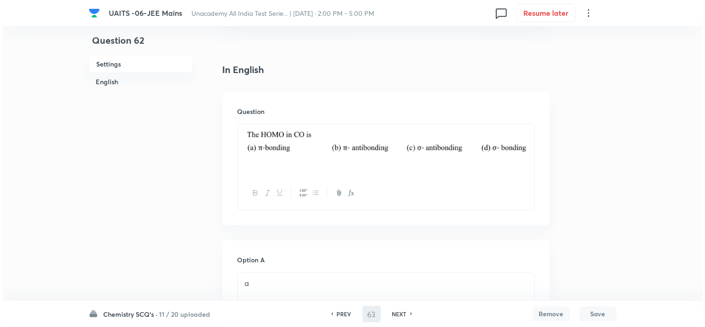
scroll to position [0, 0]
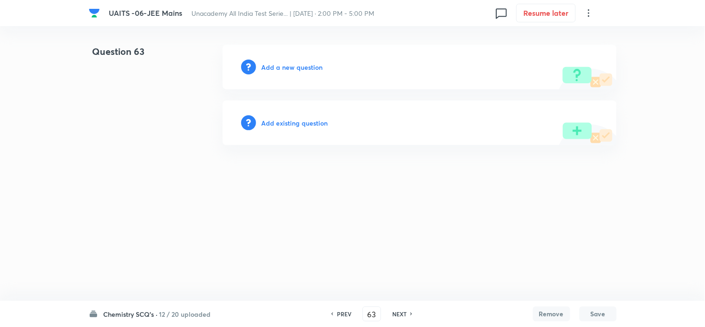
click at [317, 68] on h6 "Add a new question" at bounding box center [292, 67] width 61 height 10
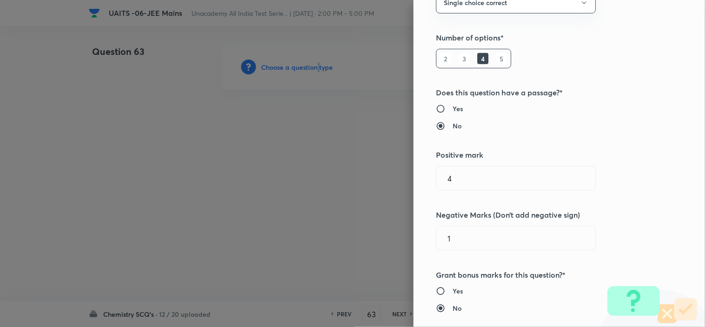
scroll to position [464, 0]
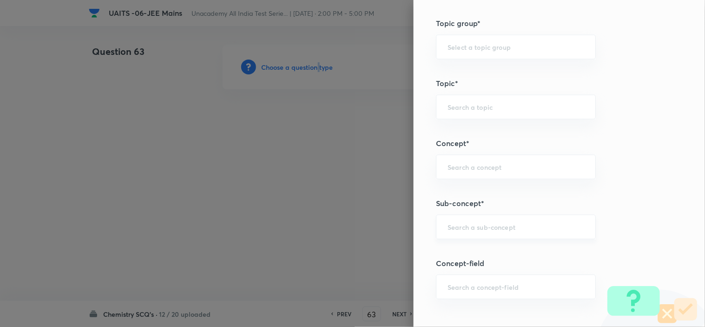
click at [519, 222] on div "​" at bounding box center [516, 226] width 160 height 25
click at [530, 248] on li "Chemical Bond Formation" at bounding box center [508, 253] width 159 height 17
type input "Chemical Bond Formation"
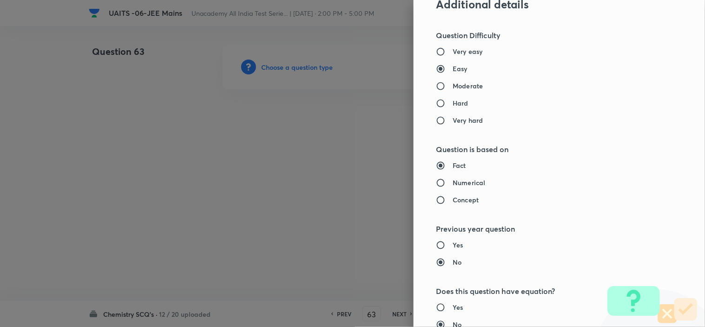
type input "Chemistry"
type input "Inorganic Chemistry"
type input "Chemical Bonding"
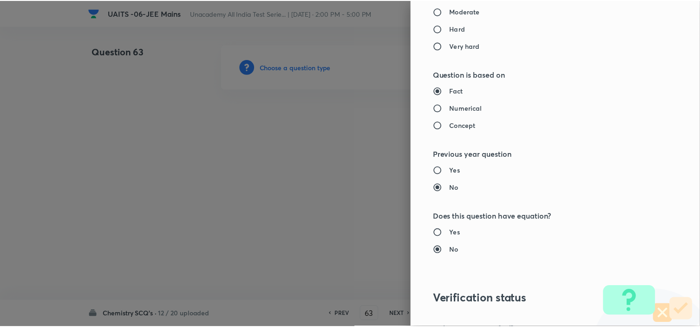
scroll to position [1002, 0]
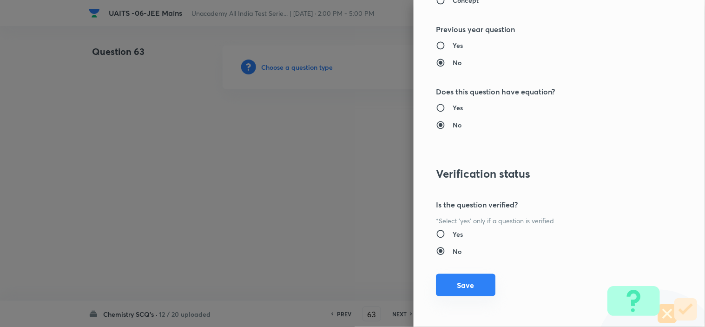
click at [459, 291] on button "Save" at bounding box center [465, 285] width 59 height 22
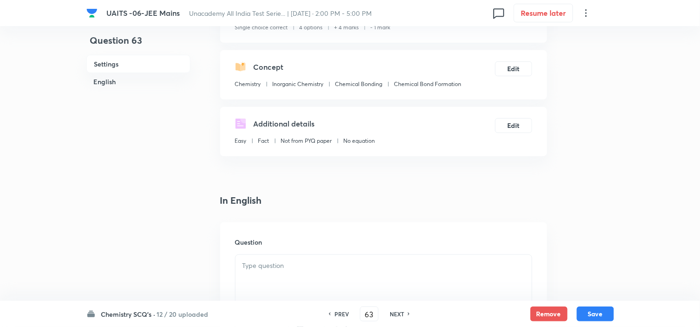
scroll to position [258, 0]
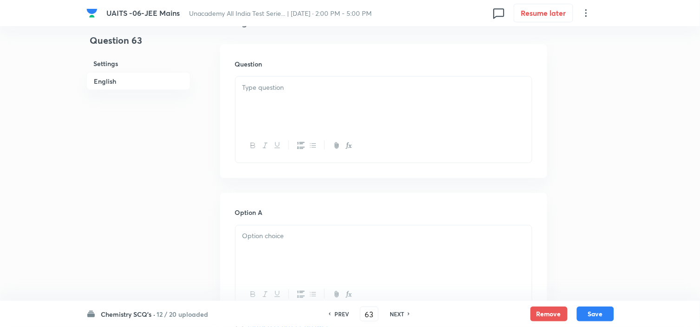
drag, startPoint x: 427, startPoint y: 118, endPoint x: 439, endPoint y: 101, distance: 21.0
click at [424, 118] on div at bounding box center [383, 103] width 296 height 52
click at [394, 95] on div at bounding box center [383, 97] width 296 height 52
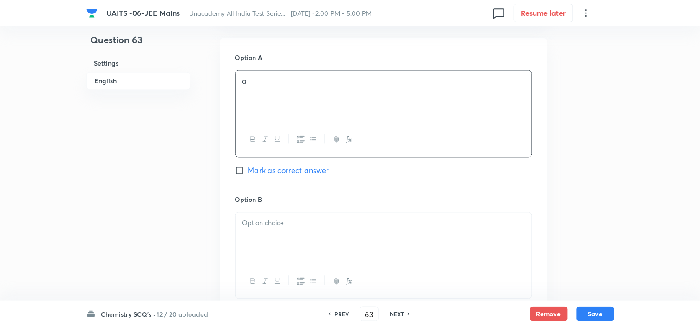
click at [337, 236] on div at bounding box center [383, 238] width 296 height 52
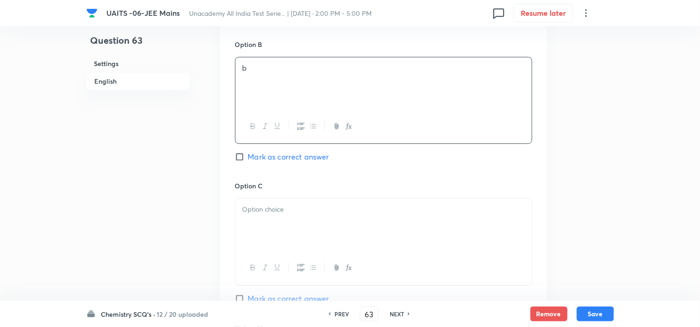
click at [340, 206] on p at bounding box center [383, 209] width 282 height 11
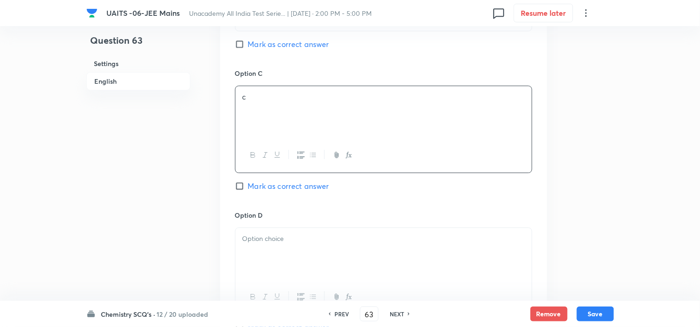
scroll to position [825, 0]
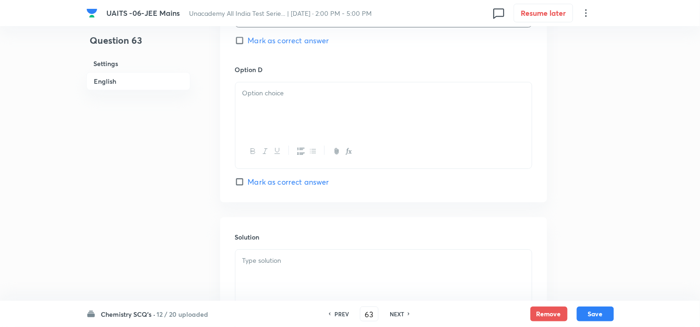
click at [339, 131] on div at bounding box center [383, 108] width 296 height 52
drag, startPoint x: 326, startPoint y: 258, endPoint x: 388, endPoint y: 244, distance: 63.8
click at [325, 258] on p at bounding box center [383, 260] width 282 height 11
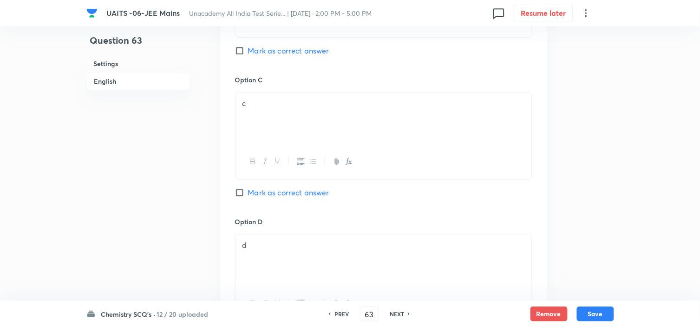
scroll to position [671, 0]
click at [281, 59] on div "Option B b [PERSON_NAME] as correct answer" at bounding box center [383, 6] width 297 height 141
click at [286, 53] on span "Mark as correct answer" at bounding box center [288, 53] width 81 height 11
click at [248, 53] on input "Mark as correct answer" at bounding box center [241, 53] width 13 height 9
checkbox input "true"
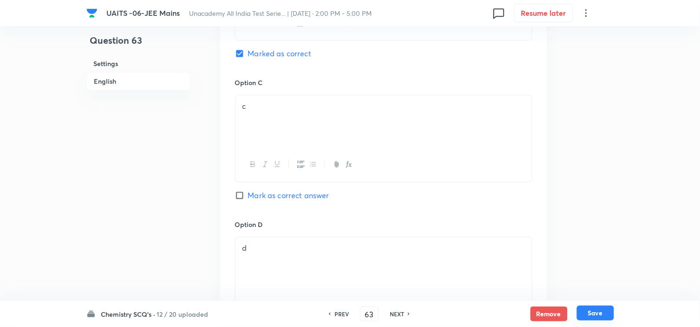
click at [579, 310] on button "Save" at bounding box center [595, 312] width 37 height 15
type input "64"
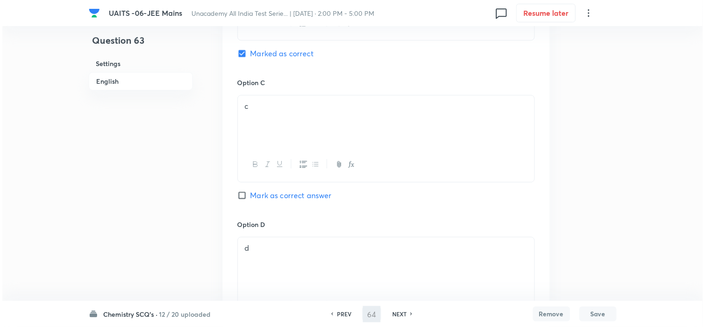
scroll to position [0, 0]
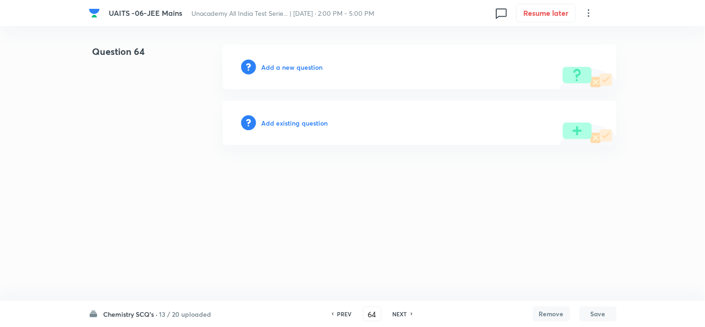
click at [291, 57] on div "Add a new question" at bounding box center [419, 67] width 394 height 45
click at [293, 63] on h6 "Add a new question" at bounding box center [292, 67] width 61 height 10
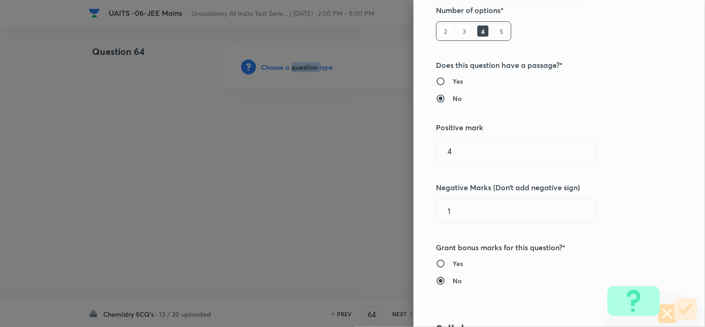
scroll to position [412, 0]
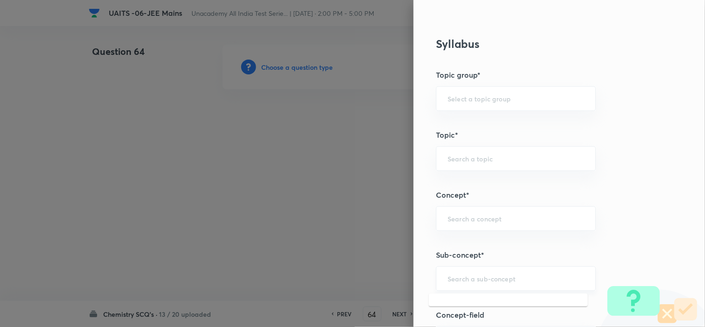
click at [543, 274] on input "text" at bounding box center [515, 278] width 137 height 9
click at [535, 249] on li "Chemical Bond Formation" at bounding box center [508, 252] width 159 height 17
type input "Chemical Bond Formation"
type input "Chemistry"
type input "Inorganic Chemistry"
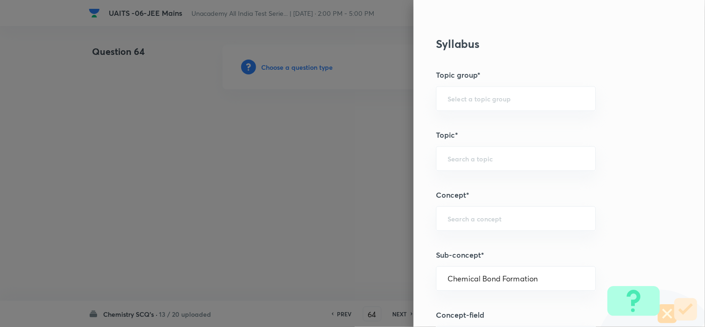
type input "Chemical Bonding"
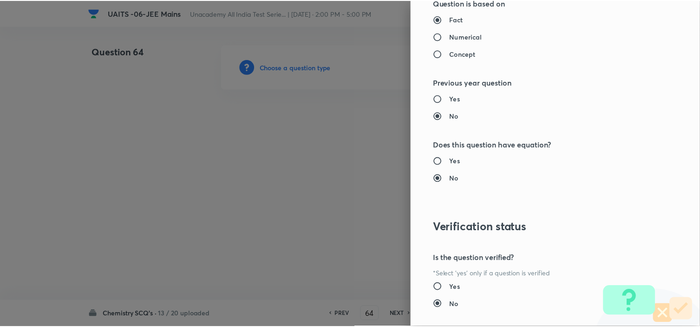
scroll to position [1002, 0]
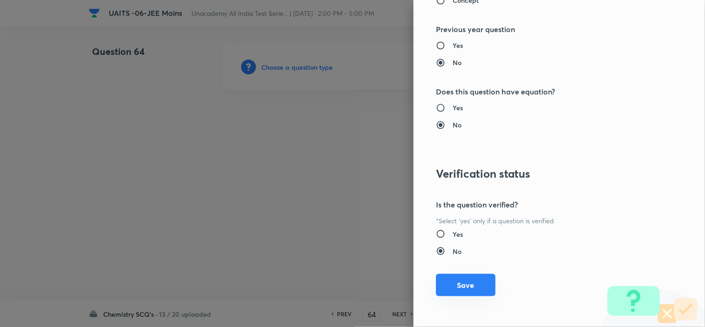
click at [453, 282] on button "Save" at bounding box center [465, 285] width 59 height 22
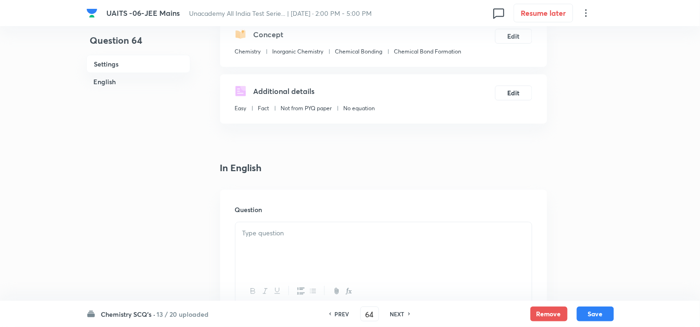
scroll to position [206, 0]
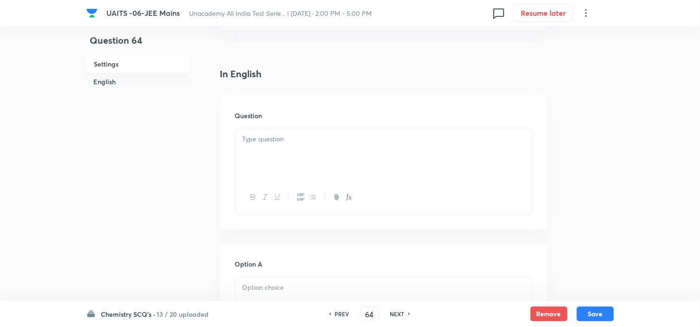
click at [327, 142] on p at bounding box center [383, 139] width 282 height 11
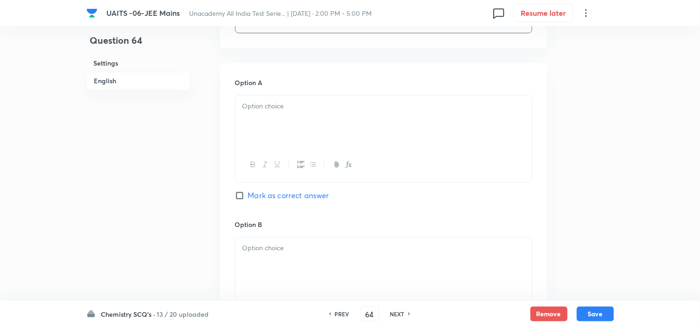
scroll to position [412, 0]
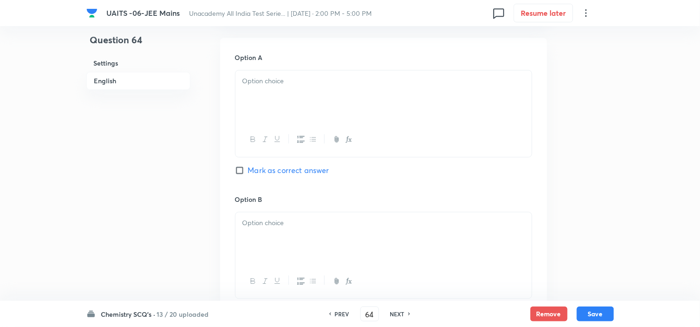
click at [446, 96] on div at bounding box center [383, 97] width 296 height 52
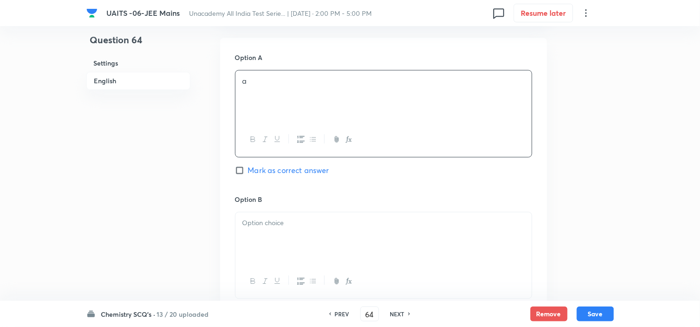
click at [377, 234] on div at bounding box center [383, 238] width 296 height 52
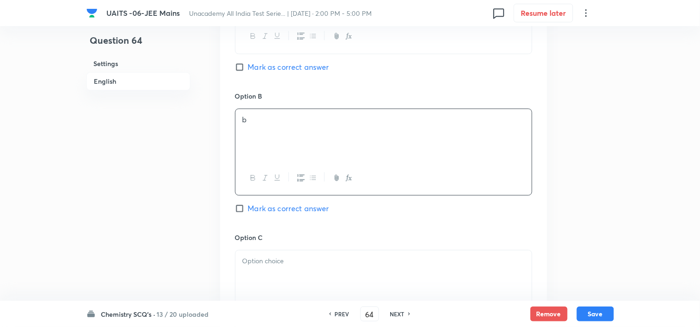
click at [373, 255] on div at bounding box center [383, 276] width 296 height 52
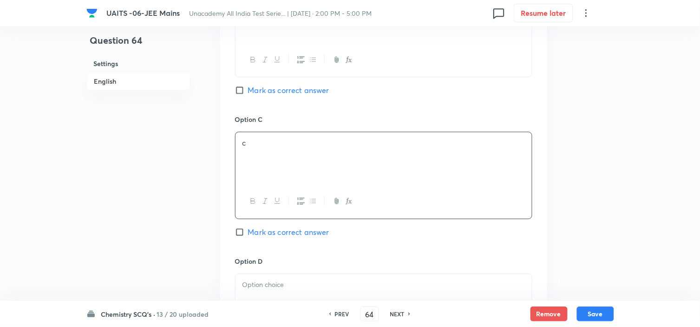
scroll to position [722, 0]
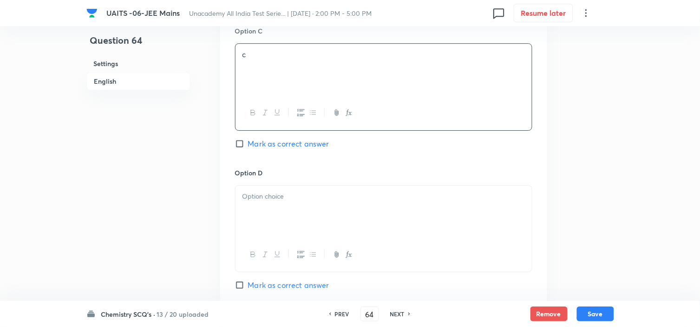
click at [400, 223] on div at bounding box center [383, 211] width 296 height 52
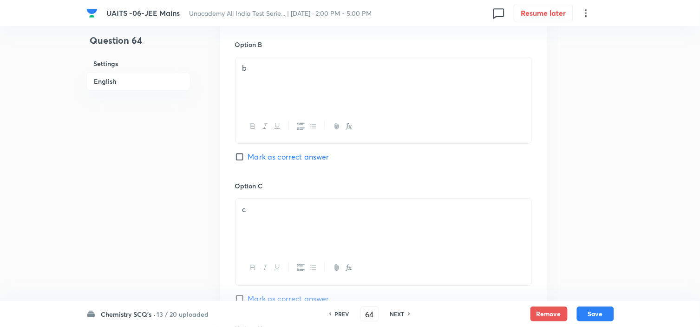
drag, startPoint x: 302, startPoint y: 156, endPoint x: 312, endPoint y: 157, distance: 9.4
click at [303, 156] on span "Mark as correct answer" at bounding box center [288, 156] width 81 height 11
click at [248, 156] on input "Mark as correct answer" at bounding box center [241, 156] width 13 height 9
checkbox input "true"
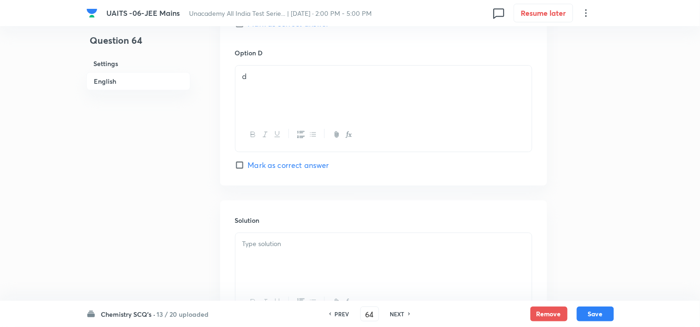
scroll to position [933, 0]
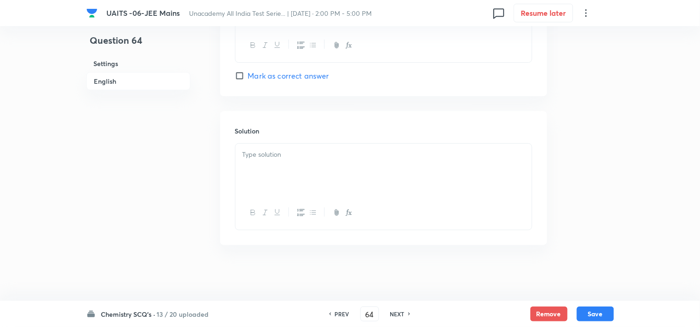
drag, startPoint x: 392, startPoint y: 182, endPoint x: 523, endPoint y: 173, distance: 131.7
click at [400, 182] on div at bounding box center [383, 170] width 296 height 52
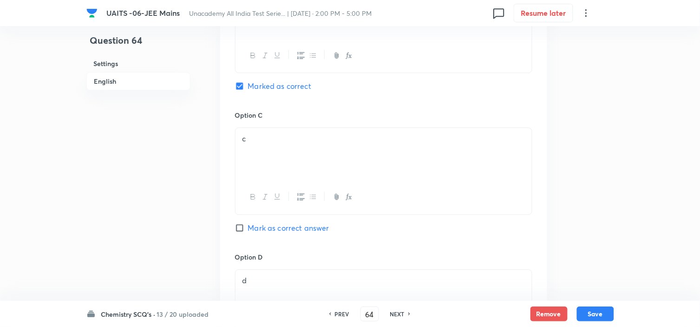
scroll to position [690, 0]
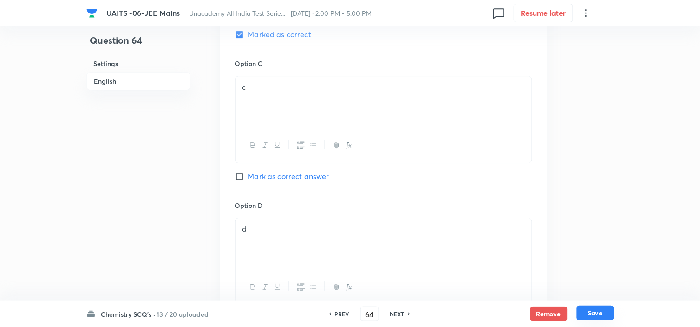
click at [583, 308] on button "Save" at bounding box center [595, 312] width 37 height 15
type input "65"
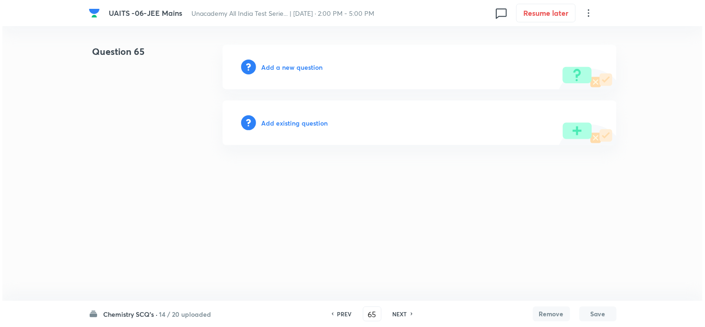
scroll to position [0, 0]
click at [282, 60] on div "Add a new question" at bounding box center [419, 67] width 394 height 45
click at [287, 65] on h6 "Add a new question" at bounding box center [292, 67] width 61 height 10
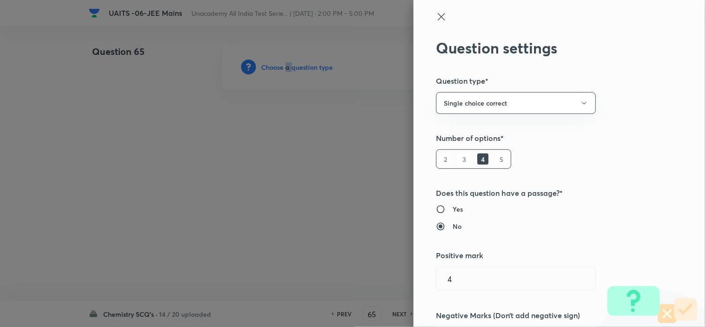
scroll to position [412, 0]
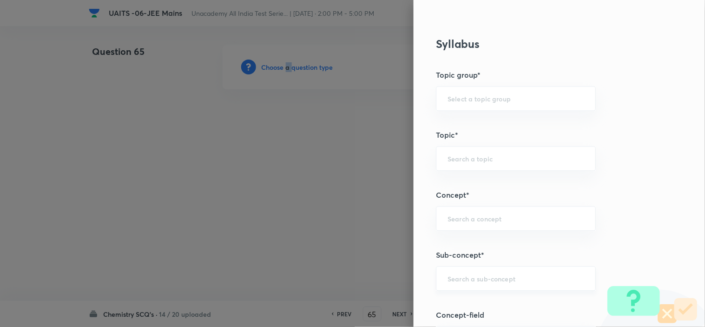
click at [507, 271] on div "​" at bounding box center [516, 278] width 160 height 25
click at [497, 284] on div "​" at bounding box center [516, 278] width 160 height 25
click at [527, 249] on li "Chemical Bond Formation" at bounding box center [508, 252] width 159 height 17
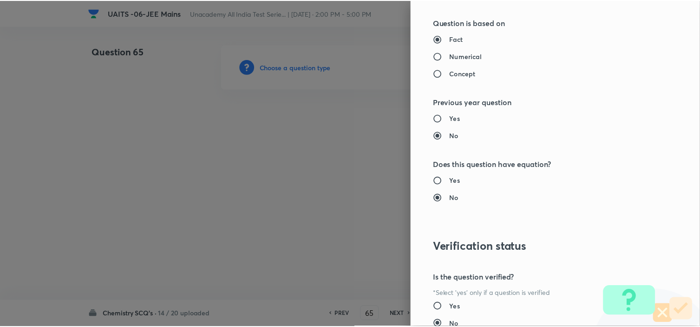
scroll to position [1002, 0]
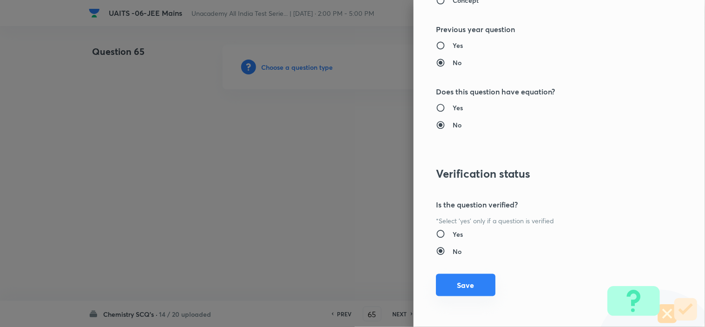
click at [467, 288] on button "Save" at bounding box center [465, 285] width 59 height 22
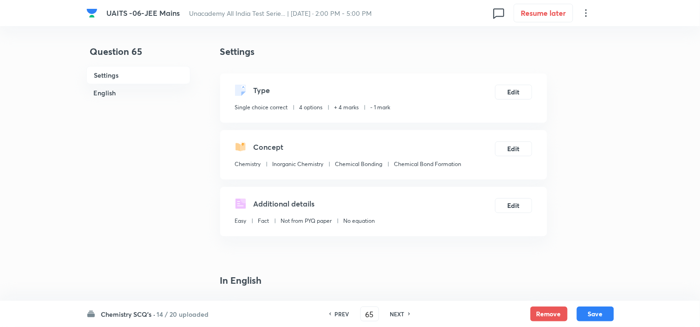
scroll to position [258, 0]
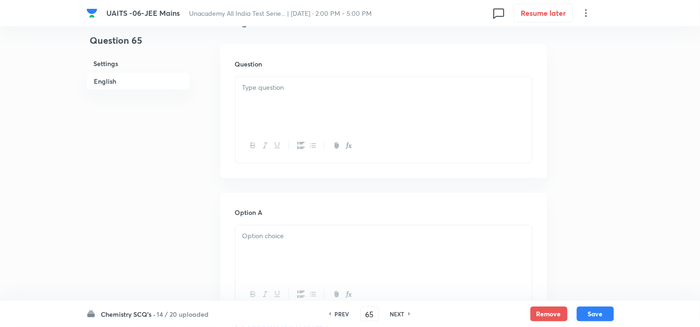
click at [381, 92] on p at bounding box center [383, 87] width 282 height 11
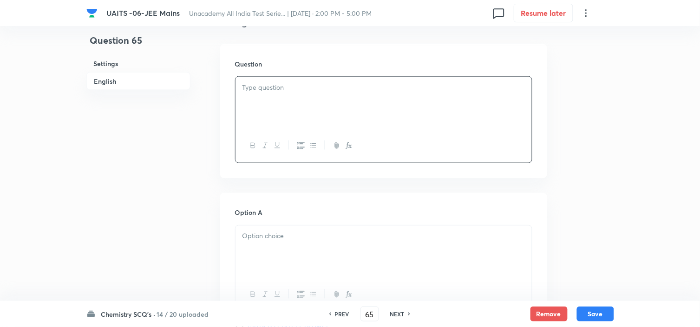
click at [447, 124] on div at bounding box center [383, 103] width 296 height 52
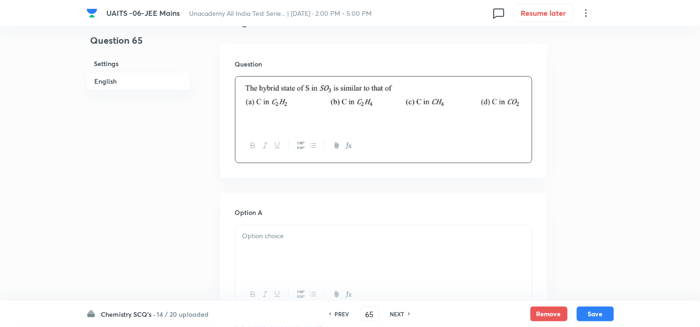
click at [331, 253] on div at bounding box center [383, 251] width 296 height 52
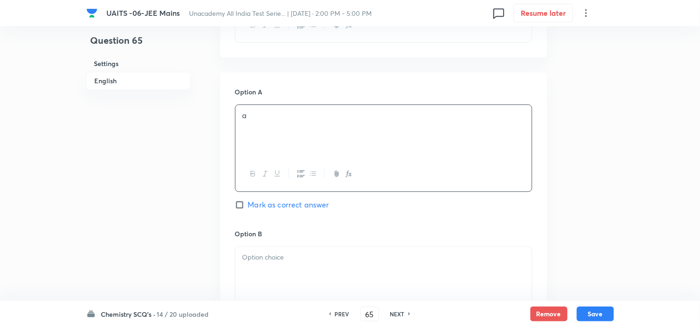
scroll to position [516, 0]
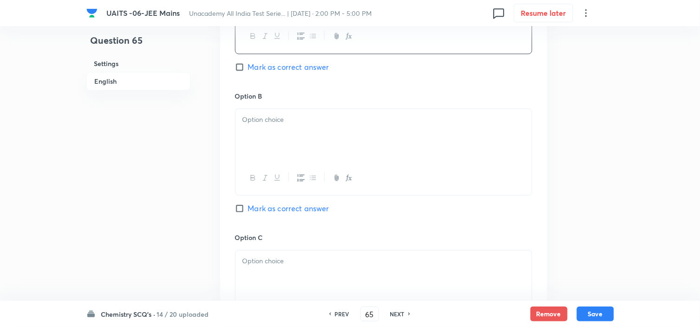
click at [405, 118] on p at bounding box center [383, 119] width 282 height 11
click at [379, 261] on p at bounding box center [383, 260] width 282 height 11
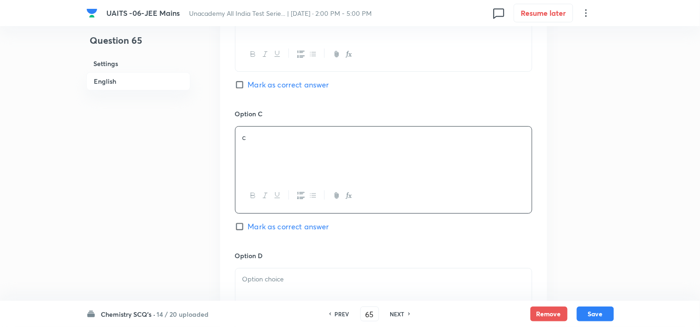
scroll to position [774, 0]
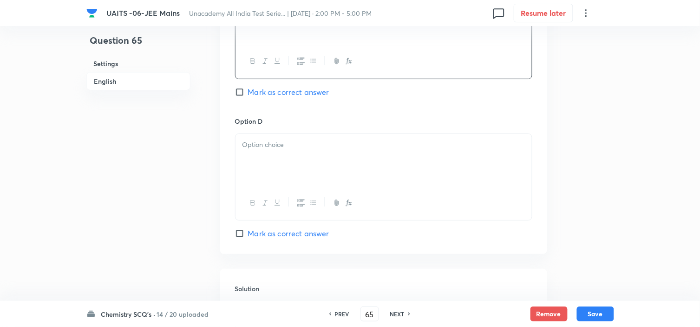
click at [366, 180] on div at bounding box center [383, 160] width 296 height 52
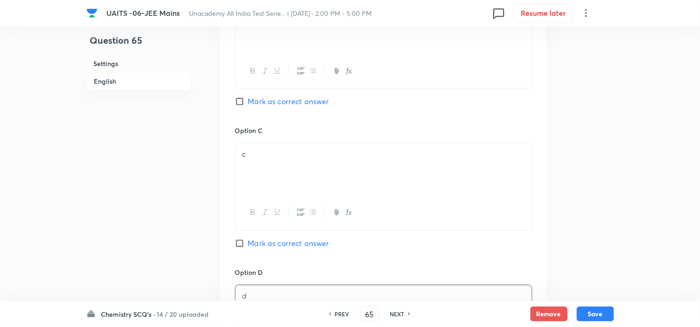
scroll to position [877, 0]
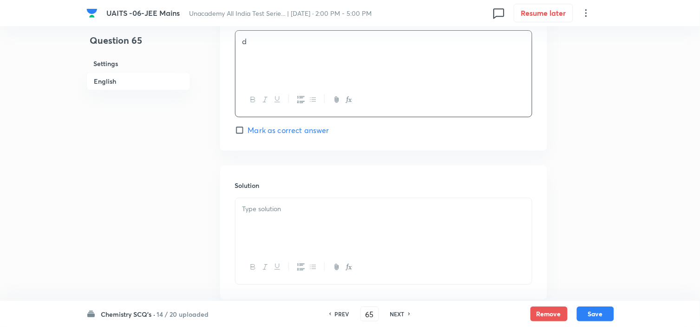
click at [342, 229] on div at bounding box center [383, 224] width 296 height 52
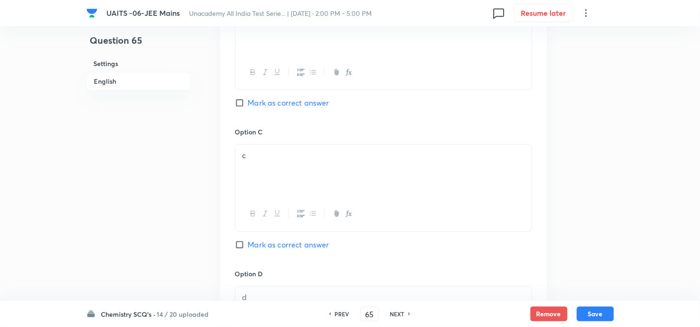
scroll to position [619, 0]
click at [275, 107] on span "Mark as correct answer" at bounding box center [288, 104] width 81 height 11
click at [248, 107] on input "Mark as correct answer" at bounding box center [241, 104] width 13 height 9
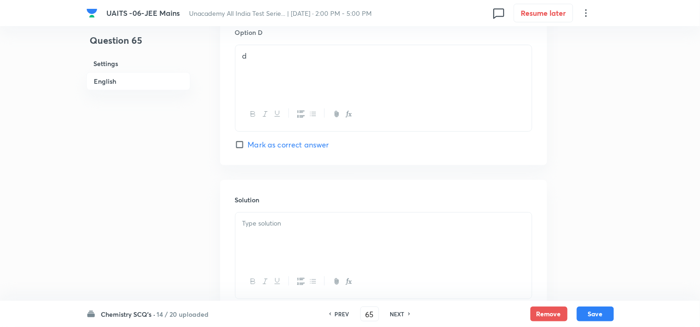
scroll to position [933, 0]
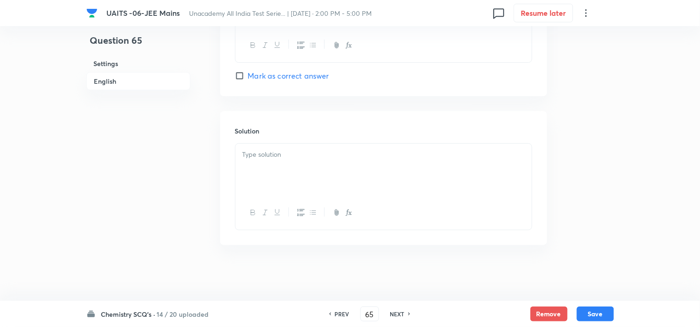
click at [332, 177] on div at bounding box center [383, 170] width 296 height 52
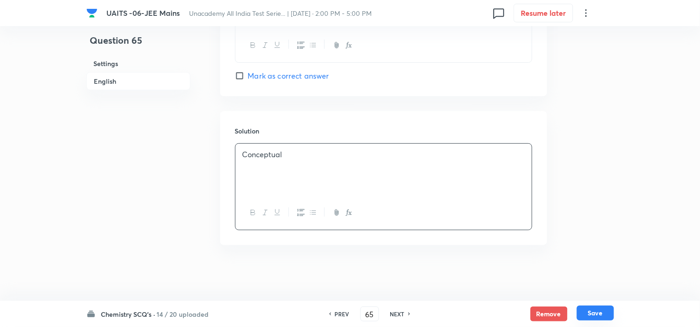
click at [597, 310] on button "Save" at bounding box center [595, 312] width 37 height 15
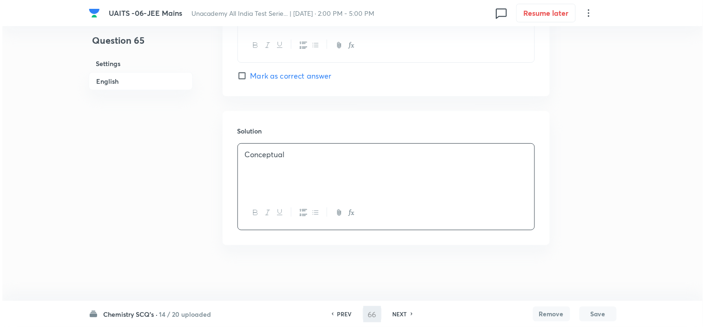
scroll to position [0, 0]
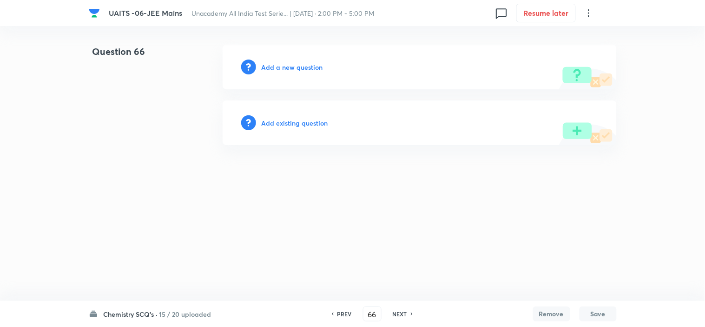
click at [349, 188] on html "UAITS -06-JEE Mains Unacademy All India Test Serie... | [DATE] · 2:00 PM - 5:00…" at bounding box center [352, 95] width 705 height 190
click at [312, 63] on h6 "Add a new question" at bounding box center [292, 67] width 61 height 10
click at [312, 63] on h6 "Choose a question type" at bounding box center [298, 67] width 72 height 10
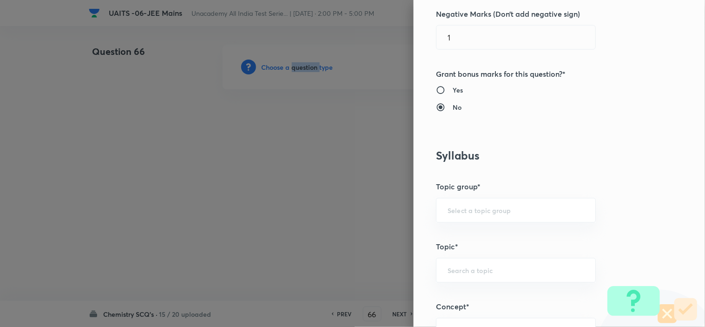
scroll to position [412, 0]
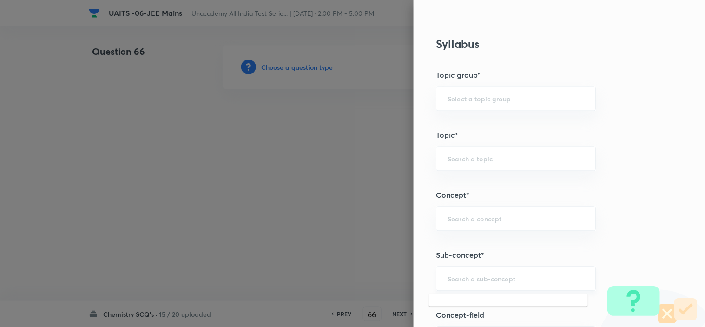
click at [540, 275] on input "text" at bounding box center [515, 278] width 137 height 9
click at [542, 257] on li "Chemical Bond Formation" at bounding box center [508, 252] width 159 height 17
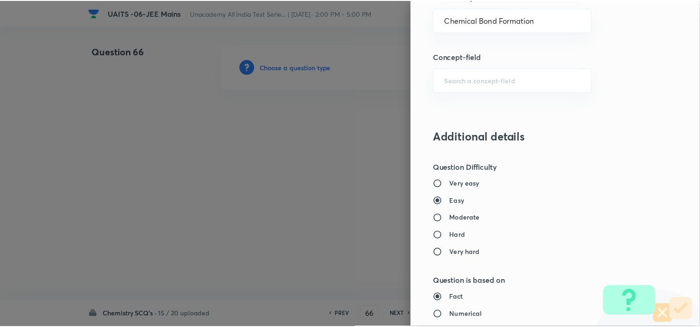
scroll to position [1002, 0]
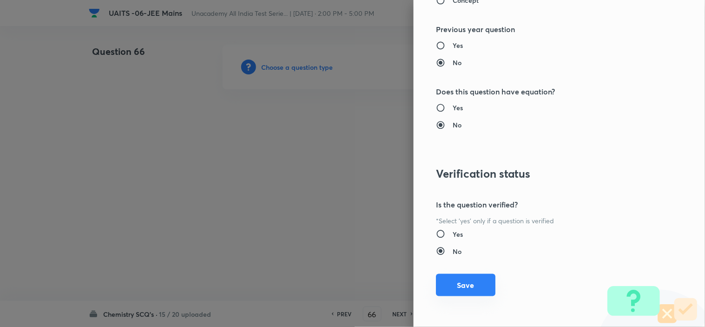
click at [462, 290] on button "Save" at bounding box center [465, 285] width 59 height 22
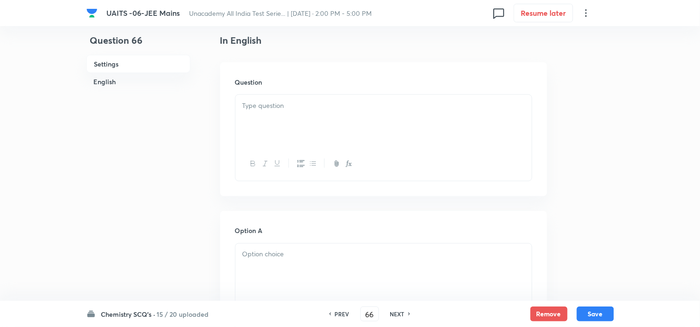
scroll to position [155, 0]
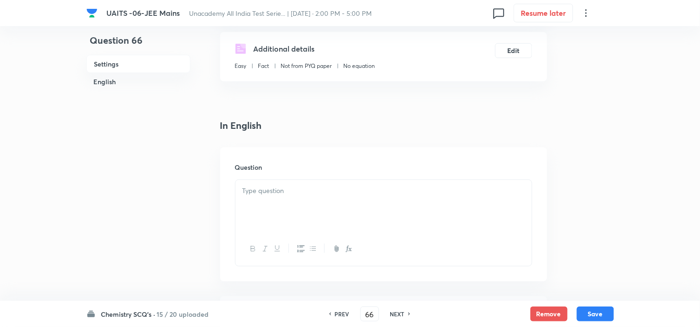
click at [289, 206] on div at bounding box center [383, 206] width 296 height 52
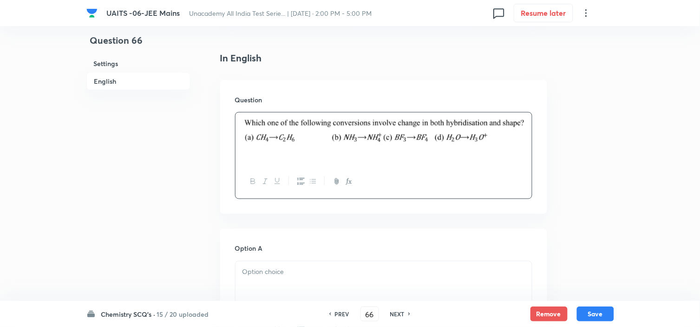
scroll to position [361, 0]
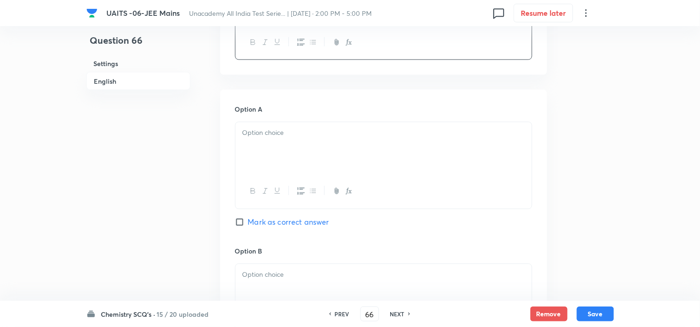
click at [340, 132] on p at bounding box center [383, 133] width 282 height 11
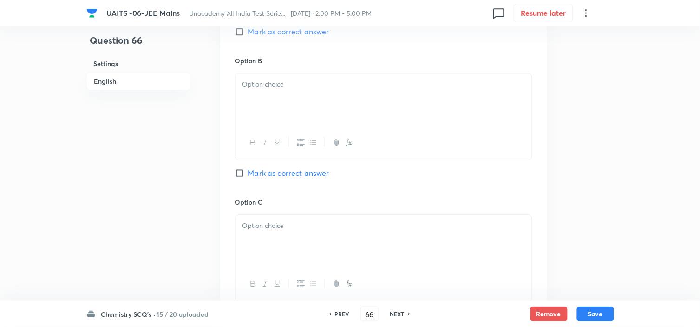
scroll to position [619, 0]
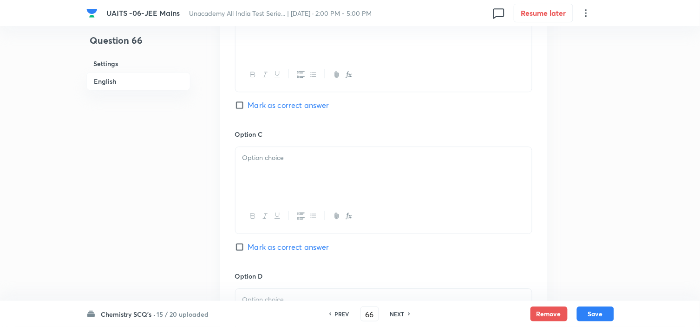
click at [324, 36] on div at bounding box center [383, 32] width 296 height 52
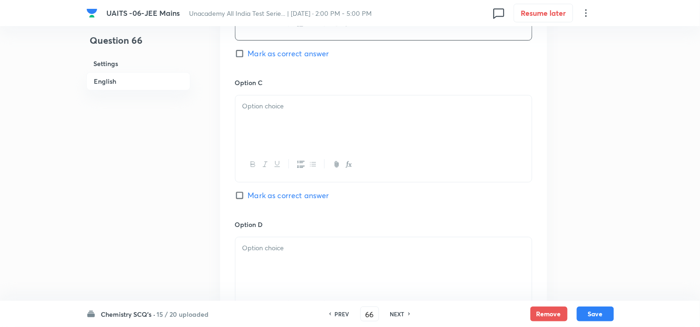
scroll to position [774, 0]
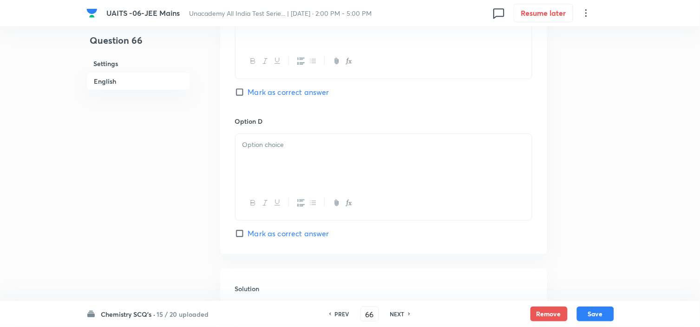
click at [373, 68] on div at bounding box center [383, 61] width 296 height 34
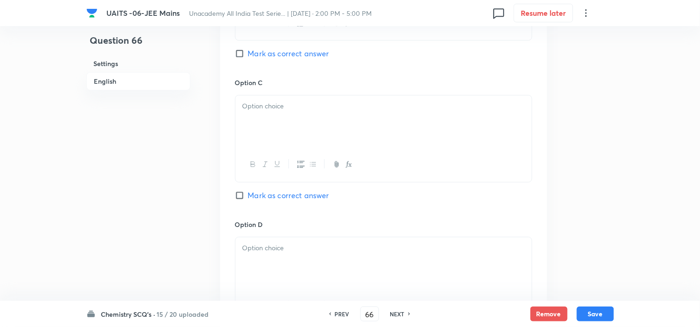
drag, startPoint x: 373, startPoint y: 68, endPoint x: 372, endPoint y: 77, distance: 8.9
click at [373, 72] on div "Option B b [PERSON_NAME] as correct answer" at bounding box center [383, 6] width 297 height 141
click at [363, 113] on div at bounding box center [383, 121] width 296 height 52
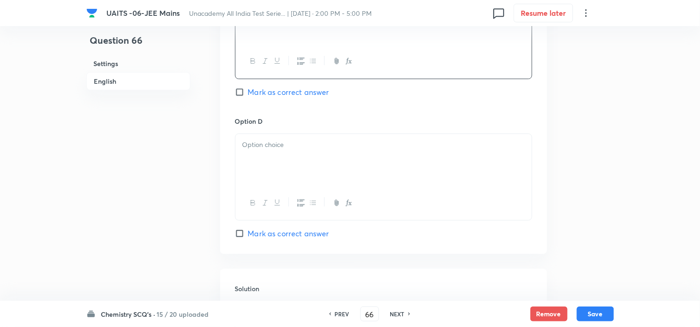
drag, startPoint x: 332, startPoint y: 146, endPoint x: 374, endPoint y: 149, distance: 41.9
click at [332, 146] on p at bounding box center [383, 144] width 282 height 11
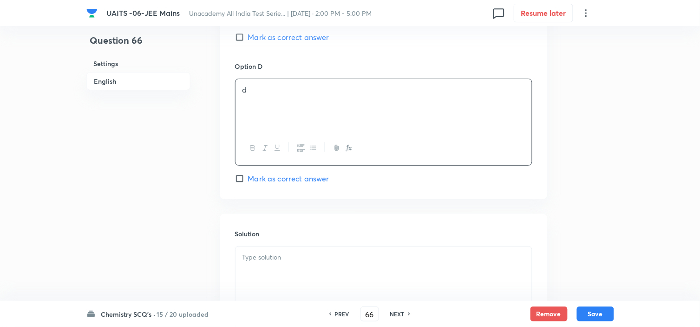
scroll to position [933, 0]
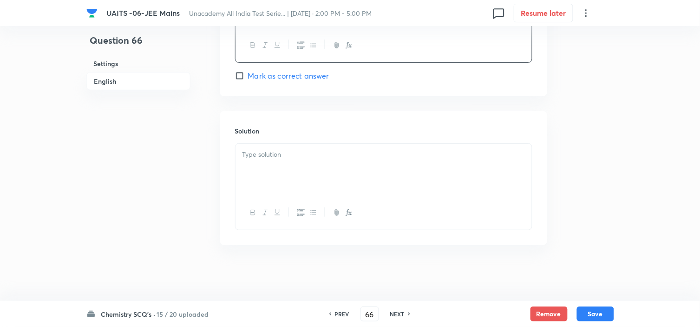
drag, startPoint x: 337, startPoint y: 172, endPoint x: 447, endPoint y: 161, distance: 110.2
click at [337, 172] on div at bounding box center [383, 170] width 296 height 52
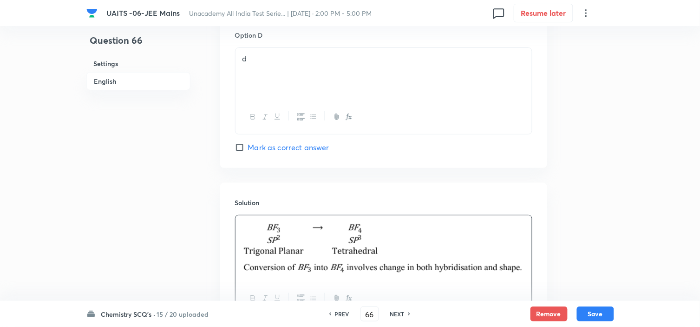
scroll to position [830, 0]
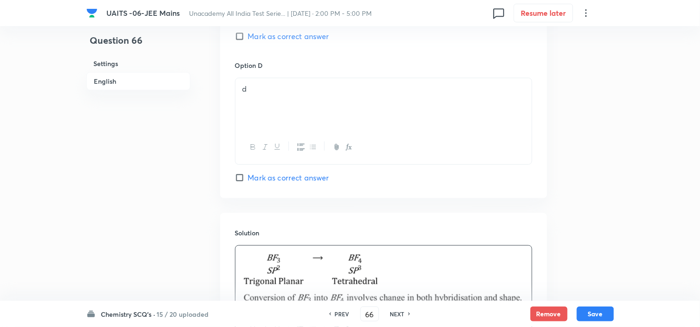
click at [308, 40] on span "Mark as correct answer" at bounding box center [288, 36] width 81 height 11
click at [248, 40] on input "Mark as correct answer" at bounding box center [241, 36] width 13 height 9
click at [592, 306] on button "Save" at bounding box center [595, 312] width 37 height 15
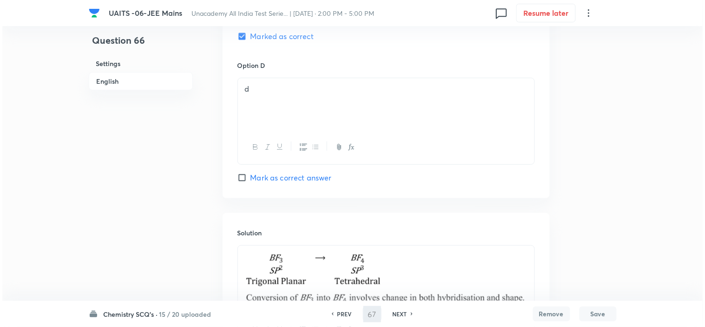
scroll to position [0, 0]
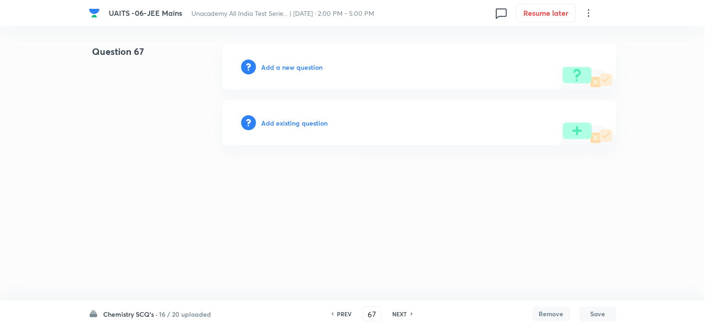
click at [291, 68] on h6 "Add a new question" at bounding box center [292, 67] width 61 height 10
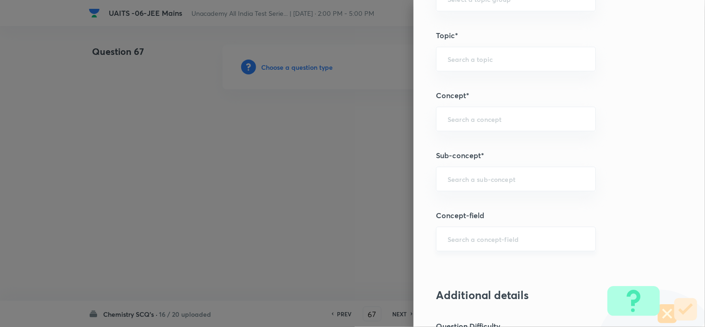
scroll to position [568, 0]
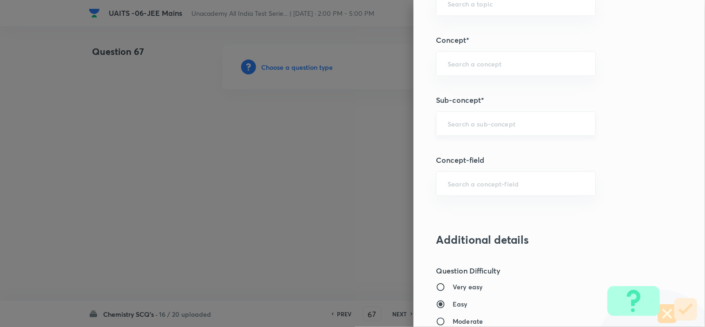
click at [526, 114] on div "​" at bounding box center [516, 123] width 160 height 25
click at [507, 153] on li "Chemical Bond Formation" at bounding box center [508, 150] width 159 height 17
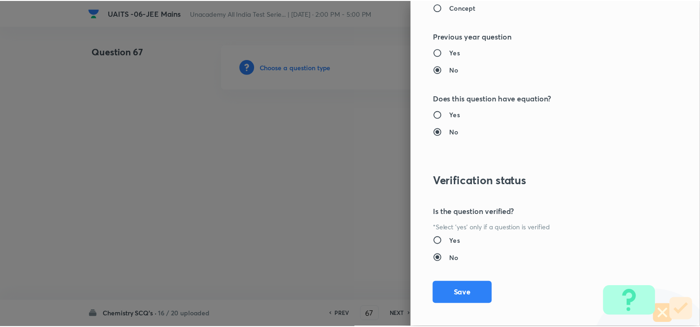
scroll to position [1002, 0]
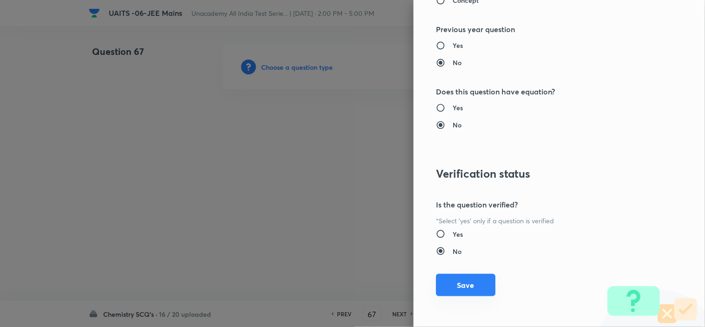
click at [454, 279] on button "Save" at bounding box center [465, 285] width 59 height 22
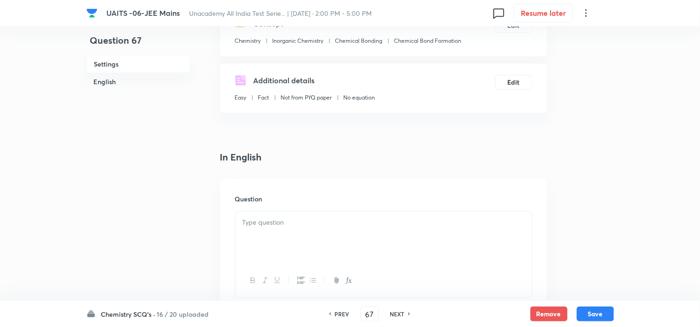
scroll to position [206, 0]
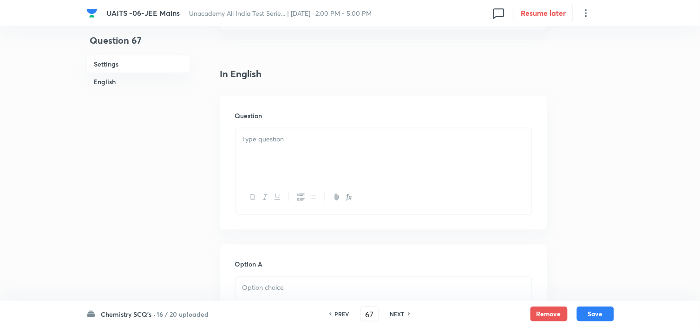
click at [316, 121] on div "Question" at bounding box center [383, 163] width 327 height 134
click at [321, 144] on p at bounding box center [383, 139] width 282 height 11
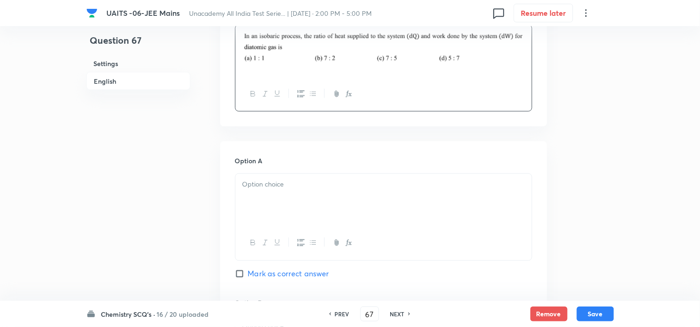
click at [309, 197] on div at bounding box center [383, 200] width 296 height 52
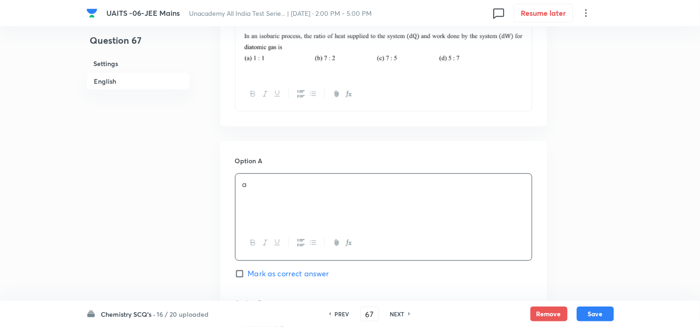
scroll to position [464, 0]
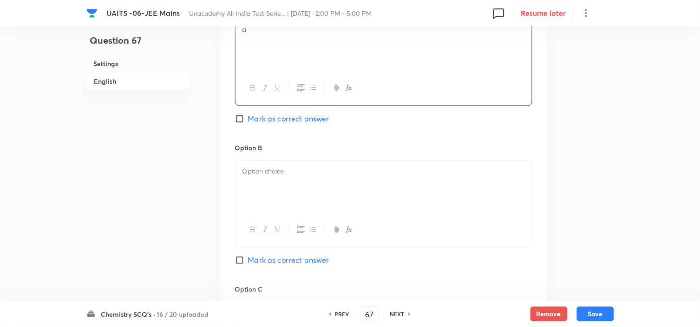
click at [309, 192] on div at bounding box center [383, 186] width 296 height 52
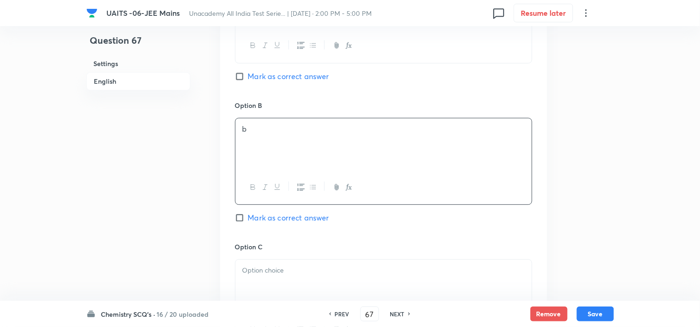
scroll to position [568, 0]
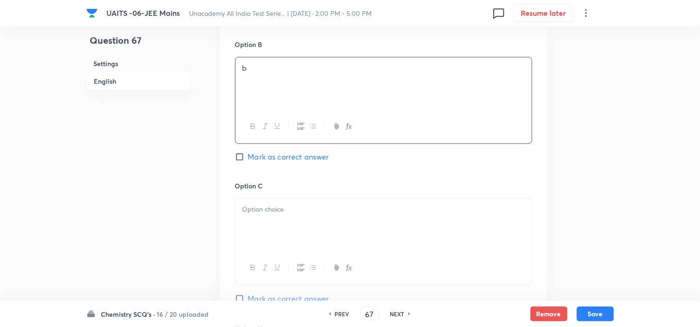
click at [309, 192] on div "Option C Mark as correct answer" at bounding box center [383, 251] width 297 height 141
click at [308, 198] on div "Option C Mark as correct answer" at bounding box center [383, 251] width 297 height 141
click at [309, 207] on p at bounding box center [383, 209] width 282 height 11
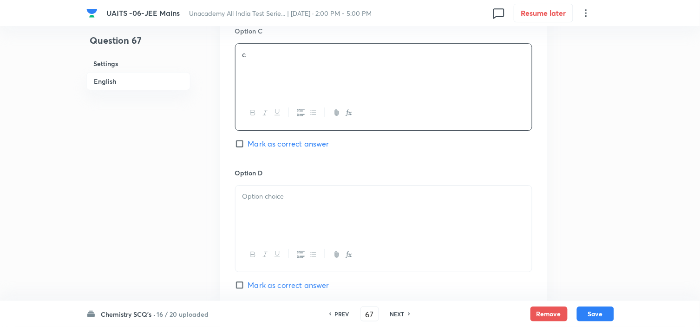
click at [309, 207] on div at bounding box center [383, 211] width 296 height 52
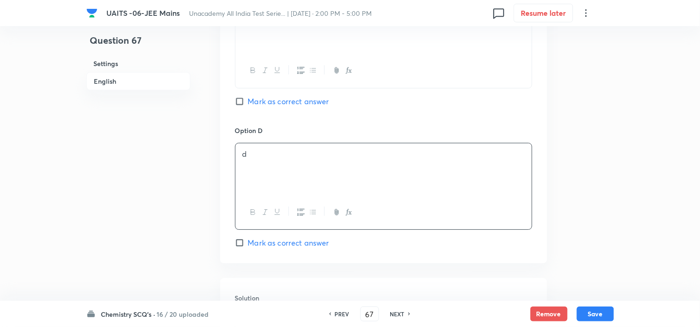
scroll to position [774, 0]
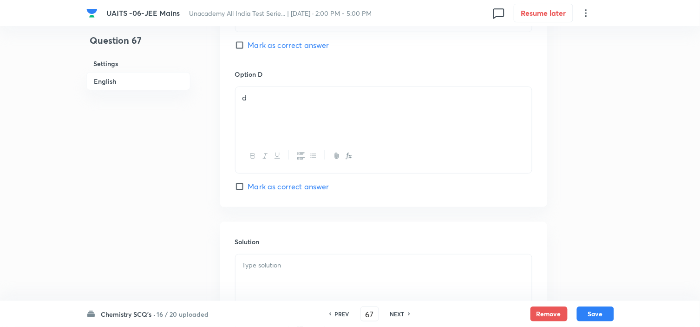
scroll to position [877, 0]
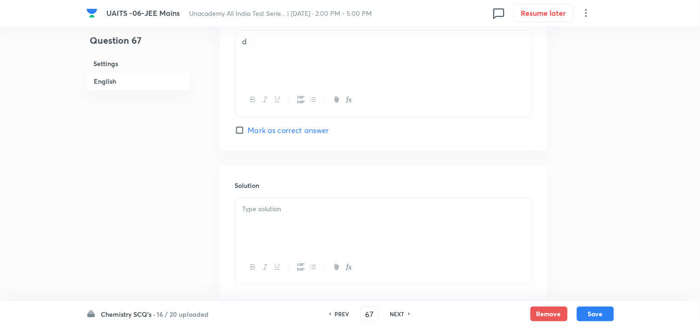
click at [307, 231] on div at bounding box center [383, 224] width 296 height 52
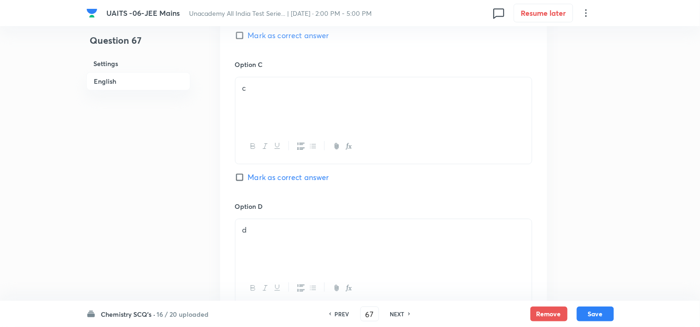
scroll to position [671, 0]
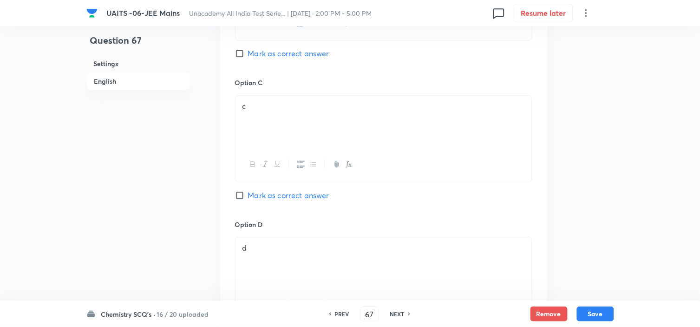
click at [310, 57] on span "Mark as correct answer" at bounding box center [288, 53] width 81 height 11
click at [248, 57] on input "Mark as correct answer" at bounding box center [241, 53] width 13 height 9
click at [602, 310] on button "Save" at bounding box center [595, 312] width 37 height 15
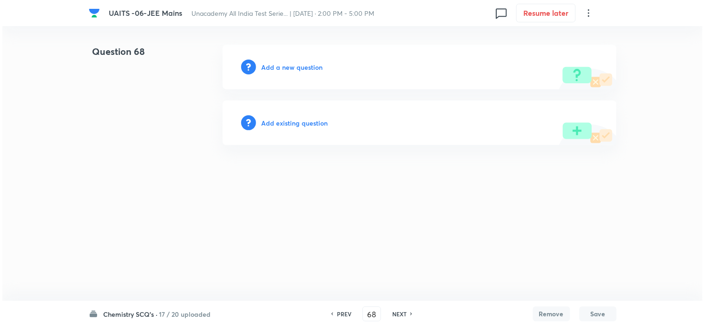
scroll to position [0, 0]
click at [294, 67] on h6 "Add a new question" at bounding box center [292, 67] width 61 height 10
click at [294, 67] on h6 "Choose a question type" at bounding box center [298, 67] width 72 height 10
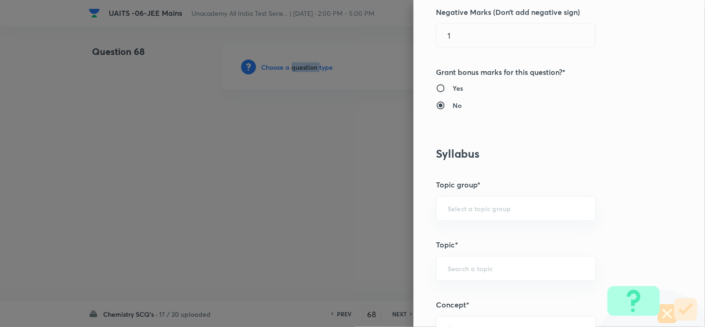
scroll to position [412, 0]
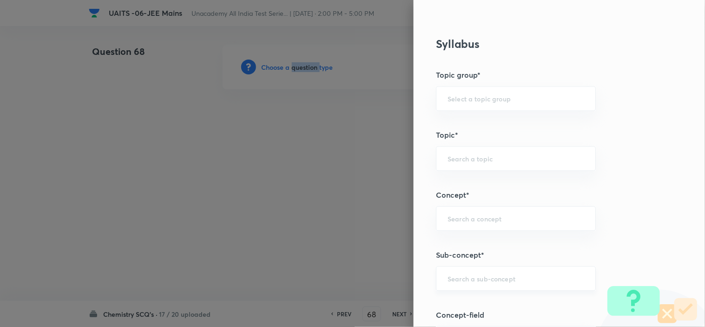
click at [521, 284] on div "​" at bounding box center [516, 278] width 160 height 25
click at [517, 284] on div "Chemical bond ​" at bounding box center [516, 278] width 160 height 25
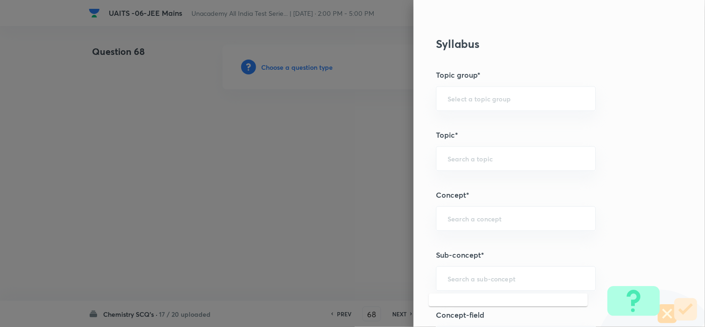
click at [517, 261] on div "Question settings Question type* Single choice correct Number of options* 2 3 4…" at bounding box center [558, 163] width 291 height 327
click at [516, 284] on div "​" at bounding box center [516, 278] width 160 height 25
click at [513, 257] on h5 "Sub-concept*" at bounding box center [544, 254] width 216 height 11
click at [504, 280] on input "text" at bounding box center [515, 278] width 137 height 9
click at [535, 303] on li "Chemical Bond Formation" at bounding box center [508, 305] width 159 height 17
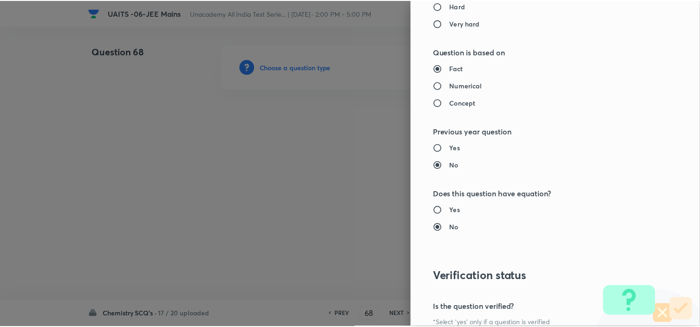
scroll to position [1002, 0]
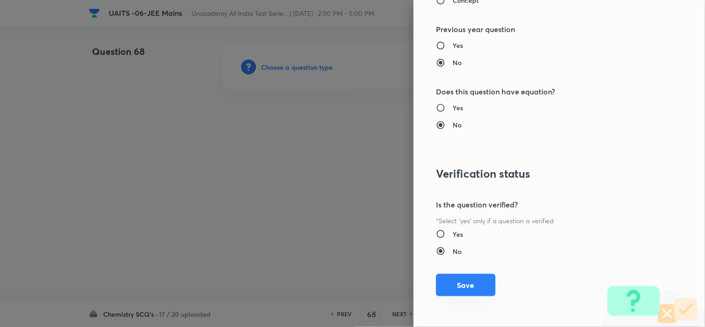
click at [453, 289] on button "Save" at bounding box center [465, 285] width 59 height 22
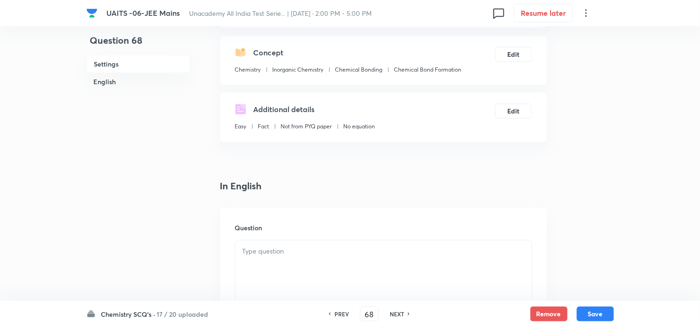
scroll to position [206, 0]
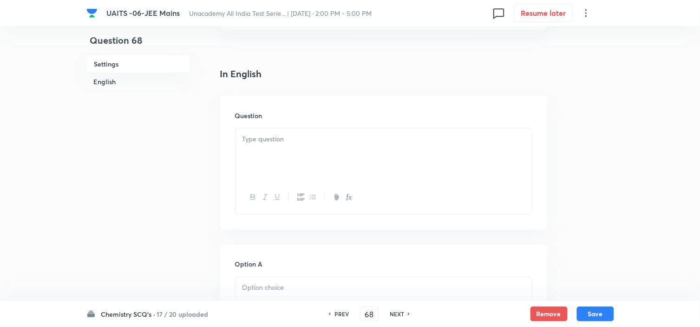
click at [330, 144] on div at bounding box center [383, 154] width 296 height 52
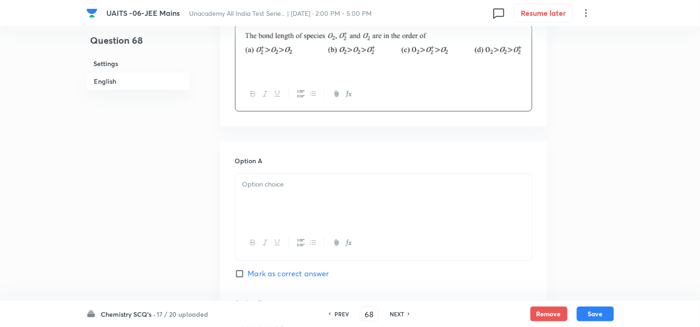
click at [374, 184] on p at bounding box center [383, 184] width 282 height 11
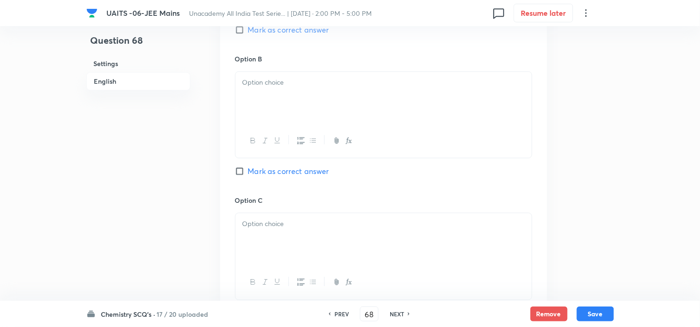
scroll to position [568, 0]
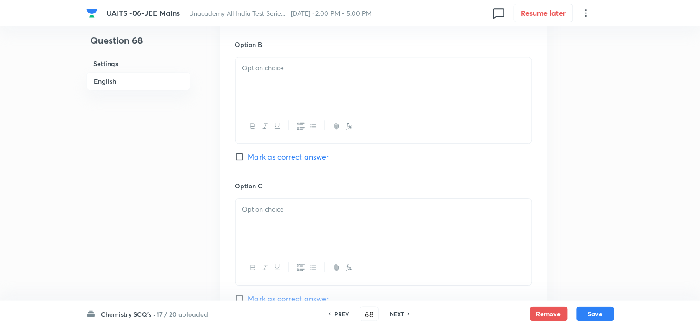
click at [402, 91] on div at bounding box center [383, 83] width 296 height 52
click at [328, 223] on div at bounding box center [383, 224] width 296 height 52
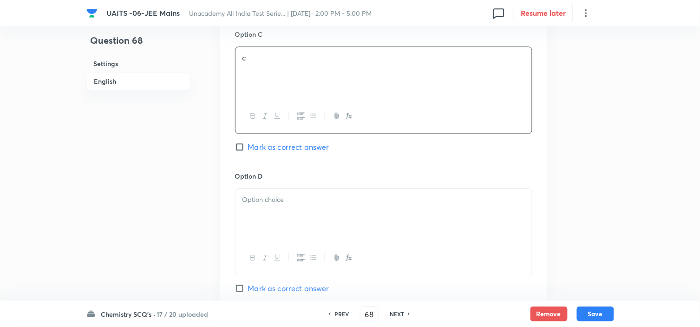
scroll to position [825, 0]
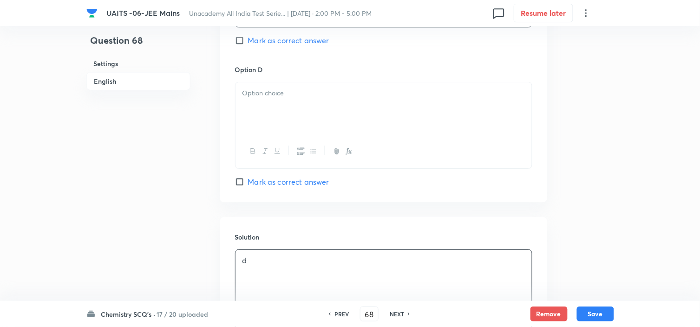
click at [289, 271] on div "d" at bounding box center [383, 275] width 296 height 52
click at [314, 113] on div at bounding box center [383, 108] width 296 height 52
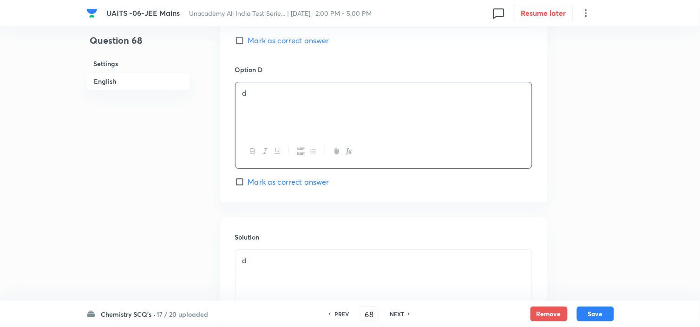
click at [290, 263] on p "d" at bounding box center [383, 260] width 282 height 11
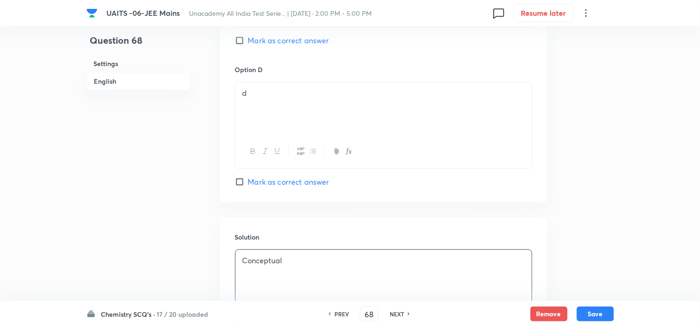
scroll to position [516, 0]
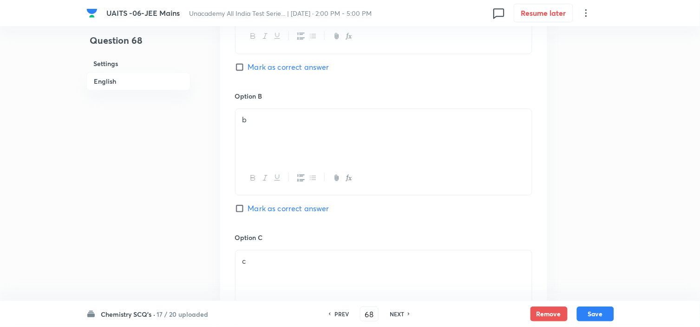
click at [296, 203] on span "Mark as correct answer" at bounding box center [288, 208] width 81 height 11
click at [248, 203] on input "Mark as correct answer" at bounding box center [241, 207] width 13 height 9
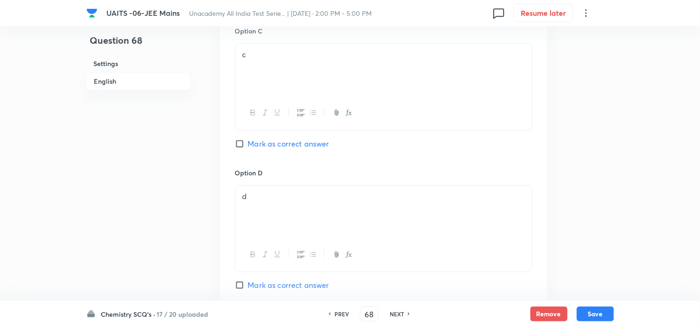
scroll to position [774, 0]
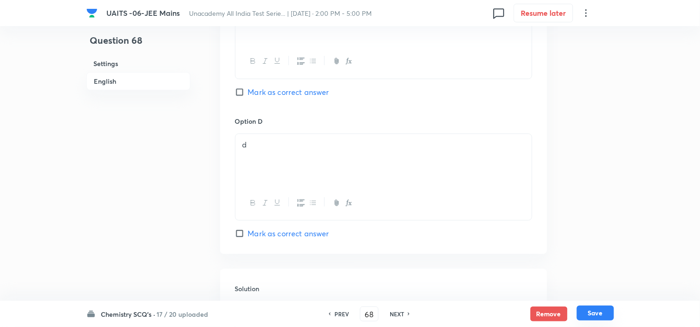
click at [592, 314] on button "Save" at bounding box center [595, 312] width 37 height 15
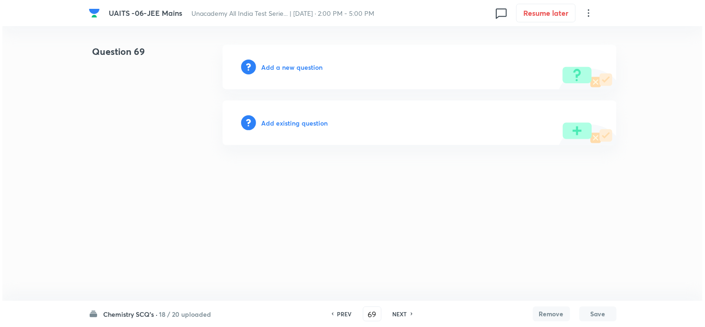
scroll to position [0, 0]
click at [301, 69] on h6 "Add a new question" at bounding box center [292, 67] width 61 height 10
click at [301, 69] on h6 "Choose a question type" at bounding box center [298, 67] width 72 height 10
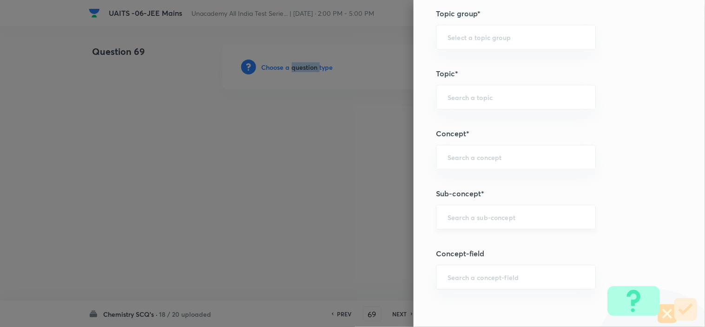
scroll to position [516, 0]
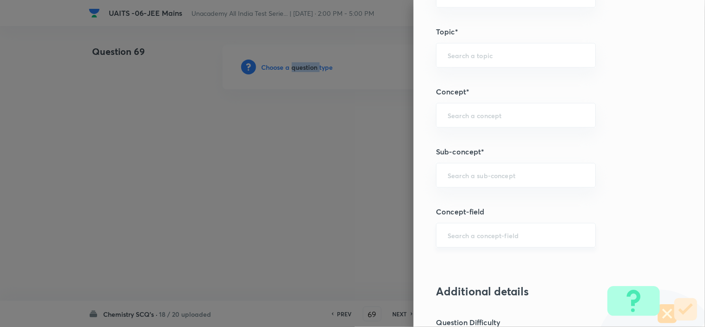
click at [511, 245] on div "​" at bounding box center [516, 234] width 160 height 25
click at [533, 168] on div "​" at bounding box center [516, 175] width 160 height 25
click at [528, 219] on li "Chemical Bond Formation" at bounding box center [508, 218] width 159 height 17
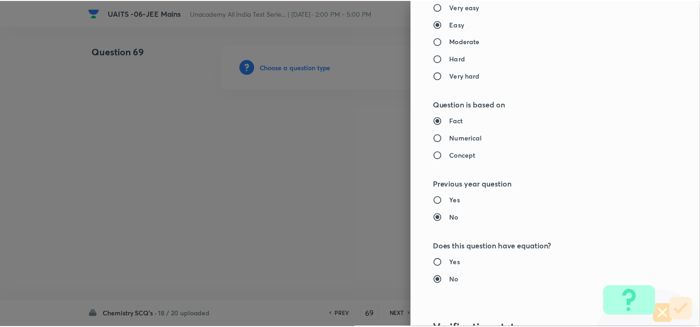
scroll to position [1002, 0]
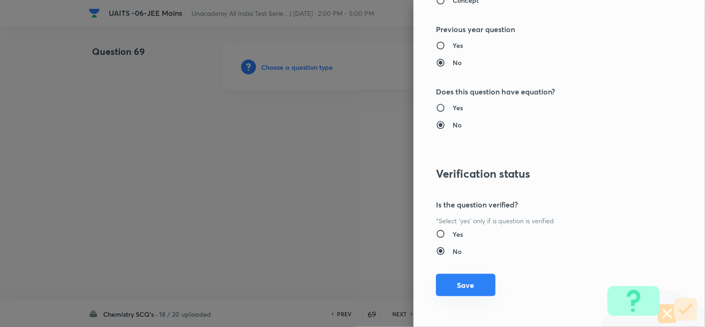
click at [471, 280] on button "Save" at bounding box center [465, 285] width 59 height 22
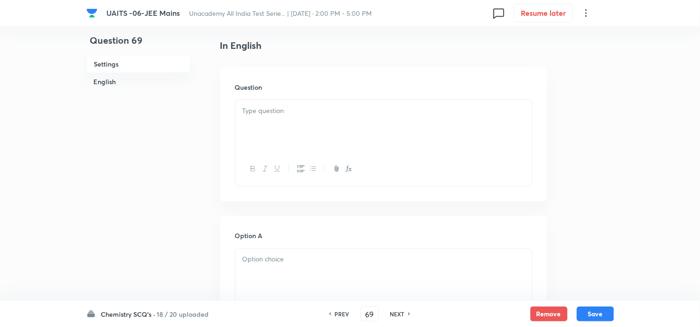
scroll to position [258, 0]
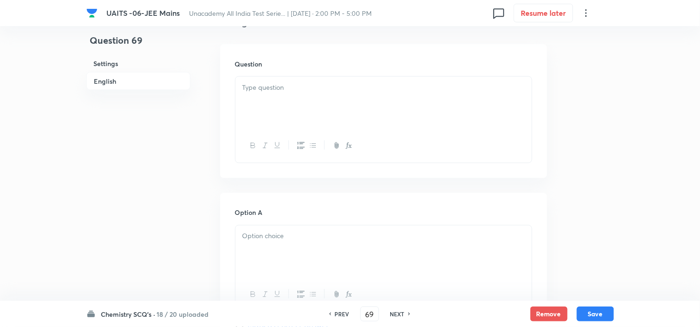
click at [338, 98] on div at bounding box center [383, 103] width 296 height 52
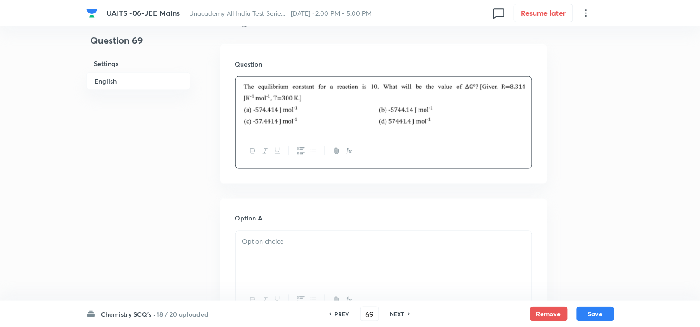
drag, startPoint x: 352, startPoint y: 259, endPoint x: 417, endPoint y: 193, distance: 93.0
click at [351, 259] on div at bounding box center [383, 257] width 296 height 52
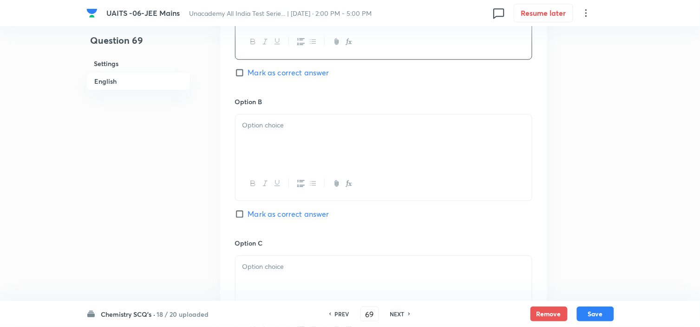
scroll to position [522, 0]
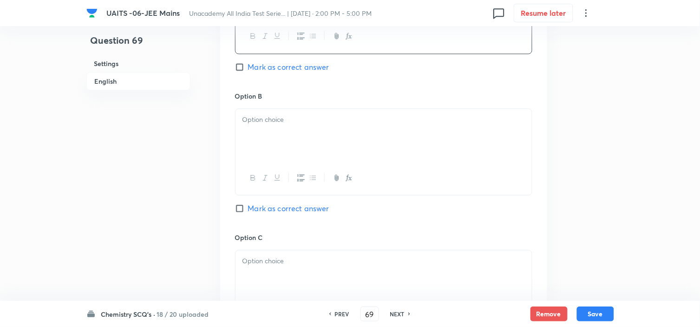
click at [310, 137] on div at bounding box center [383, 135] width 296 height 52
click at [284, 212] on span "Mark as correct answer" at bounding box center [288, 208] width 81 height 11
click at [248, 212] on input "Mark as correct answer" at bounding box center [241, 207] width 13 height 9
click at [277, 271] on div at bounding box center [383, 276] width 296 height 52
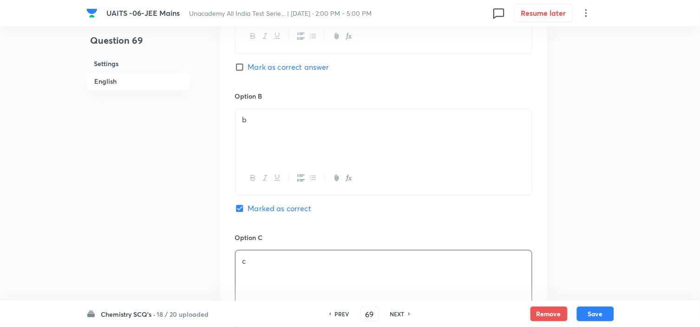
scroll to position [779, 0]
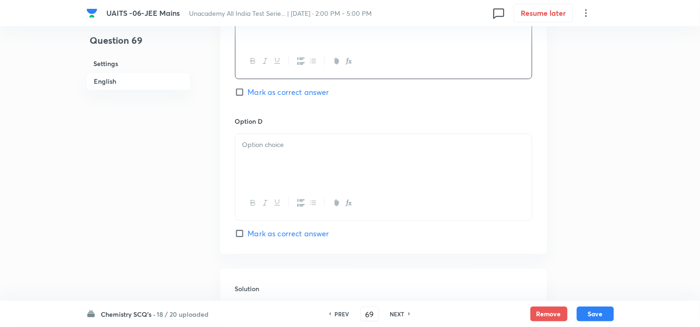
click at [294, 180] on div at bounding box center [383, 160] width 296 height 52
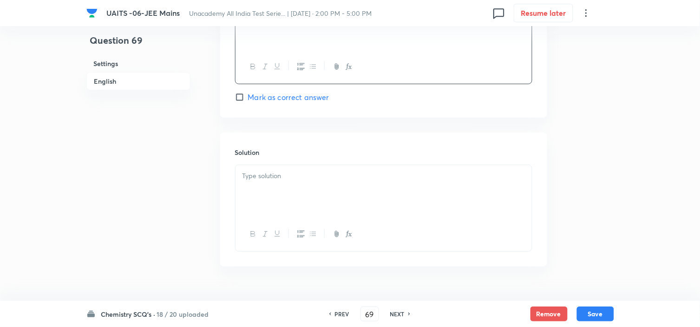
scroll to position [939, 0]
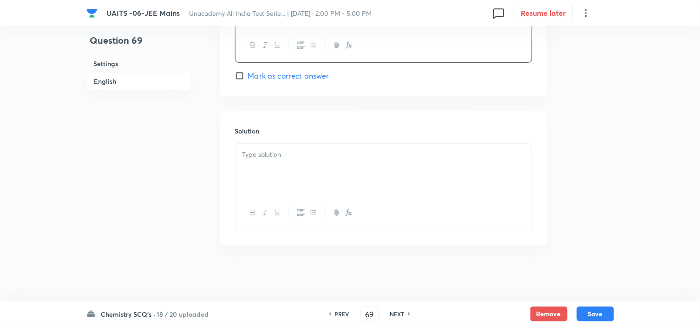
drag, startPoint x: 314, startPoint y: 166, endPoint x: 412, endPoint y: 189, distance: 101.6
click at [314, 166] on div at bounding box center [383, 170] width 296 height 52
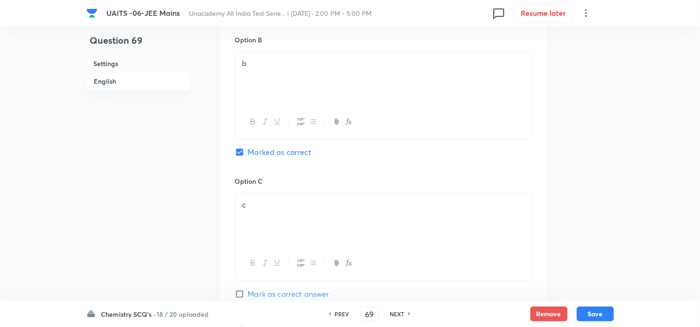
scroll to position [526, 0]
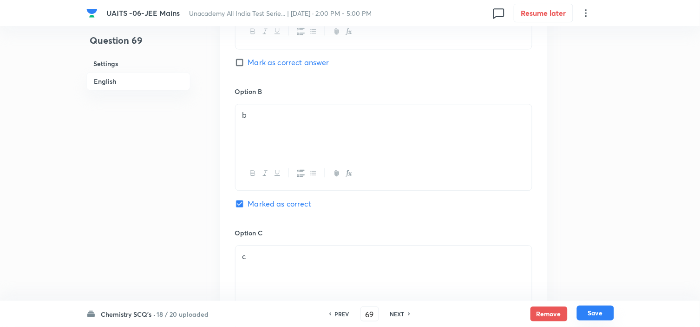
click at [598, 316] on button "Save" at bounding box center [595, 312] width 37 height 15
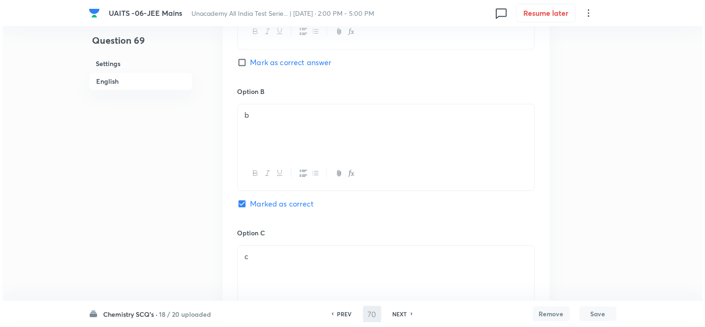
scroll to position [0, 0]
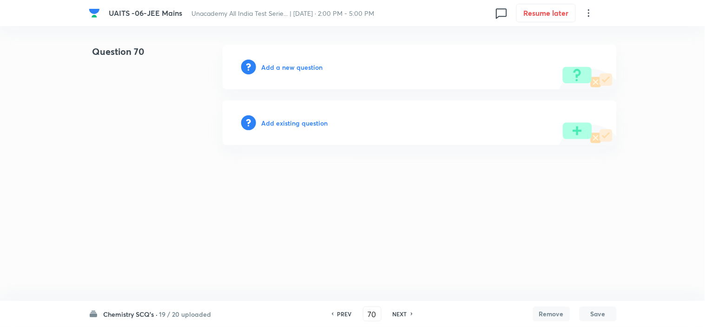
click at [299, 66] on h6 "Add a new question" at bounding box center [292, 67] width 61 height 10
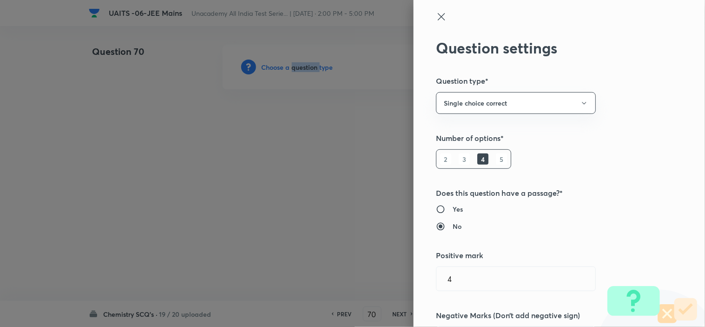
scroll to position [516, 0]
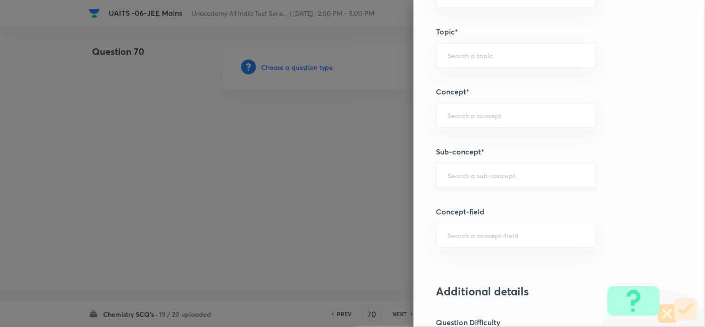
drag, startPoint x: 540, startPoint y: 191, endPoint x: 543, endPoint y: 187, distance: 5.3
click at [541, 189] on div "Question settings Question type* Single choice correct Number of options* 2 3 4…" at bounding box center [558, 163] width 291 height 327
click at [544, 183] on div "​" at bounding box center [516, 175] width 160 height 25
click at [543, 200] on li "Chemical Bond Formation" at bounding box center [508, 202] width 159 height 17
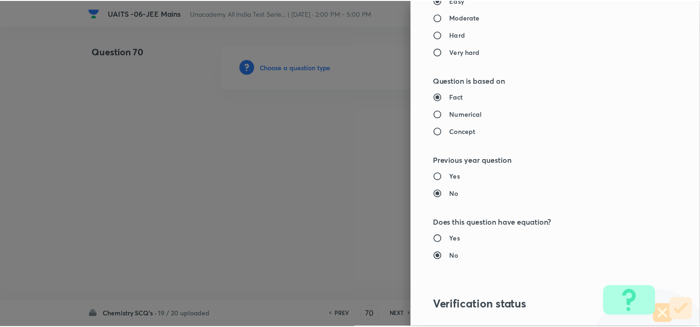
scroll to position [1002, 0]
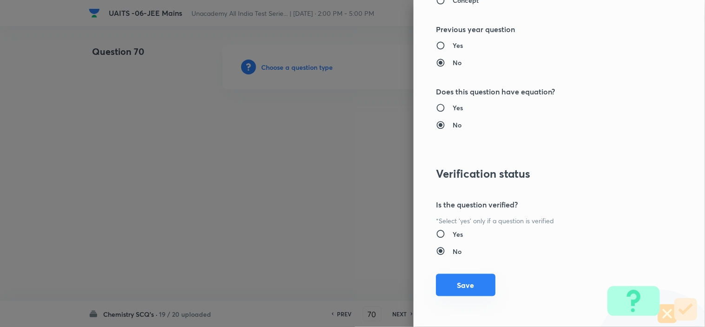
click at [468, 288] on button "Save" at bounding box center [465, 285] width 59 height 22
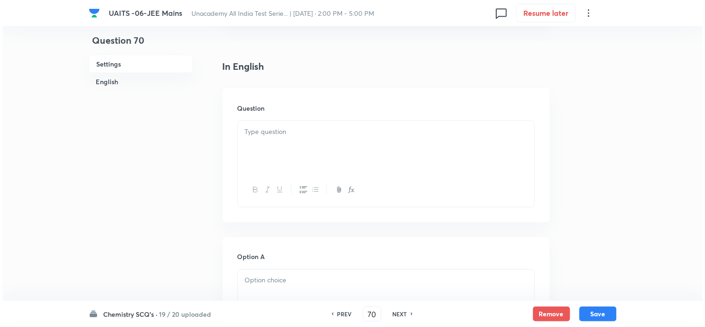
scroll to position [206, 0]
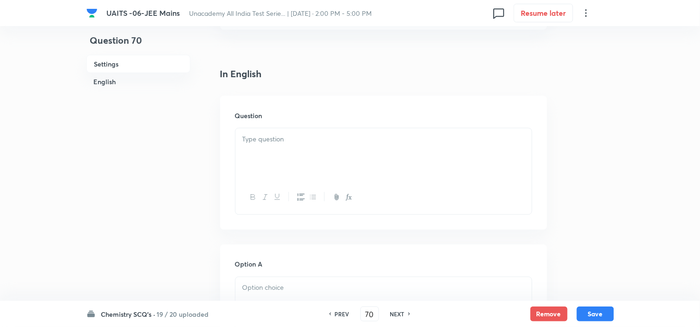
drag, startPoint x: 340, startPoint y: 163, endPoint x: 402, endPoint y: 161, distance: 62.3
click at [373, 160] on div at bounding box center [383, 154] width 296 height 52
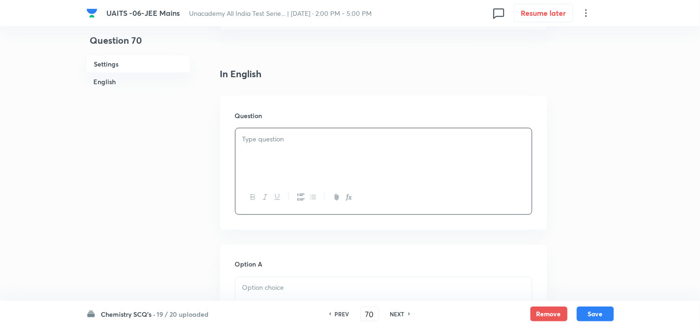
click at [363, 166] on div at bounding box center [383, 154] width 296 height 52
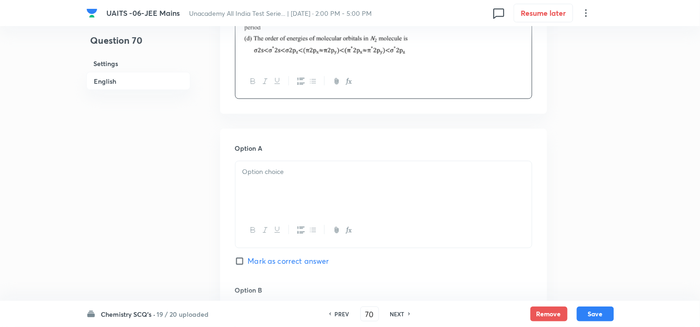
click at [359, 161] on div at bounding box center [383, 187] width 296 height 52
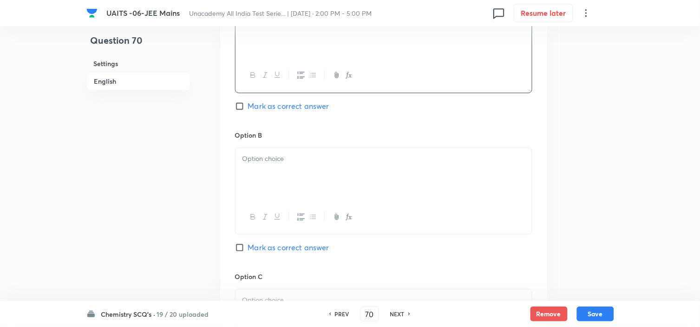
click at [363, 148] on div at bounding box center [383, 174] width 296 height 52
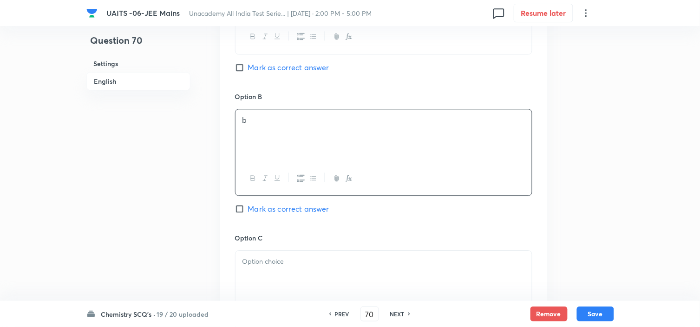
click at [321, 250] on div at bounding box center [383, 293] width 297 height 87
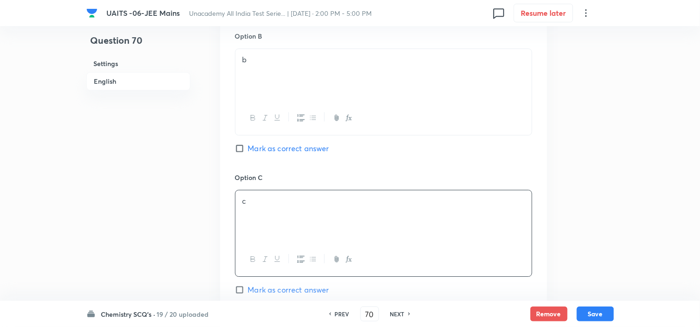
scroll to position [709, 0]
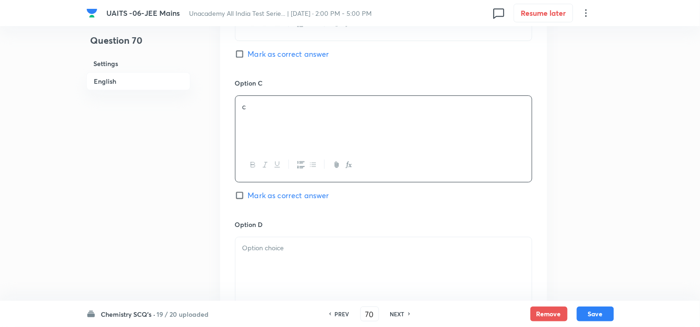
drag, startPoint x: 314, startPoint y: 249, endPoint x: 324, endPoint y: 242, distance: 12.4
click at [313, 249] on p at bounding box center [383, 247] width 282 height 11
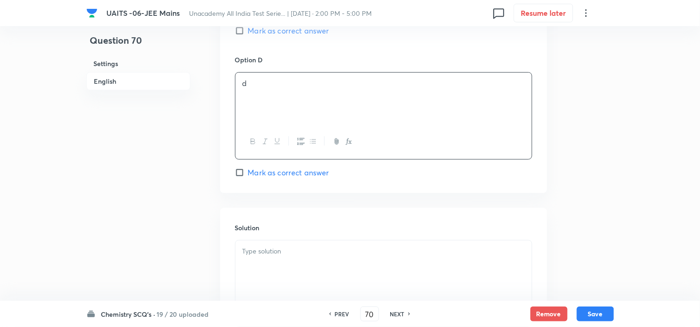
scroll to position [972, 0]
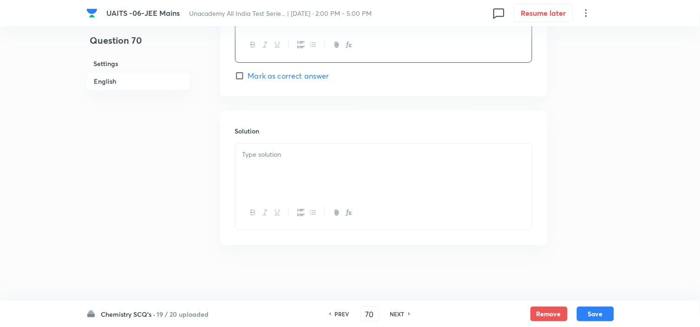
drag, startPoint x: 284, startPoint y: 73, endPoint x: 286, endPoint y: 103, distance: 29.4
click at [284, 76] on span "Mark as correct answer" at bounding box center [288, 75] width 81 height 11
click at [248, 76] on input "Mark as correct answer" at bounding box center [241, 75] width 13 height 9
click at [303, 176] on div at bounding box center [383, 170] width 296 height 52
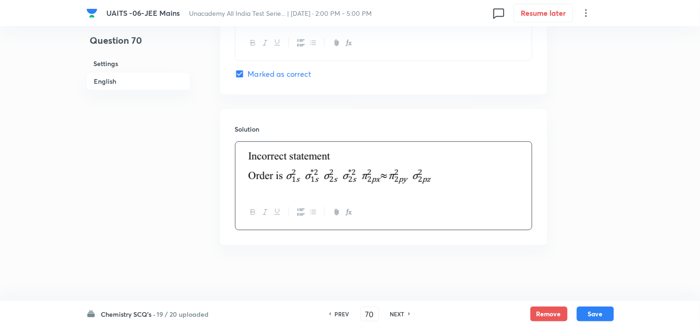
click at [600, 313] on button "Save" at bounding box center [595, 313] width 37 height 15
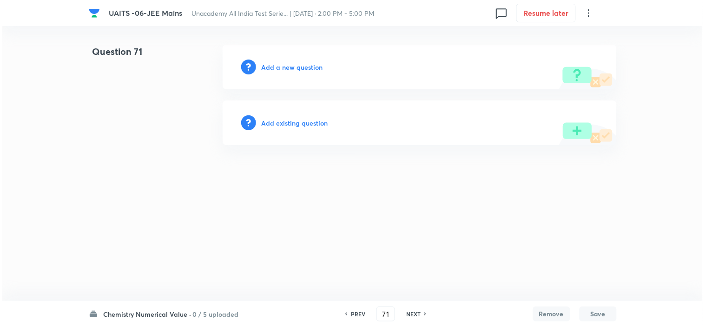
scroll to position [0, 0]
click at [308, 70] on h6 "Add a new question" at bounding box center [292, 67] width 61 height 10
click at [308, 70] on h6 "Choose a question type" at bounding box center [298, 67] width 72 height 10
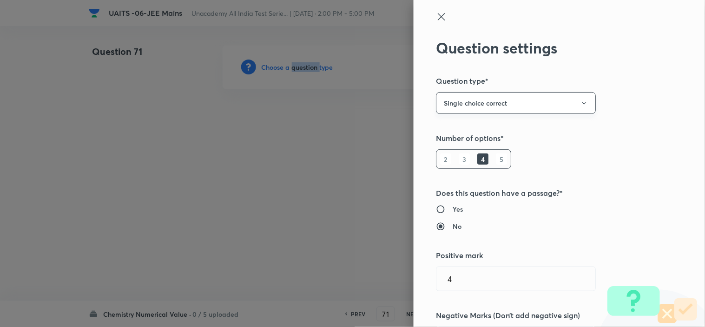
click at [509, 110] on button "Single choice correct" at bounding box center [516, 103] width 160 height 22
click at [444, 167] on span "Integer" at bounding box center [508, 166] width 148 height 10
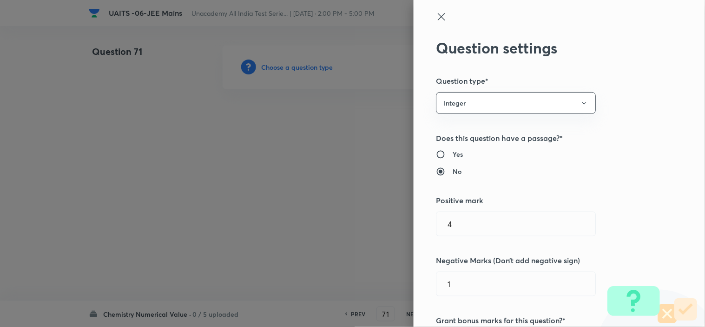
click at [648, 59] on div "Question settings Question type* Integer Does this question have a passage?* Ye…" at bounding box center [558, 163] width 291 height 327
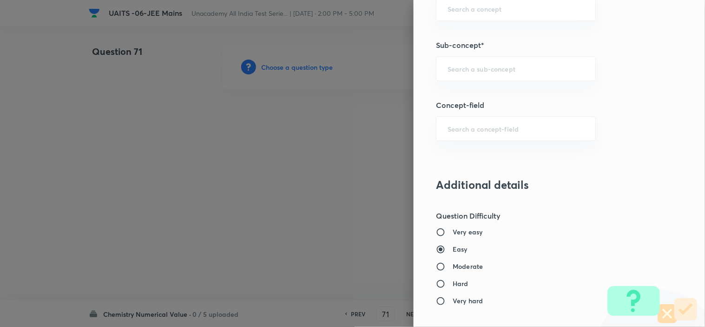
scroll to position [412, 0]
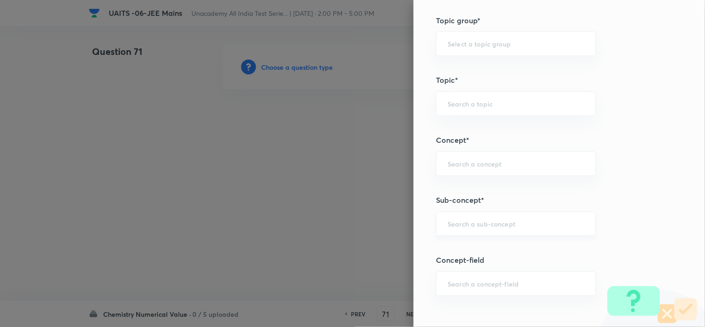
drag, startPoint x: 500, startPoint y: 231, endPoint x: 498, endPoint y: 194, distance: 37.2
click at [499, 231] on div "​" at bounding box center [516, 223] width 160 height 25
click at [501, 248] on li "Chemical Bond Formation" at bounding box center [508, 250] width 159 height 17
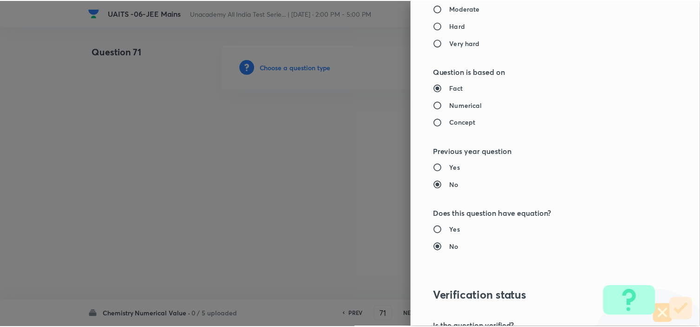
scroll to position [948, 0]
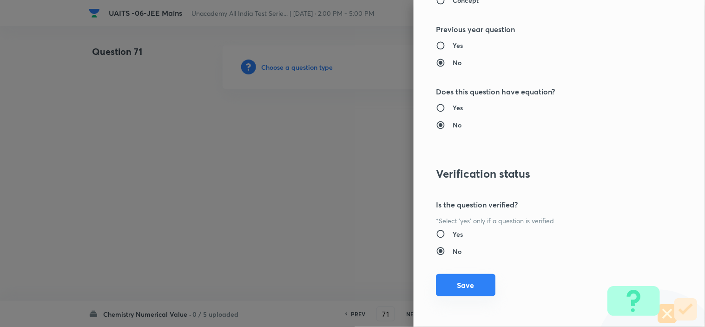
drag, startPoint x: 476, startPoint y: 288, endPoint x: 474, endPoint y: 281, distance: 7.2
click at [476, 287] on button "Save" at bounding box center [465, 286] width 59 height 22
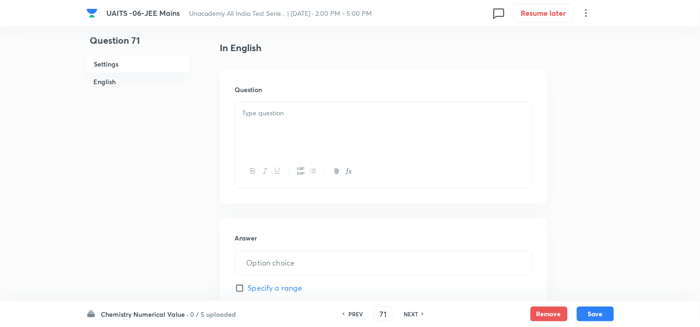
scroll to position [206, 0]
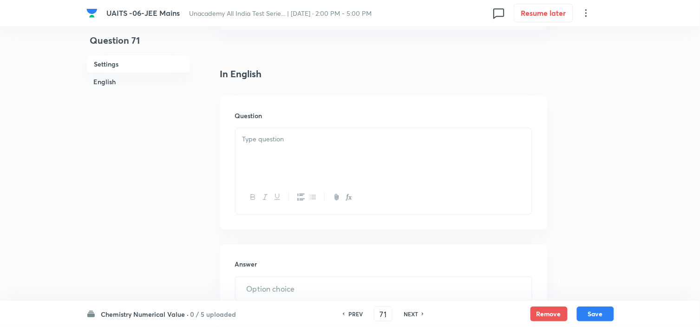
drag, startPoint x: 357, startPoint y: 172, endPoint x: 361, endPoint y: 169, distance: 5.7
click at [359, 171] on div at bounding box center [383, 154] width 296 height 52
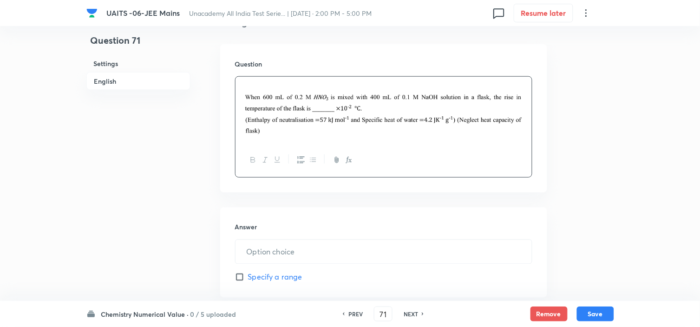
scroll to position [412, 0]
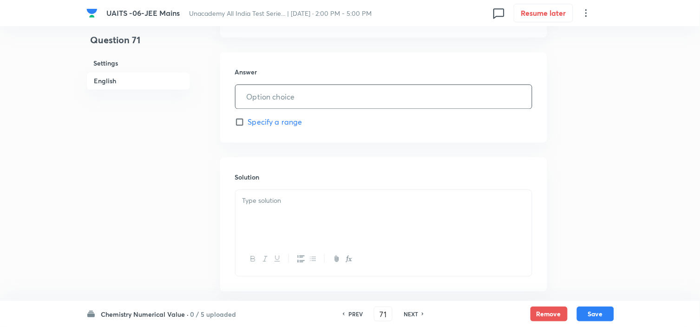
click at [311, 89] on input "text" at bounding box center [383, 97] width 296 height 24
click at [392, 205] on p at bounding box center [383, 201] width 282 height 11
click at [517, 141] on div "Answer 54 ​ Specify a range" at bounding box center [383, 97] width 327 height 90
click at [258, 208] on div at bounding box center [383, 216] width 296 height 52
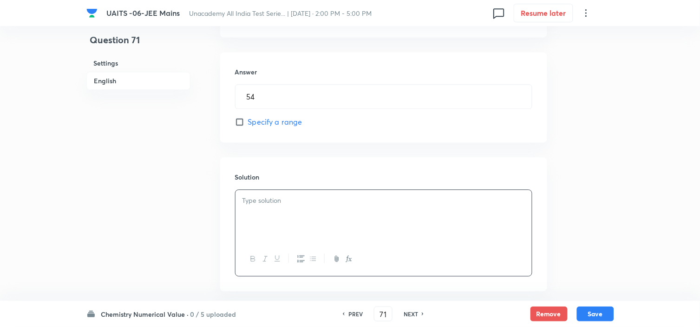
click at [322, 213] on div at bounding box center [383, 216] width 296 height 52
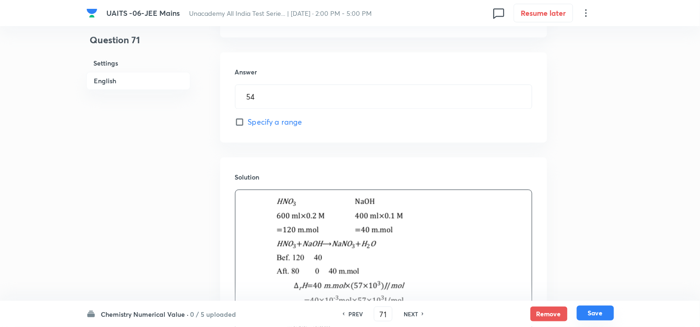
drag, startPoint x: 602, startPoint y: 309, endPoint x: 611, endPoint y: 313, distance: 9.6
click at [602, 309] on button "Save" at bounding box center [595, 312] width 37 height 15
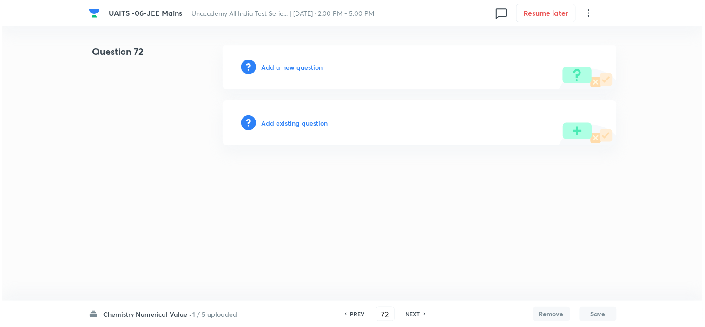
scroll to position [0, 0]
click at [308, 63] on h6 "Add a new question" at bounding box center [292, 67] width 61 height 10
click at [308, 63] on h6 "Choose a question type" at bounding box center [298, 67] width 72 height 10
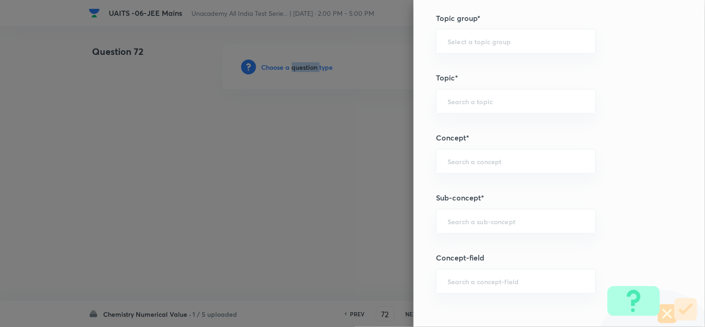
scroll to position [516, 0]
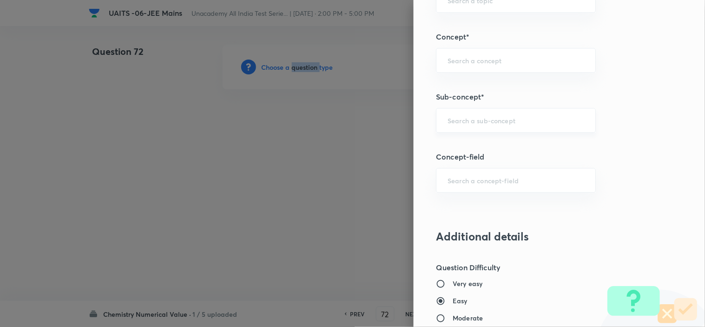
click at [510, 109] on div "​" at bounding box center [516, 120] width 160 height 25
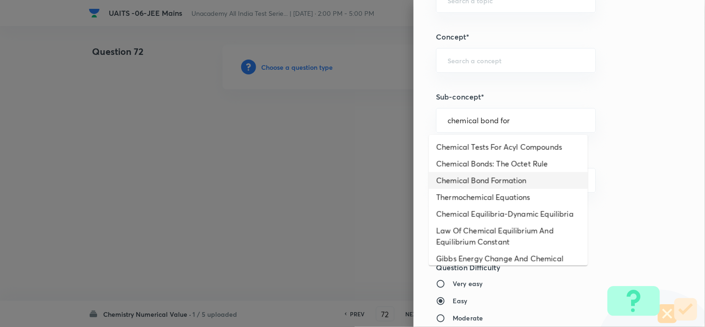
click at [513, 179] on li "Chemical Bond Formation" at bounding box center [508, 180] width 159 height 17
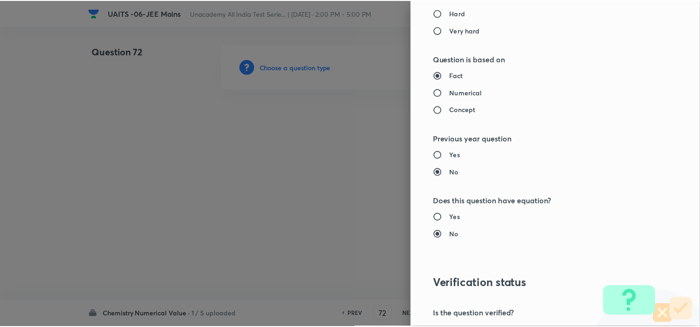
scroll to position [948, 0]
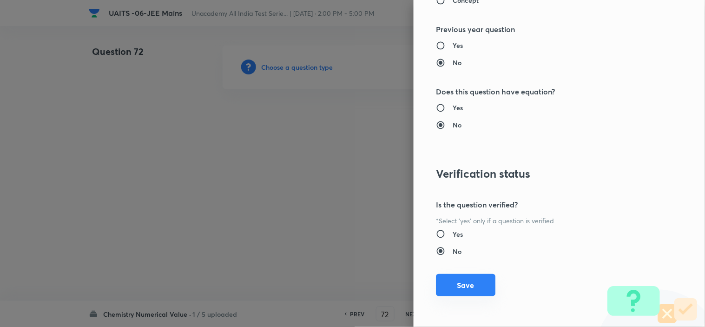
click at [453, 280] on button "Save" at bounding box center [465, 285] width 59 height 22
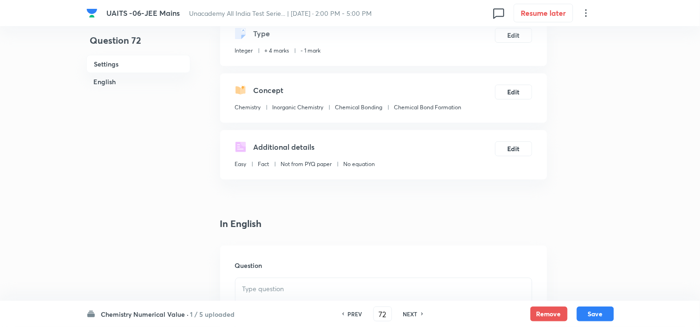
scroll to position [155, 0]
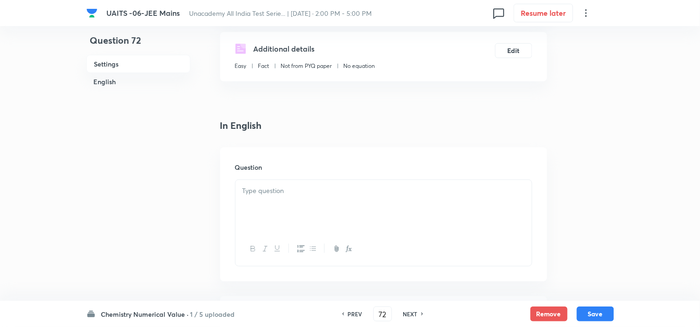
click at [370, 207] on div at bounding box center [383, 206] width 296 height 52
click at [376, 196] on div at bounding box center [383, 206] width 296 height 52
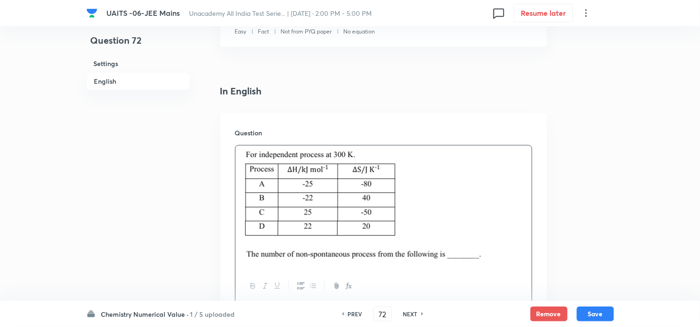
scroll to position [361, 0]
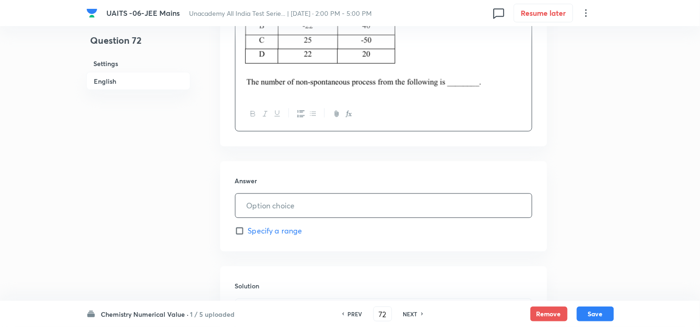
click at [414, 194] on input "text" at bounding box center [383, 206] width 296 height 24
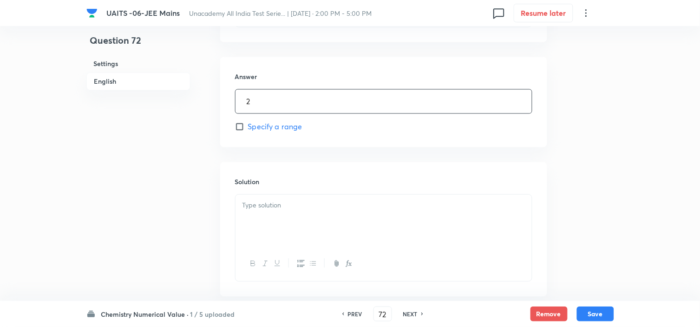
click at [333, 224] on div at bounding box center [383, 220] width 296 height 52
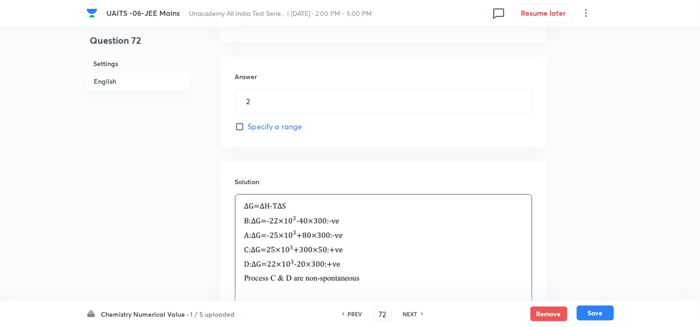
click at [589, 309] on button "Save" at bounding box center [595, 312] width 37 height 15
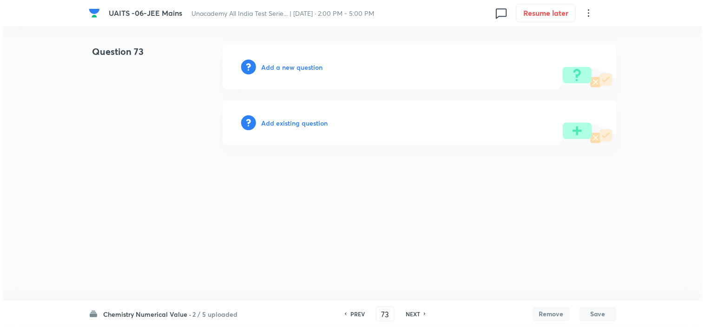
scroll to position [0, 0]
click at [461, 190] on html "UAITS -06-JEE Mains Unacademy All India Test Serie... | [DATE] · 2:00 PM - 5:00…" at bounding box center [352, 95] width 705 height 190
click at [300, 67] on h6 "Add a new question" at bounding box center [292, 67] width 61 height 10
click at [300, 67] on h6 "Choose a question type" at bounding box center [298, 67] width 72 height 10
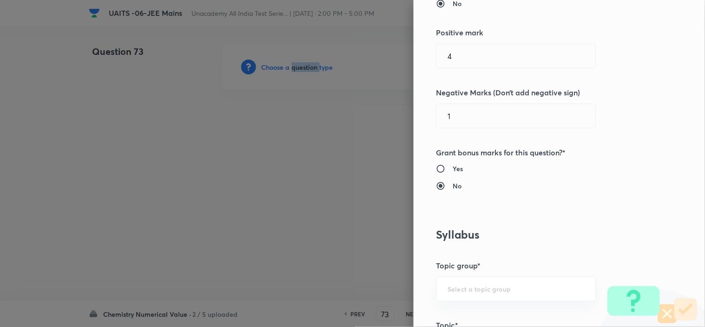
scroll to position [361, 0]
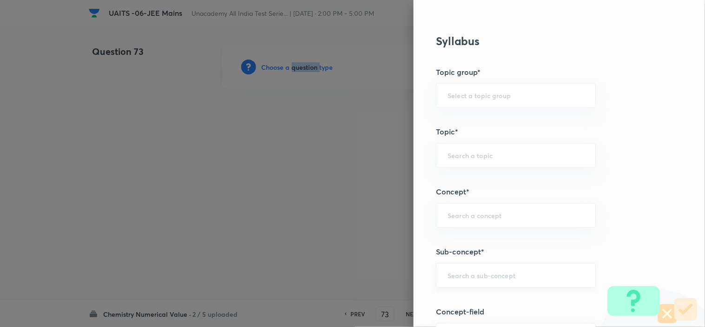
click at [533, 280] on div "​" at bounding box center [516, 275] width 160 height 25
click at [514, 299] on li "Chemical Bond Formation" at bounding box center [508, 302] width 159 height 17
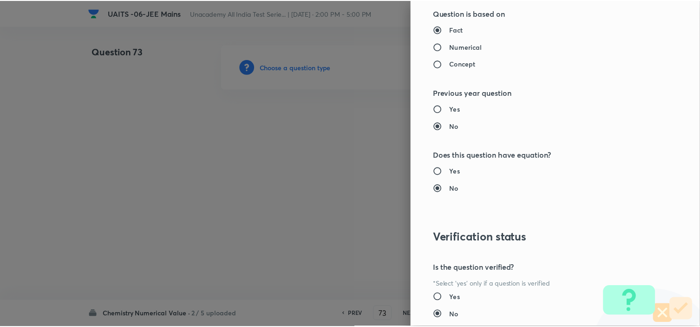
scroll to position [948, 0]
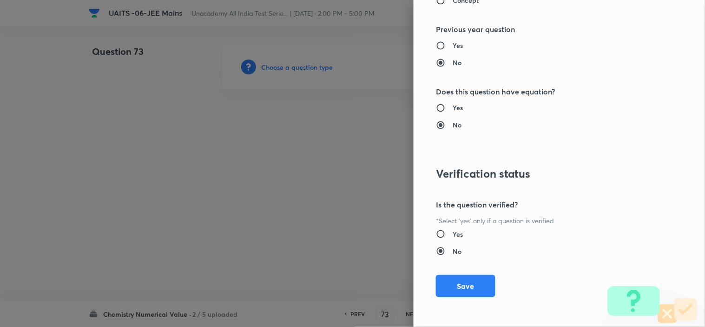
click at [468, 284] on button "Save" at bounding box center [465, 286] width 59 height 22
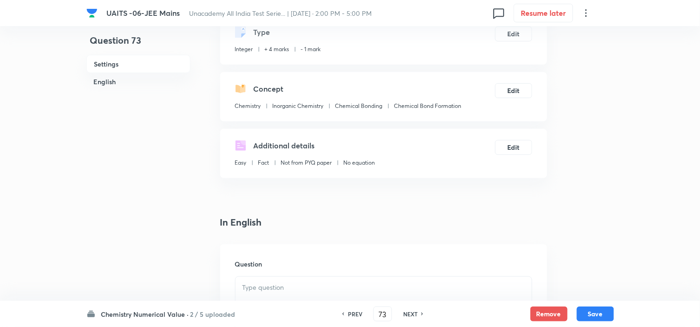
scroll to position [103, 0]
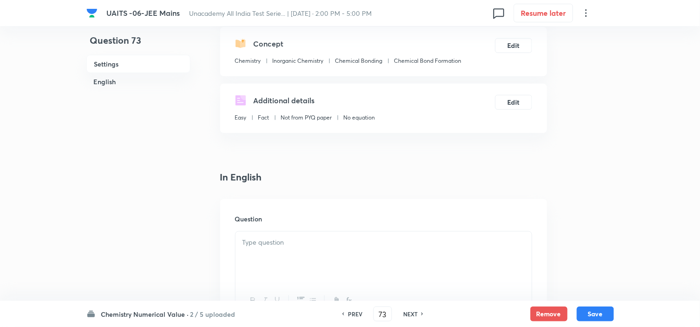
click at [332, 243] on p at bounding box center [383, 242] width 282 height 11
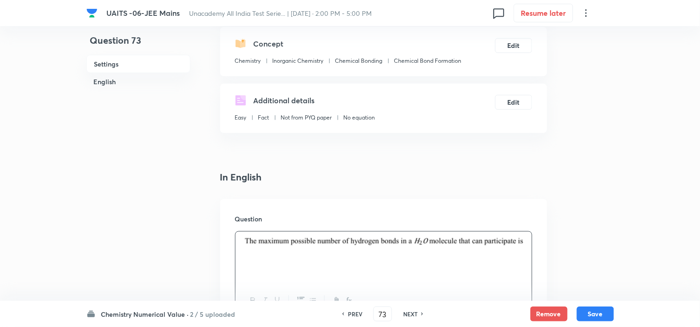
scroll to position [361, 0]
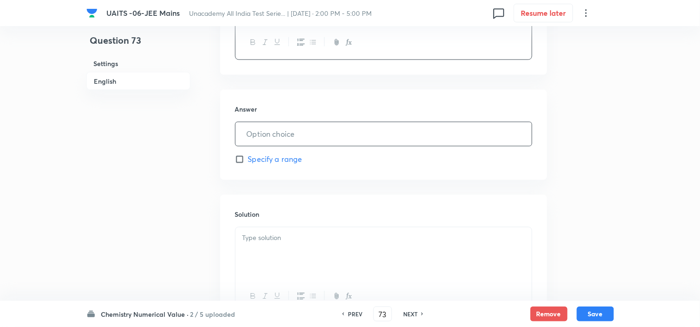
click at [324, 135] on input "text" at bounding box center [383, 134] width 296 height 24
click at [306, 234] on p at bounding box center [383, 238] width 282 height 11
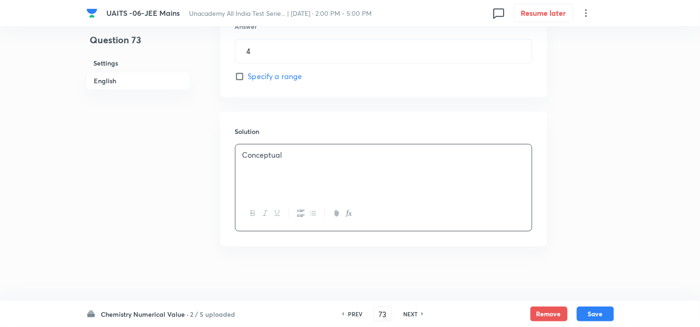
scroll to position [445, 0]
drag, startPoint x: 591, startPoint y: 310, endPoint x: 600, endPoint y: 306, distance: 9.8
click at [592, 310] on button "Save" at bounding box center [595, 312] width 37 height 15
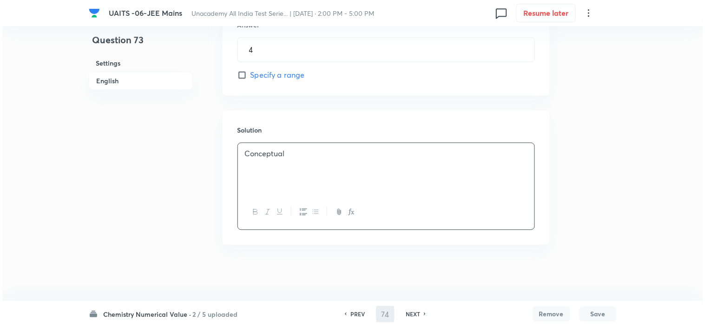
scroll to position [0, 0]
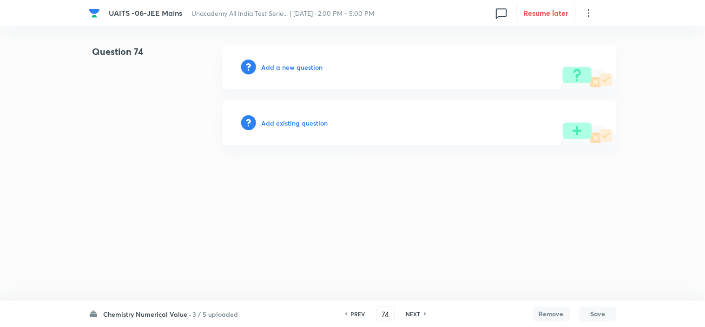
click at [318, 63] on h6 "Add a new question" at bounding box center [292, 67] width 61 height 10
click at [317, 65] on h6 "Choose a question type" at bounding box center [298, 67] width 72 height 10
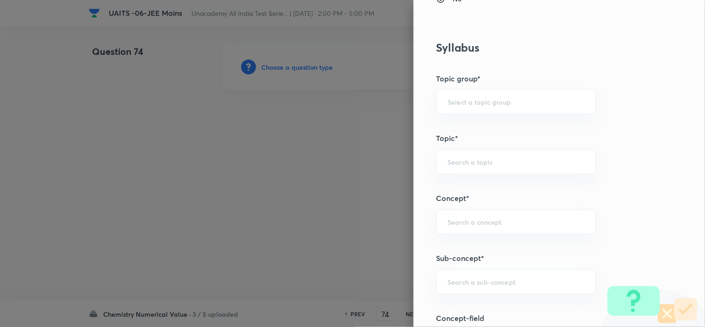
scroll to position [361, 0]
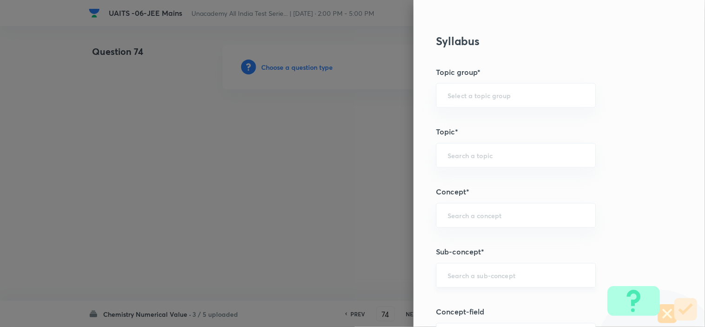
drag, startPoint x: 523, startPoint y: 262, endPoint x: 530, endPoint y: 268, distance: 8.2
click at [525, 263] on div "Question settings Question type* Integer Does this question have a passage?* Ye…" at bounding box center [558, 163] width 291 height 327
click at [530, 268] on div "​" at bounding box center [516, 275] width 160 height 25
click at [549, 244] on li "Chemical Bond Formation" at bounding box center [508, 249] width 159 height 17
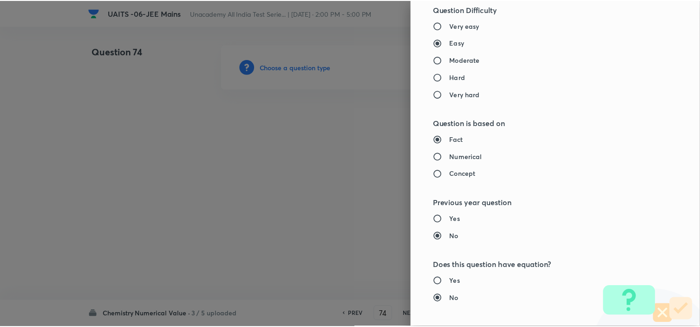
scroll to position [948, 0]
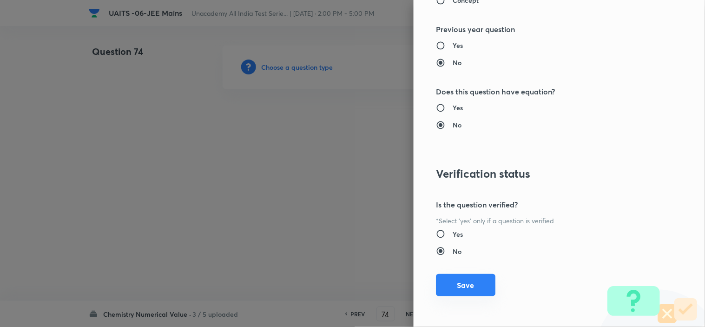
click at [471, 285] on button "Save" at bounding box center [465, 285] width 59 height 22
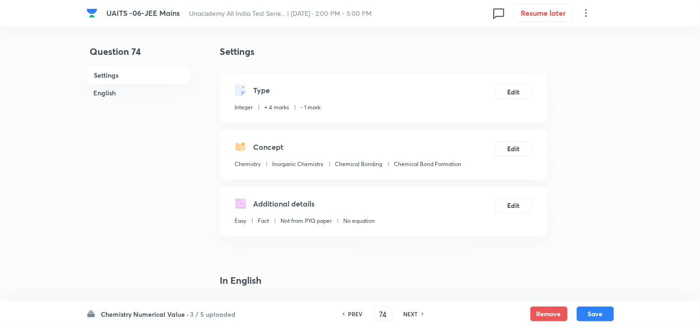
scroll to position [258, 0]
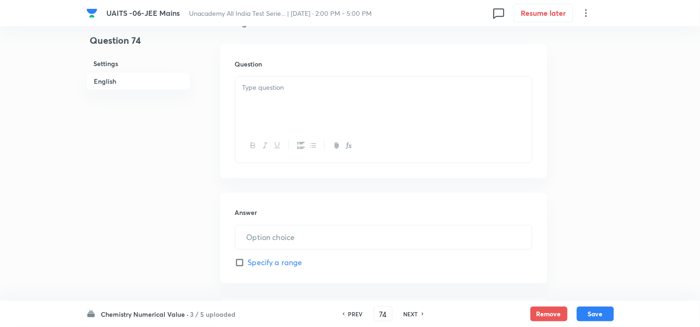
click at [378, 91] on p at bounding box center [383, 87] width 282 height 11
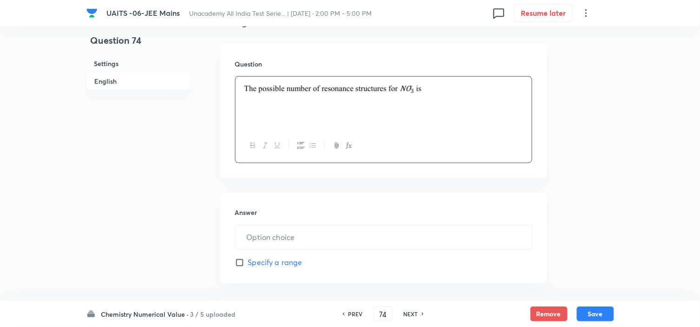
click at [304, 243] on input "text" at bounding box center [383, 237] width 296 height 24
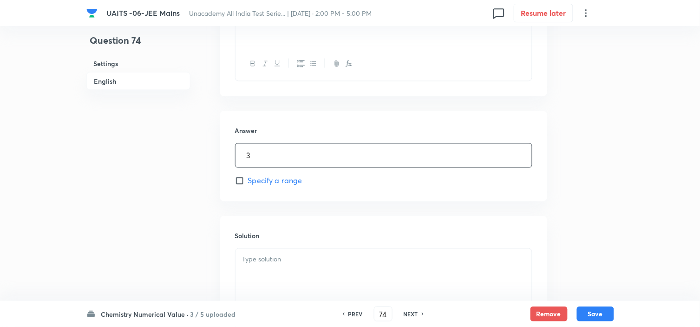
scroll to position [412, 0]
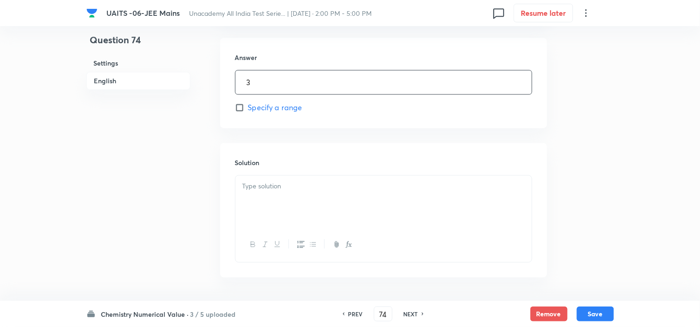
drag, startPoint x: 345, startPoint y: 172, endPoint x: 346, endPoint y: 188, distance: 15.8
click at [346, 185] on div "Solution" at bounding box center [383, 210] width 327 height 134
click at [345, 192] on div at bounding box center [383, 202] width 296 height 52
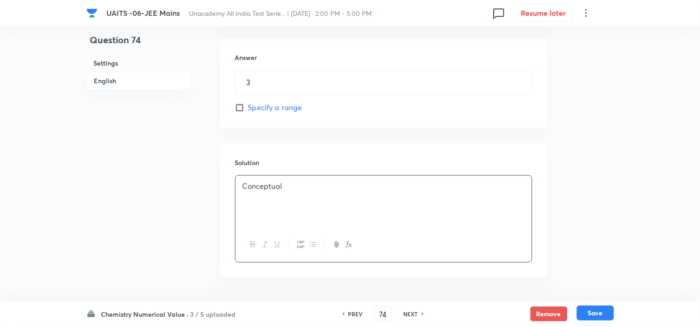
click at [595, 313] on button "Save" at bounding box center [595, 312] width 37 height 15
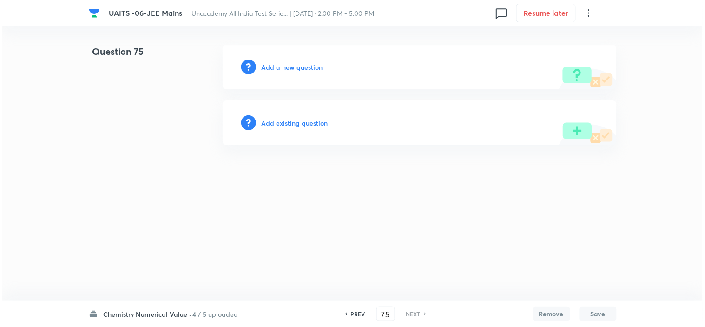
scroll to position [0, 0]
click at [281, 61] on div "Add a new question" at bounding box center [419, 67] width 394 height 45
click at [284, 64] on h6 "Add a new question" at bounding box center [292, 67] width 61 height 10
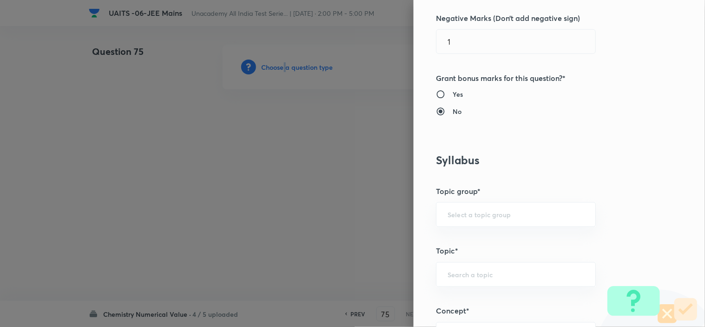
scroll to position [464, 0]
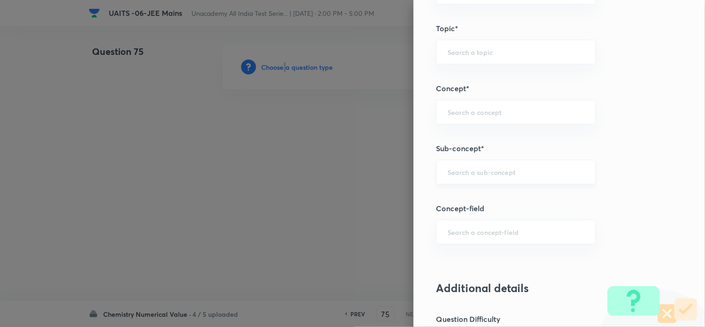
click at [519, 178] on div "​" at bounding box center [516, 171] width 160 height 25
click at [531, 194] on li "Chemical Bond Formation" at bounding box center [508, 198] width 159 height 17
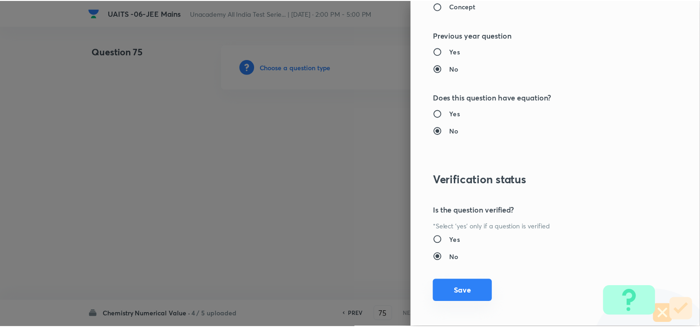
scroll to position [948, 0]
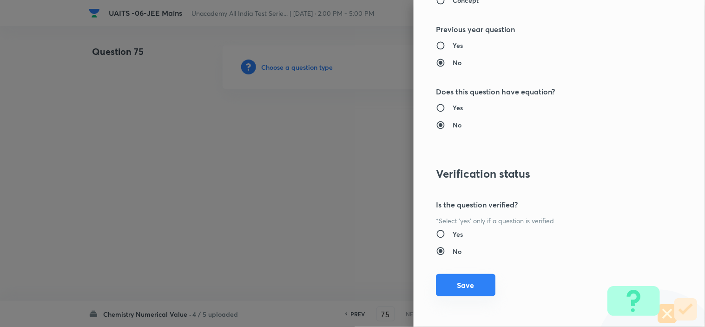
click at [474, 289] on button "Save" at bounding box center [465, 285] width 59 height 22
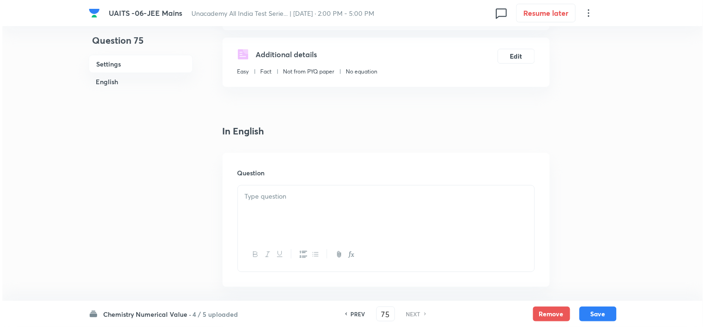
scroll to position [155, 0]
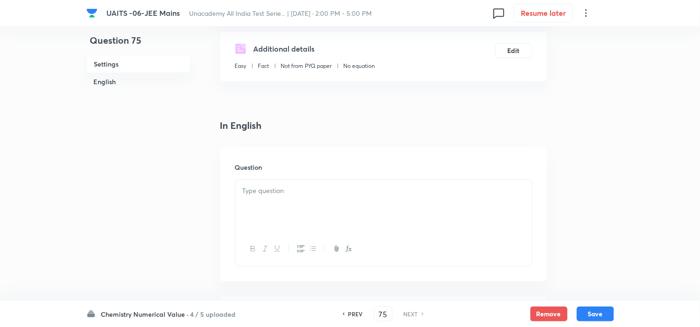
click at [336, 200] on div at bounding box center [383, 206] width 296 height 52
click at [372, 201] on div at bounding box center [383, 206] width 296 height 52
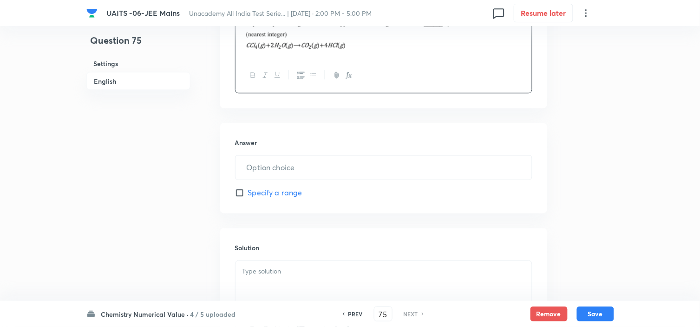
scroll to position [361, 0]
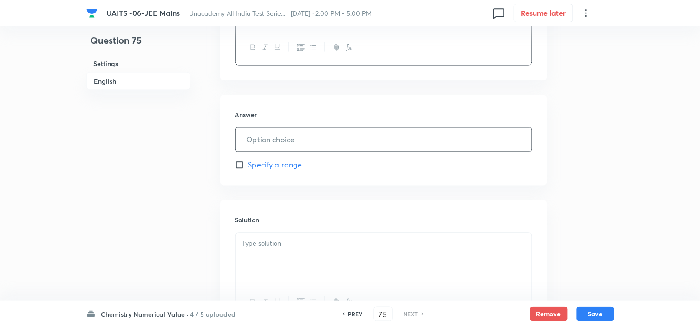
click at [379, 136] on input "text" at bounding box center [383, 140] width 296 height 24
click at [333, 242] on p at bounding box center [383, 243] width 282 height 11
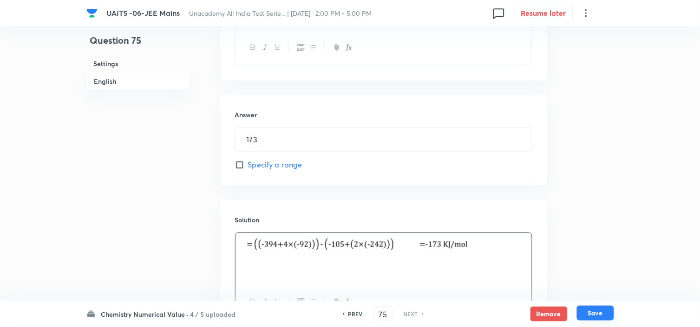
click at [602, 310] on button "Save" at bounding box center [595, 312] width 37 height 15
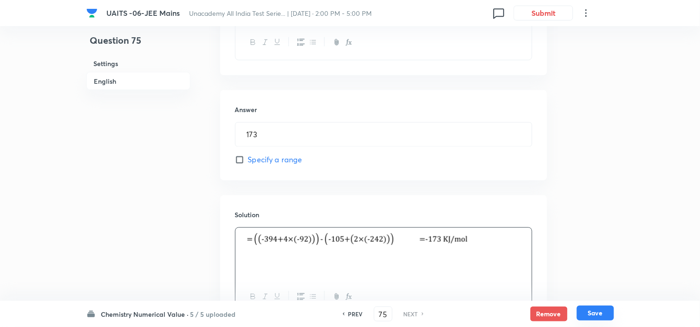
click at [602, 312] on button "Save" at bounding box center [595, 312] width 37 height 15
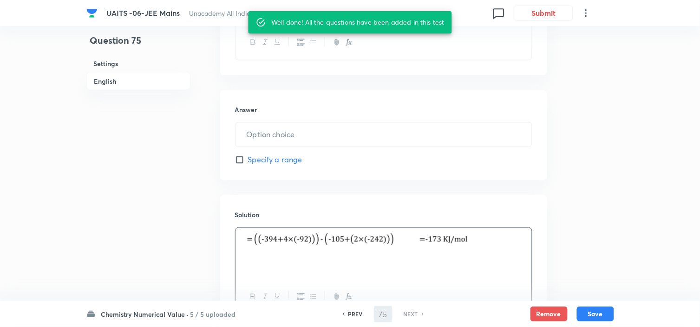
scroll to position [372, 0]
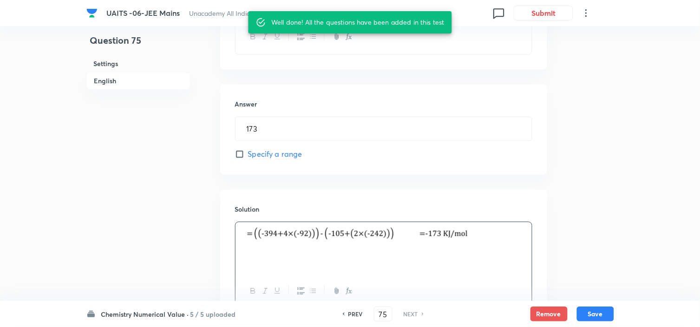
click at [592, 197] on div "Question 75 Settings English Settings Type Integer + 4 marks - 1 mark Edit Conc…" at bounding box center [350, 16] width 528 height 687
